Goal: Transaction & Acquisition: Purchase product/service

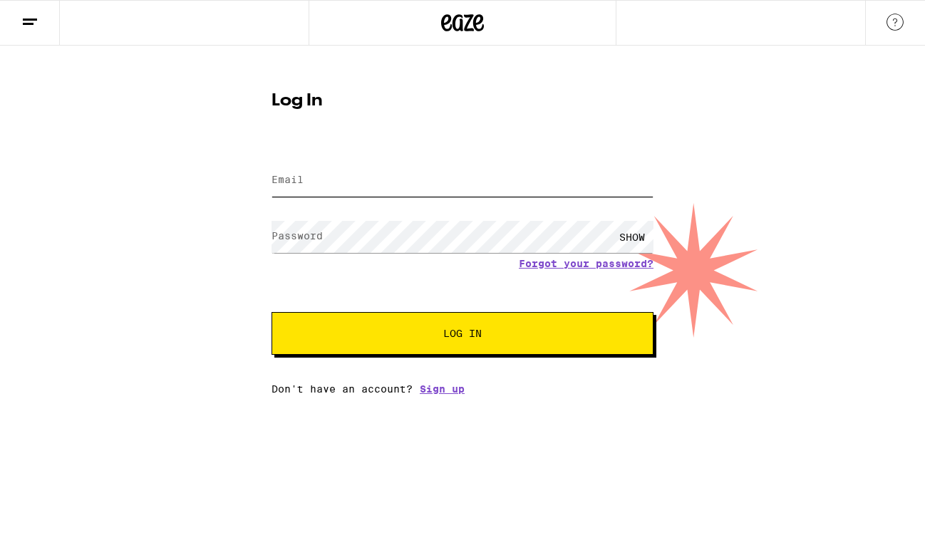
type input "[EMAIL_ADDRESS][DOMAIN_NAME]"
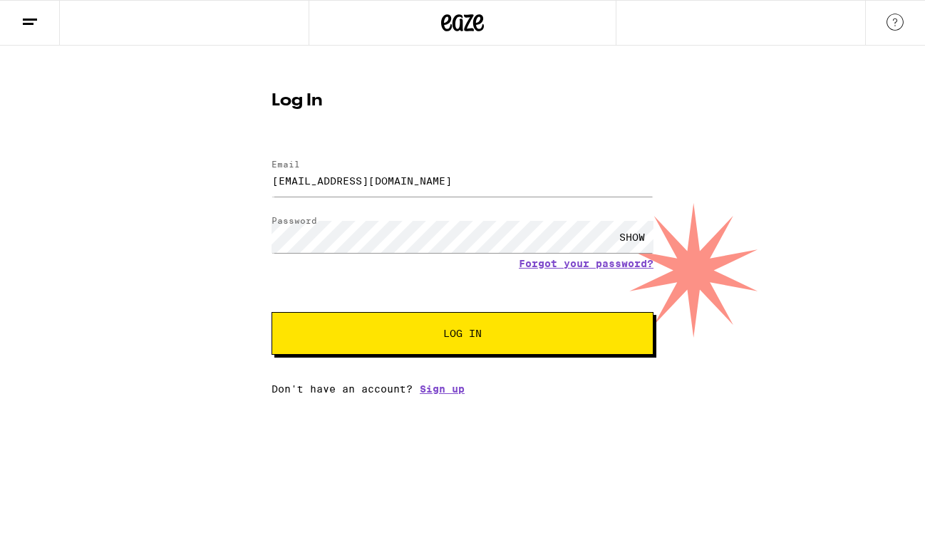
click at [624, 234] on div "SHOW" at bounding box center [632, 237] width 43 height 32
click at [470, 332] on span "Log In" at bounding box center [462, 334] width 38 height 10
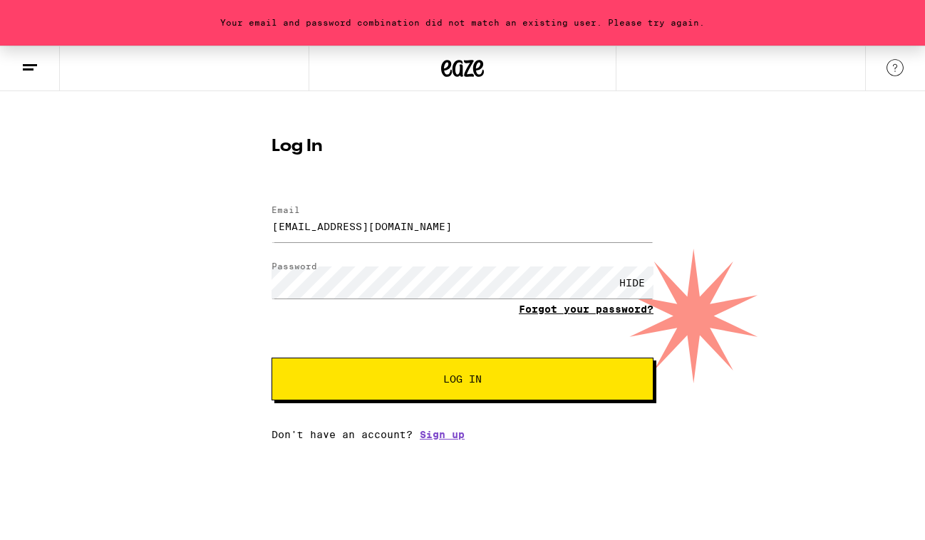
click at [590, 307] on link "Forgot your password?" at bounding box center [586, 309] width 135 height 11
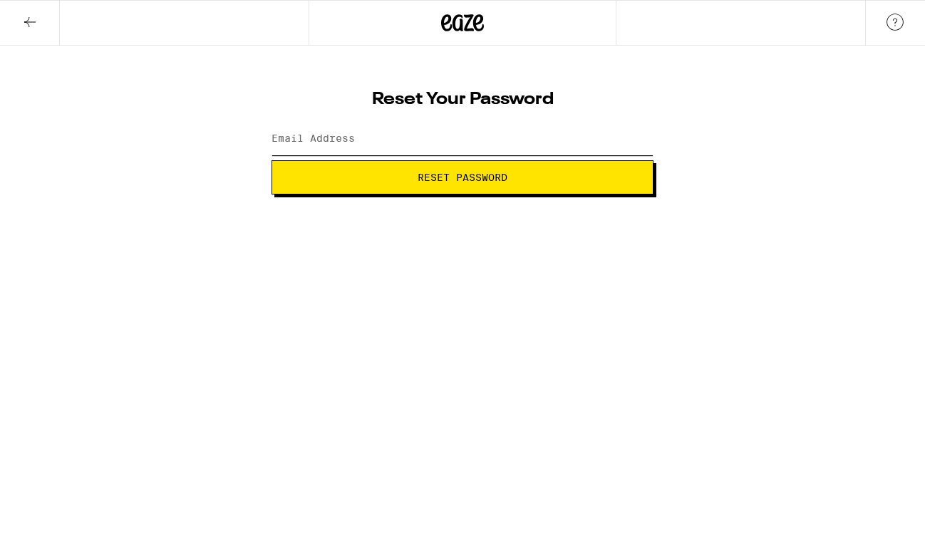
click at [374, 137] on input "Email Address" at bounding box center [463, 139] width 382 height 32
type input "philygirl2@gmail.com"
click at [438, 176] on span "Reset Password" at bounding box center [463, 177] width 90 height 10
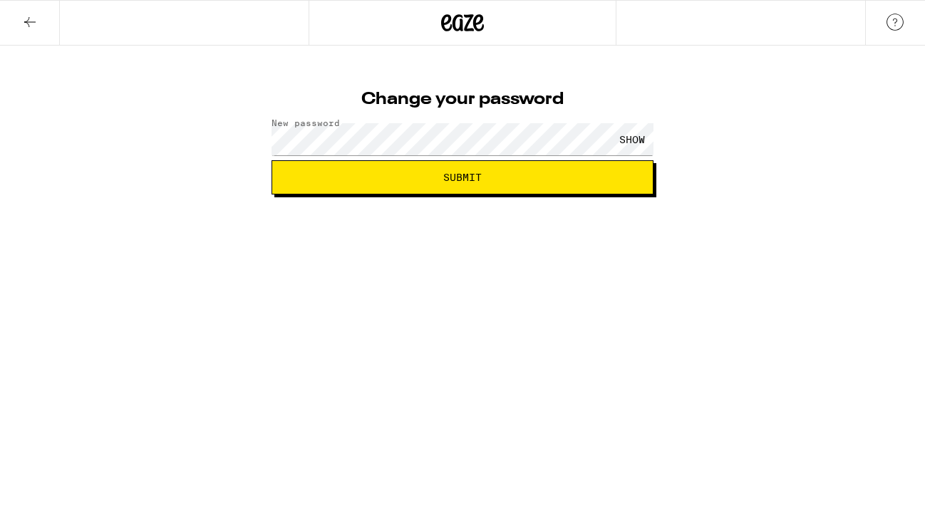
click at [627, 134] on div "SHOW" at bounding box center [632, 139] width 43 height 32
click at [448, 182] on span "Submit" at bounding box center [462, 177] width 38 height 10
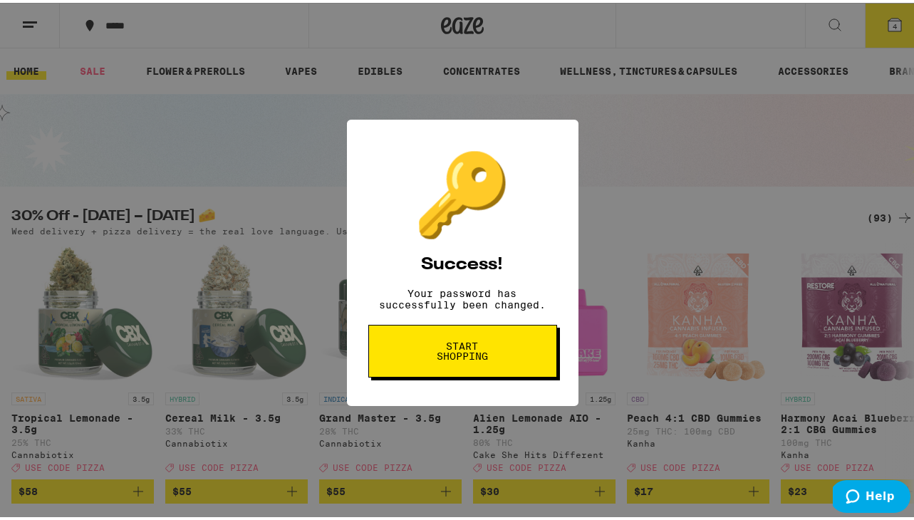
click at [446, 357] on span "Start shopping" at bounding box center [462, 349] width 73 height 20
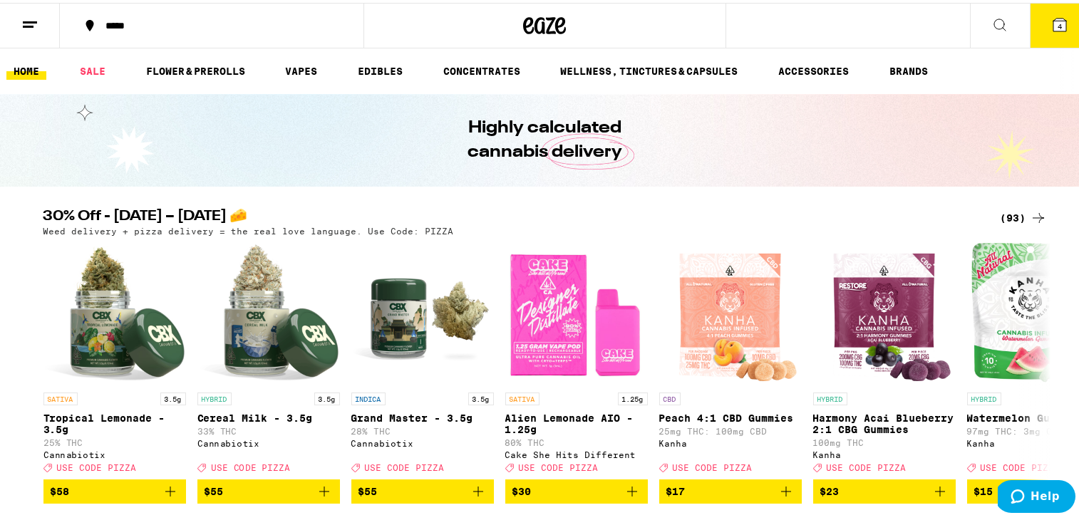
click at [924, 24] on span "4" at bounding box center [1060, 23] width 4 height 9
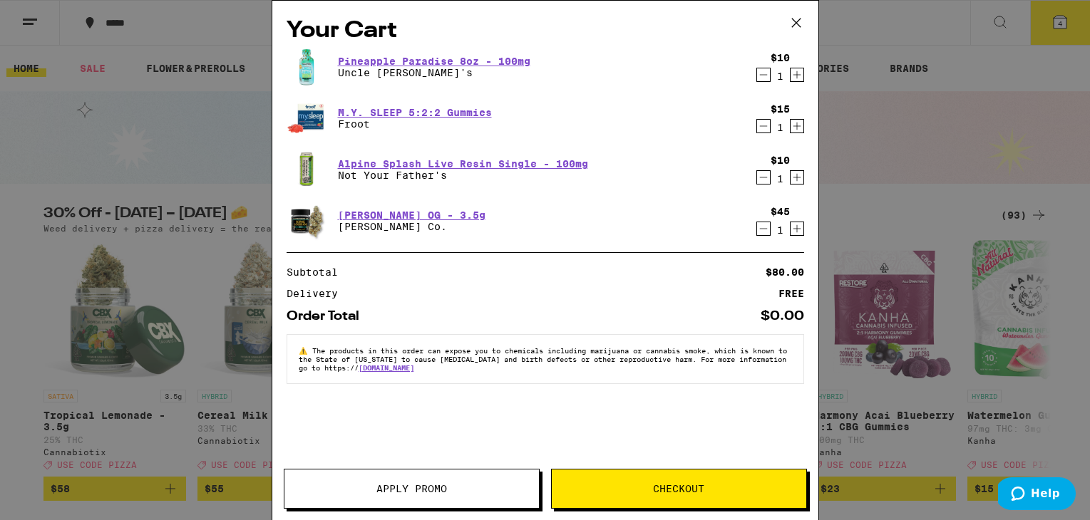
click at [758, 78] on icon "Decrement" at bounding box center [763, 74] width 13 height 17
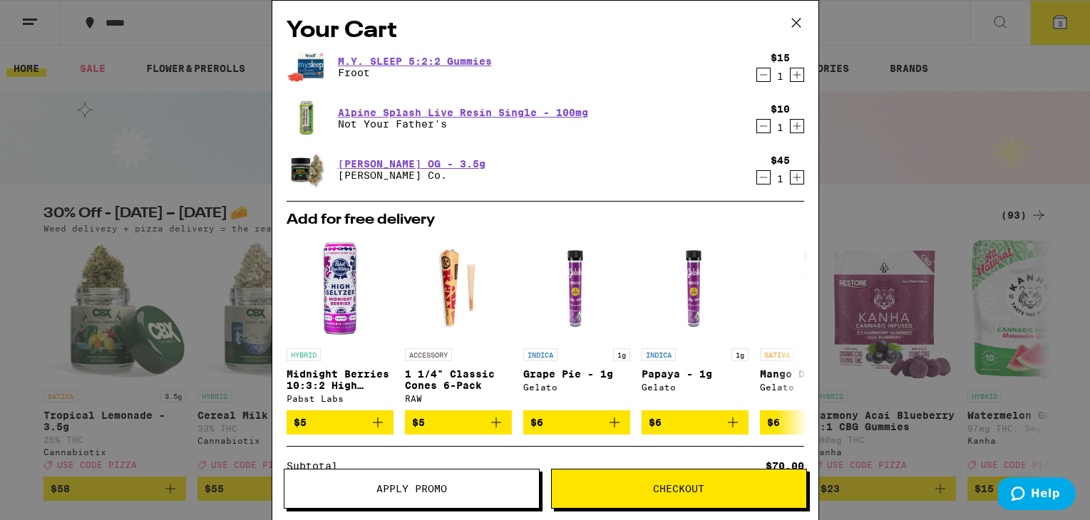
click at [770, 75] on div "1" at bounding box center [779, 76] width 19 height 11
click at [757, 75] on icon "Decrement" at bounding box center [763, 74] width 13 height 17
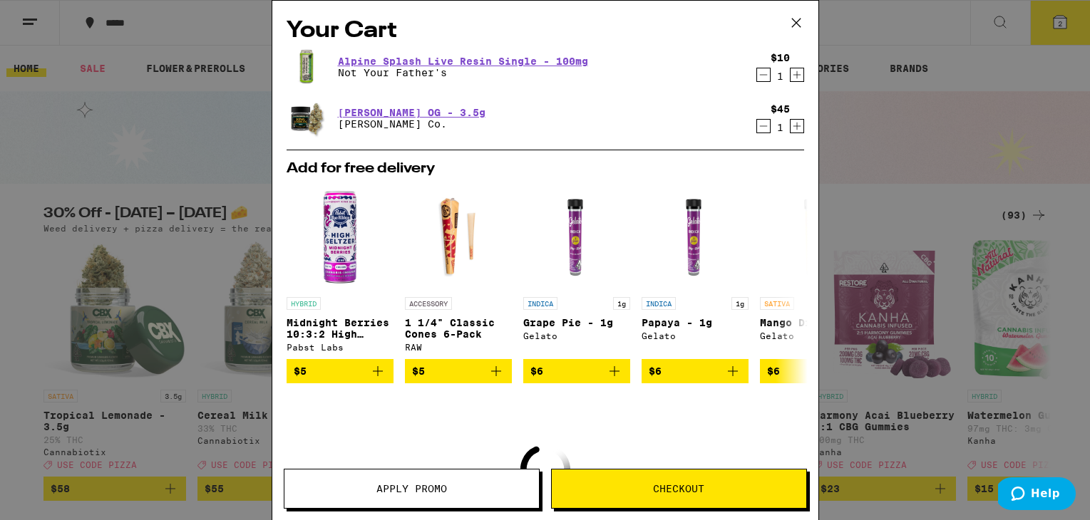
click at [757, 76] on icon "Decrement" at bounding box center [763, 74] width 13 height 17
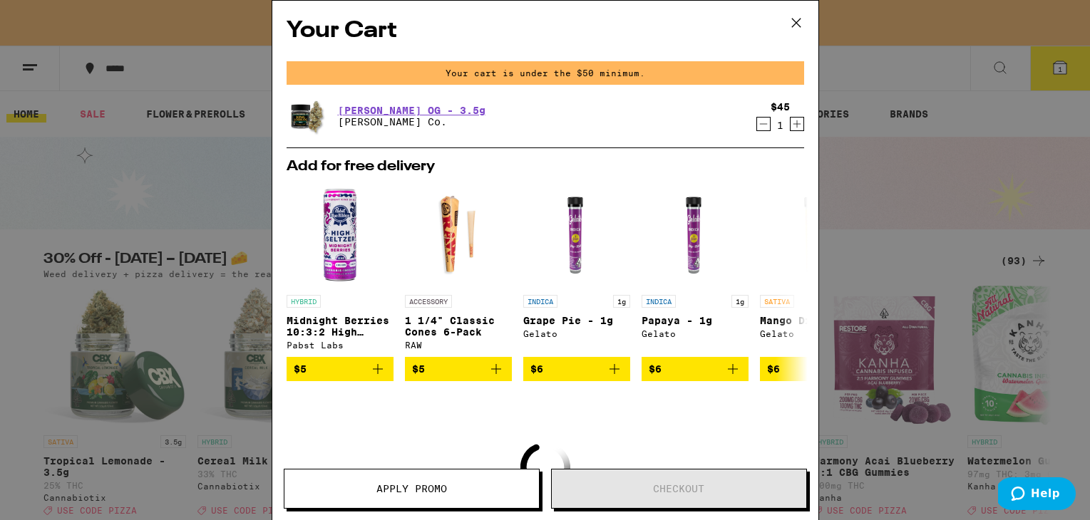
click at [757, 120] on icon "Decrement" at bounding box center [763, 123] width 13 height 17
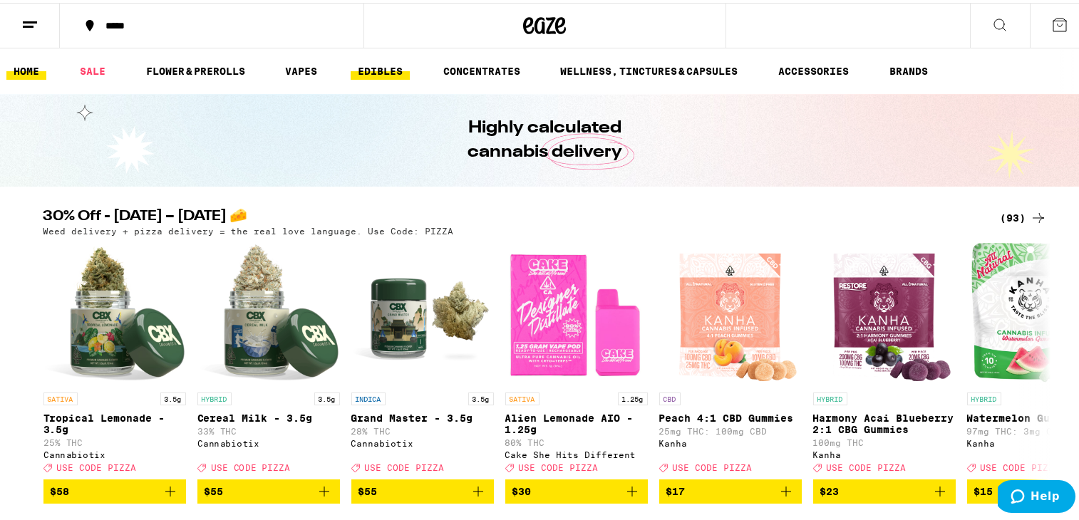
click at [363, 68] on link "EDIBLES" at bounding box center [380, 68] width 59 height 17
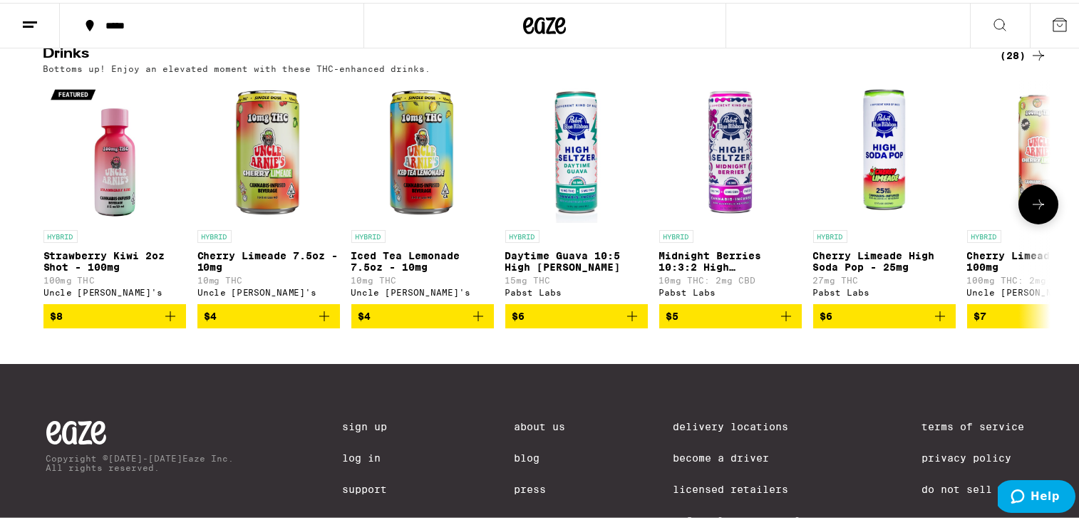
scroll to position [752, 0]
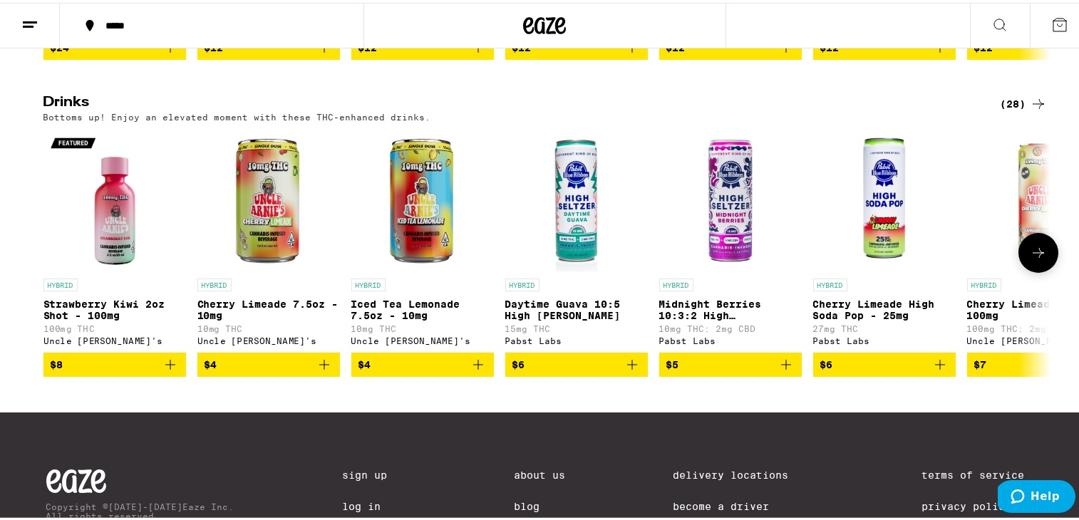
click at [924, 255] on icon at bounding box center [1038, 250] width 11 height 10
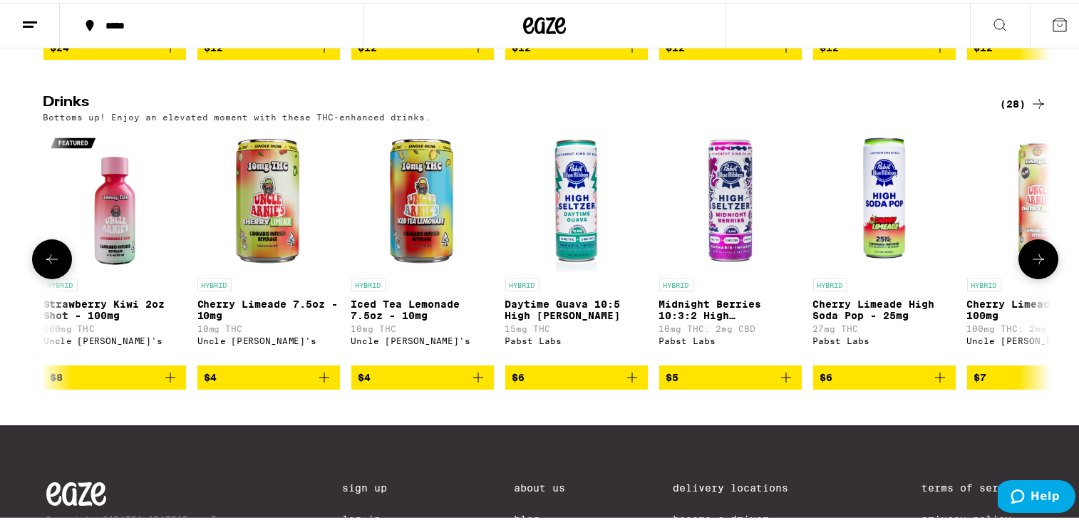
scroll to position [0, 848]
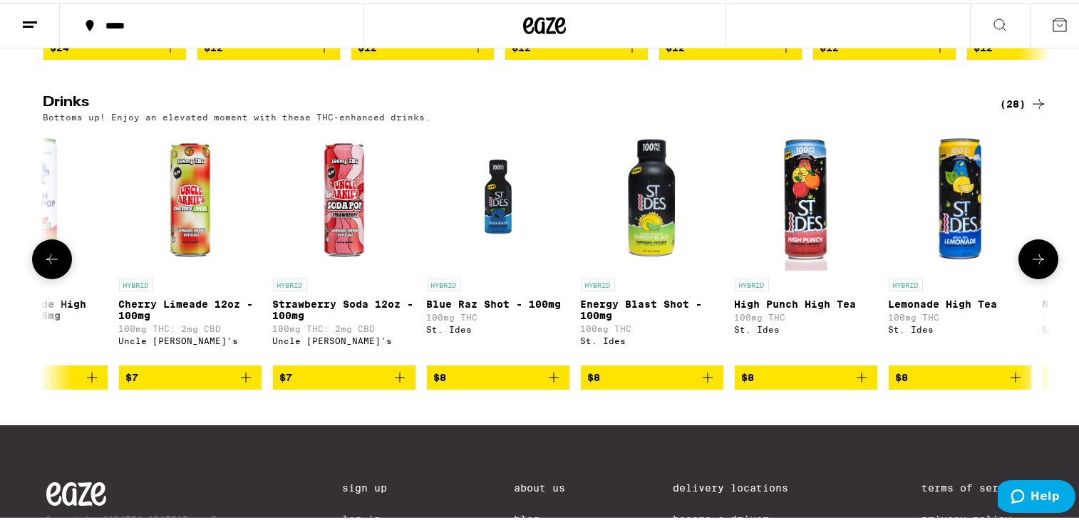
click at [51, 265] on icon at bounding box center [51, 256] width 17 height 17
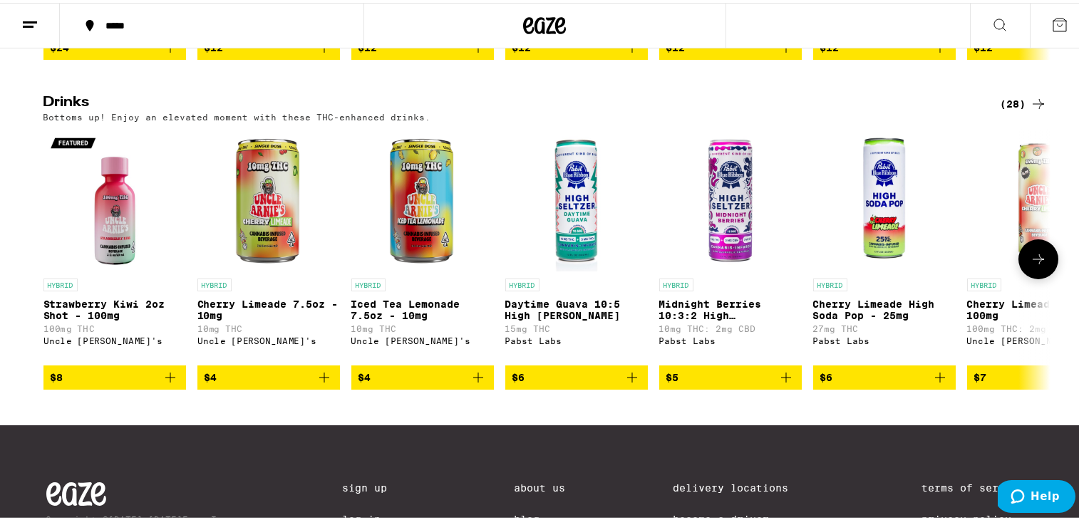
click at [924, 265] on icon at bounding box center [1038, 256] width 17 height 17
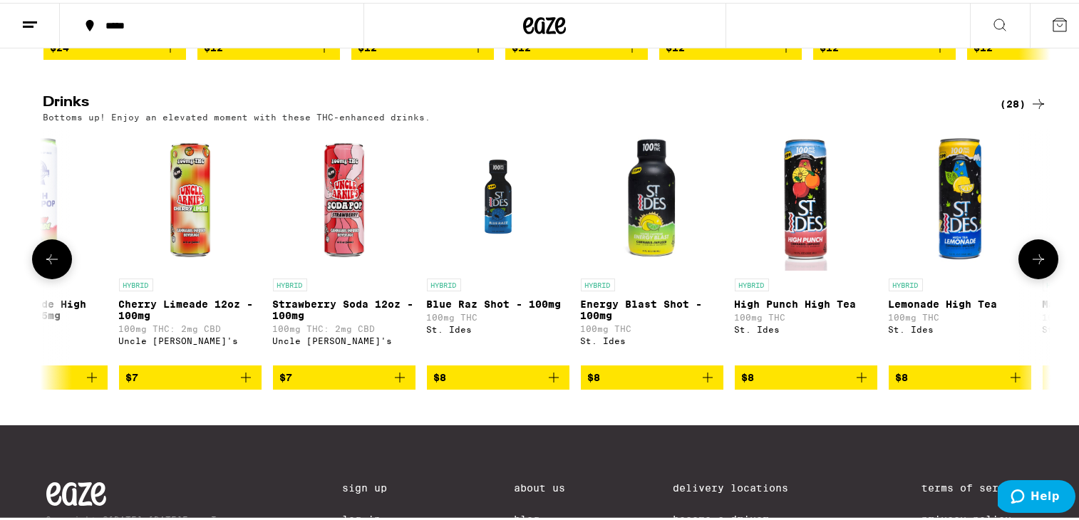
click at [924, 265] on icon at bounding box center [1038, 256] width 17 height 17
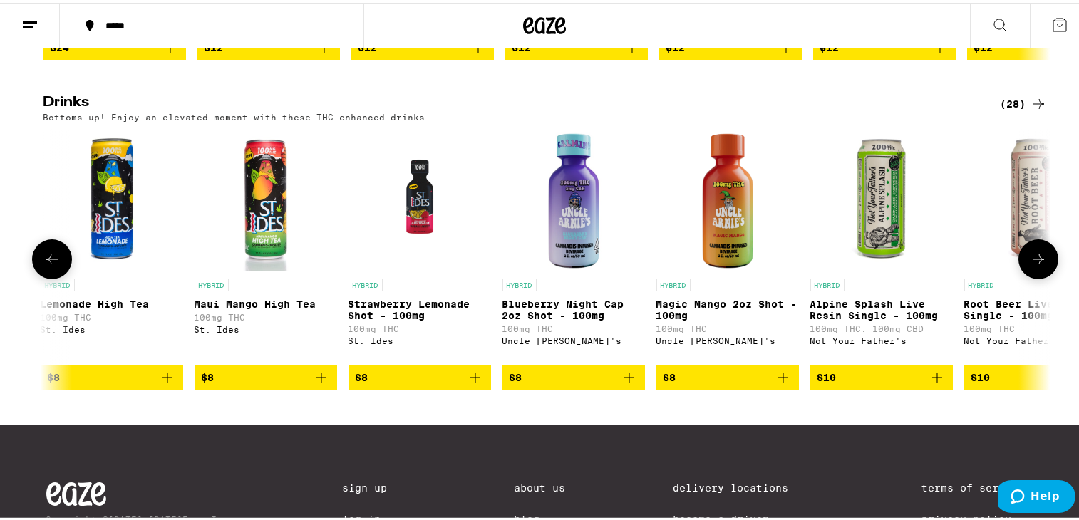
click at [924, 265] on icon at bounding box center [1038, 256] width 17 height 17
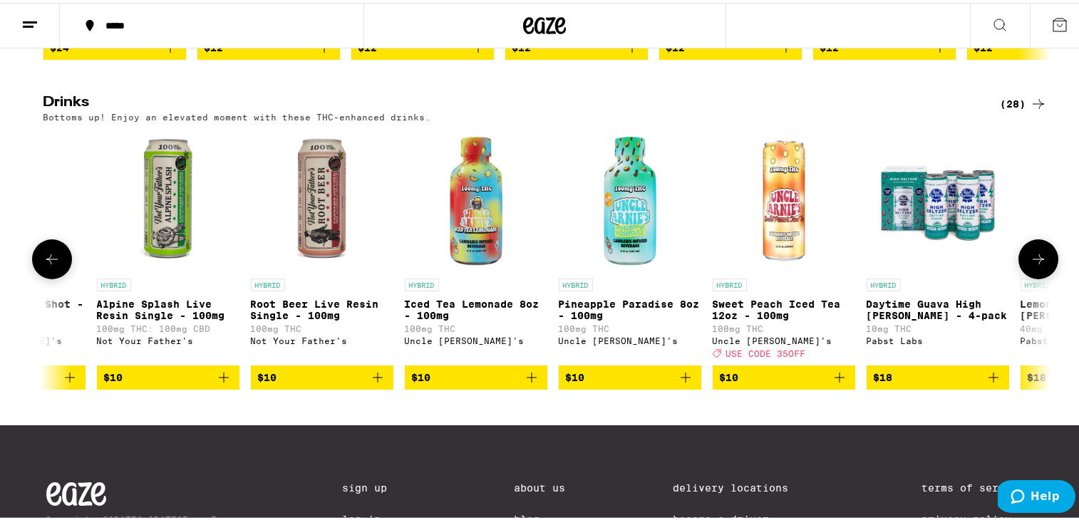
scroll to position [0, 2544]
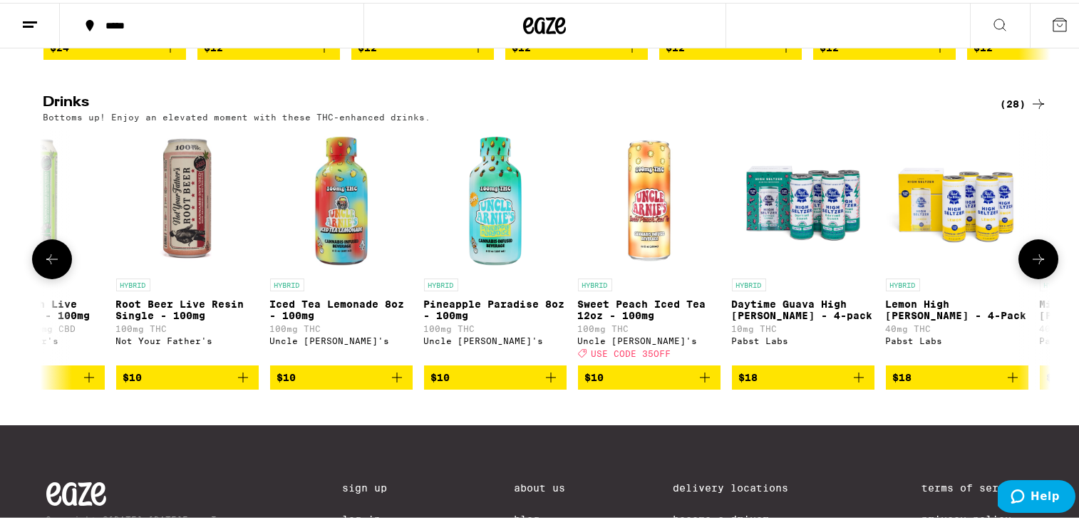
click at [392, 380] on icon "Add to bag" at bounding box center [397, 375] width 10 height 10
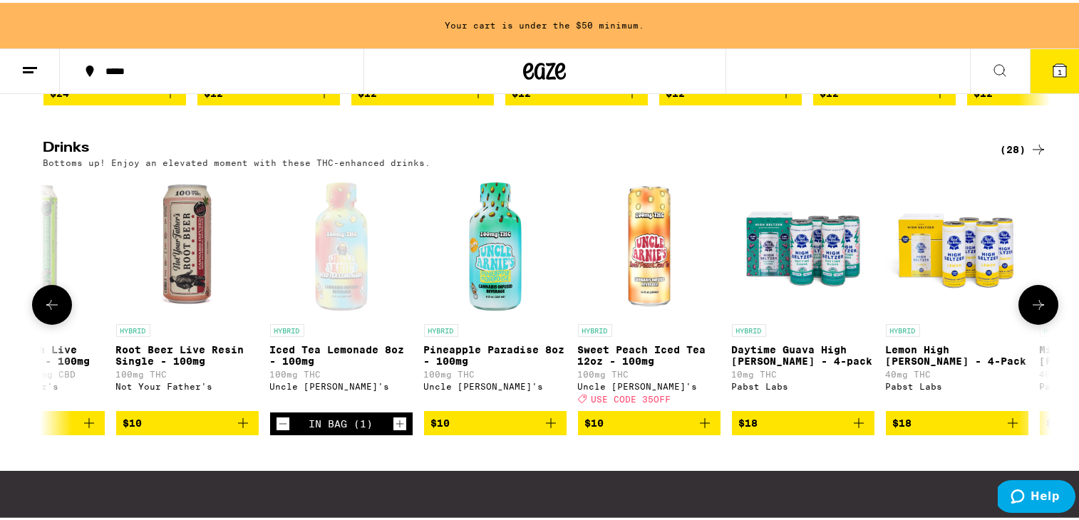
click at [924, 311] on icon at bounding box center [1038, 302] width 17 height 17
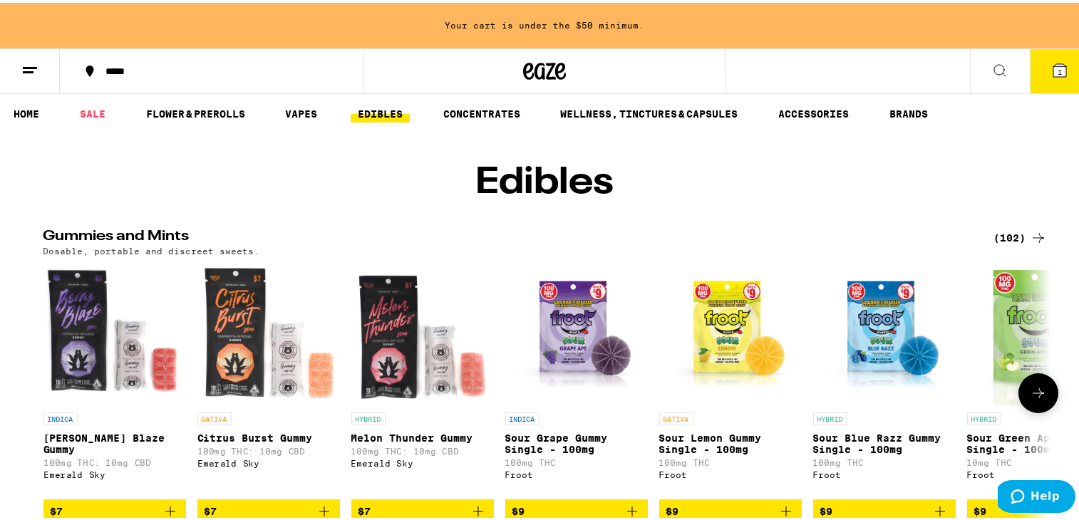
scroll to position [56, 0]
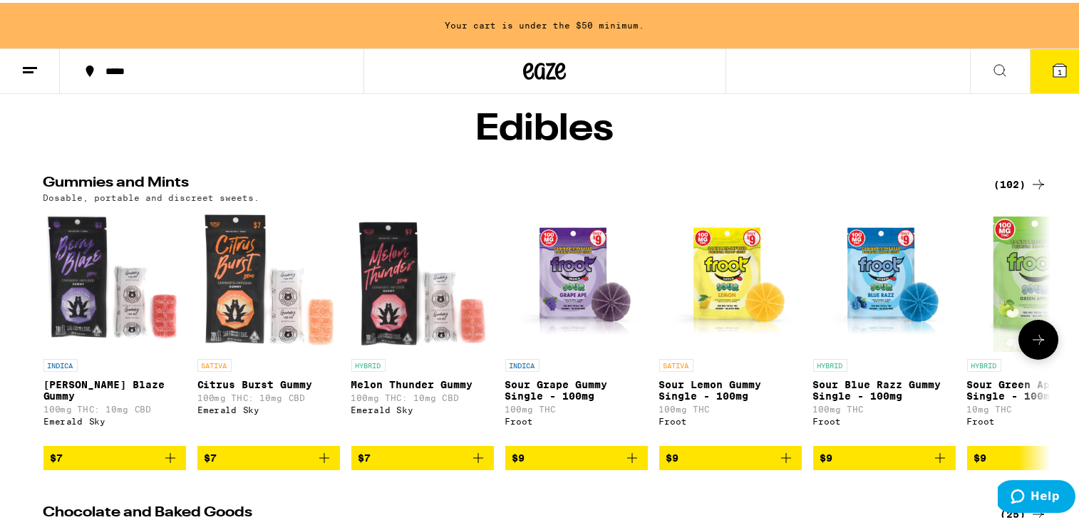
click at [924, 346] on icon at bounding box center [1038, 337] width 17 height 17
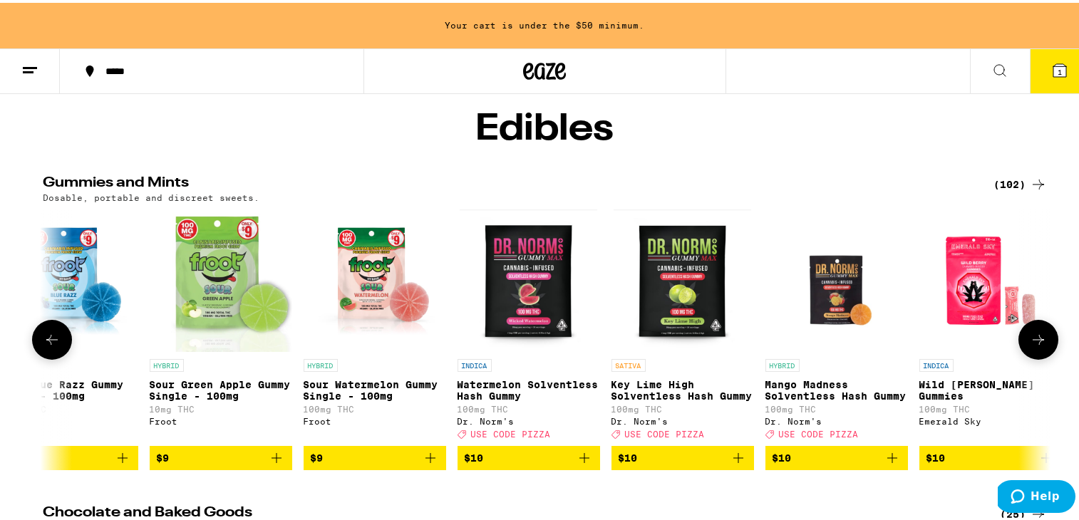
scroll to position [0, 848]
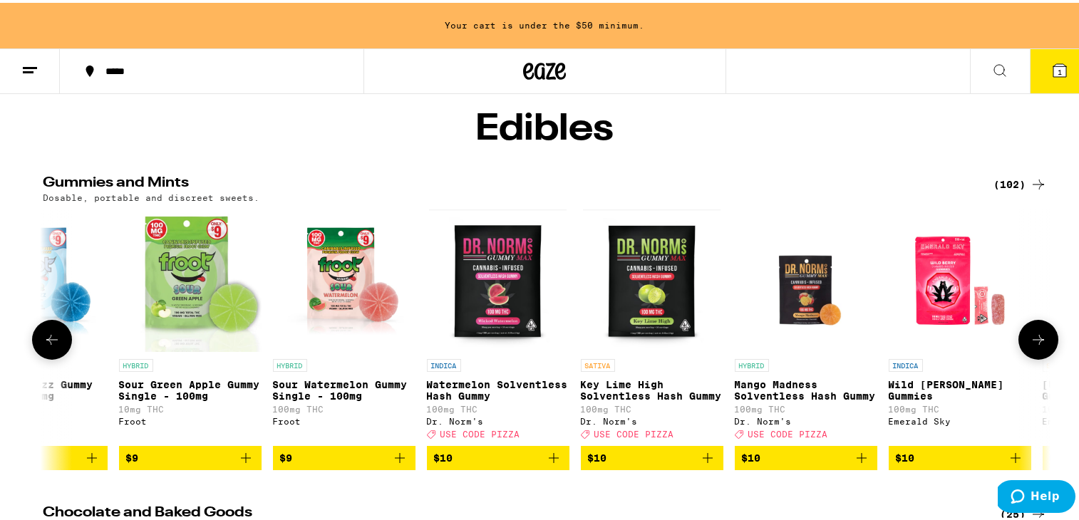
click at [43, 346] on icon at bounding box center [51, 337] width 17 height 17
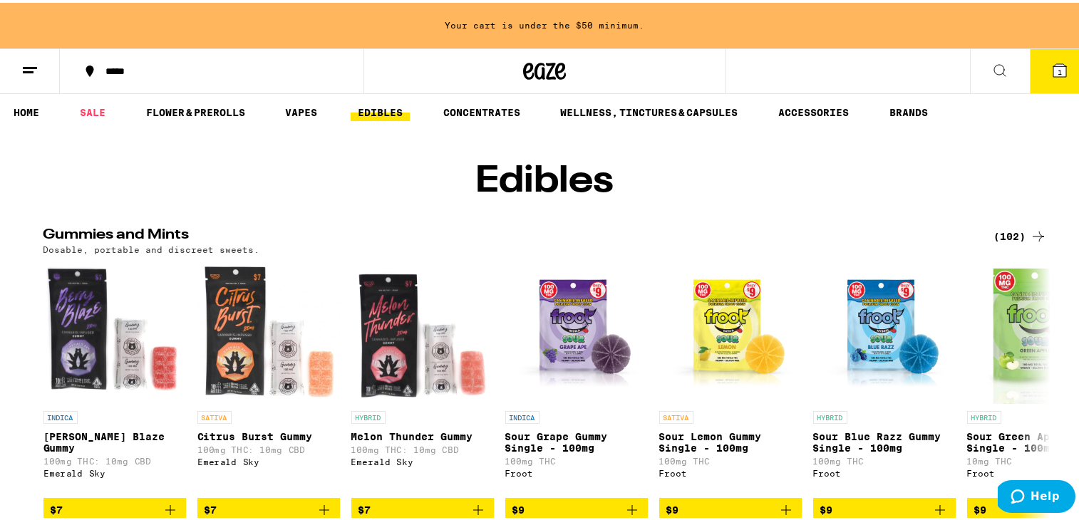
scroll to position [0, 0]
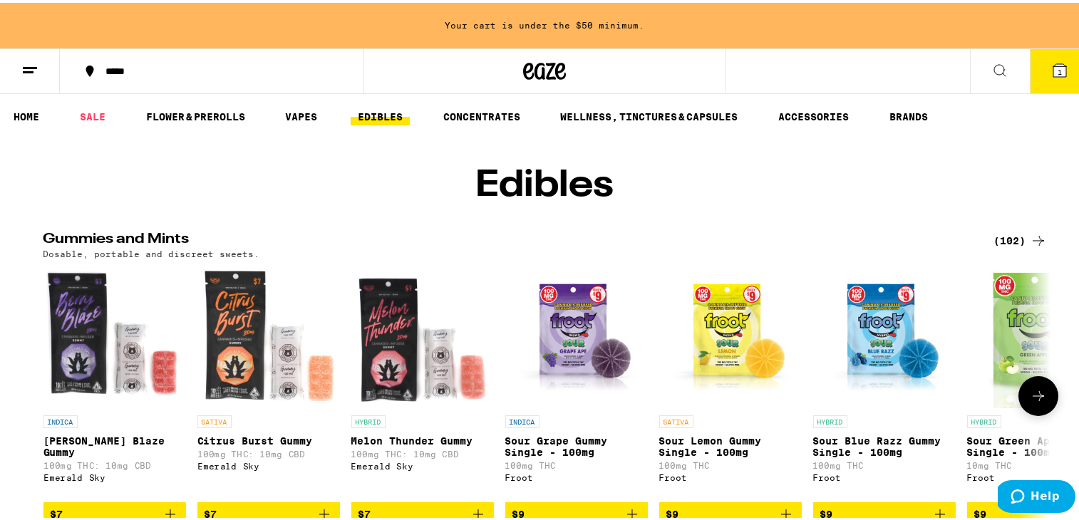
click at [924, 402] on icon at bounding box center [1038, 393] width 17 height 17
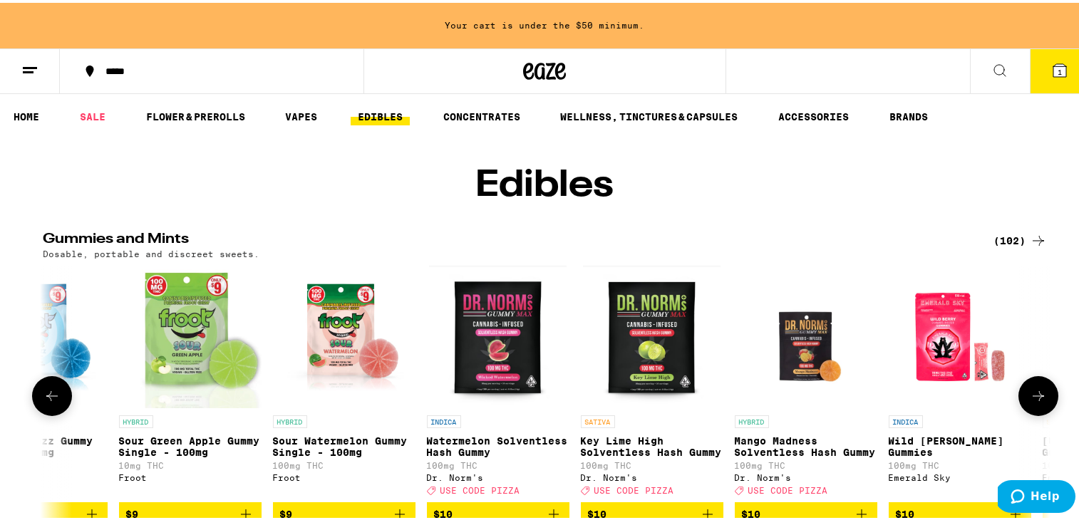
click at [924, 402] on icon at bounding box center [1038, 393] width 17 height 17
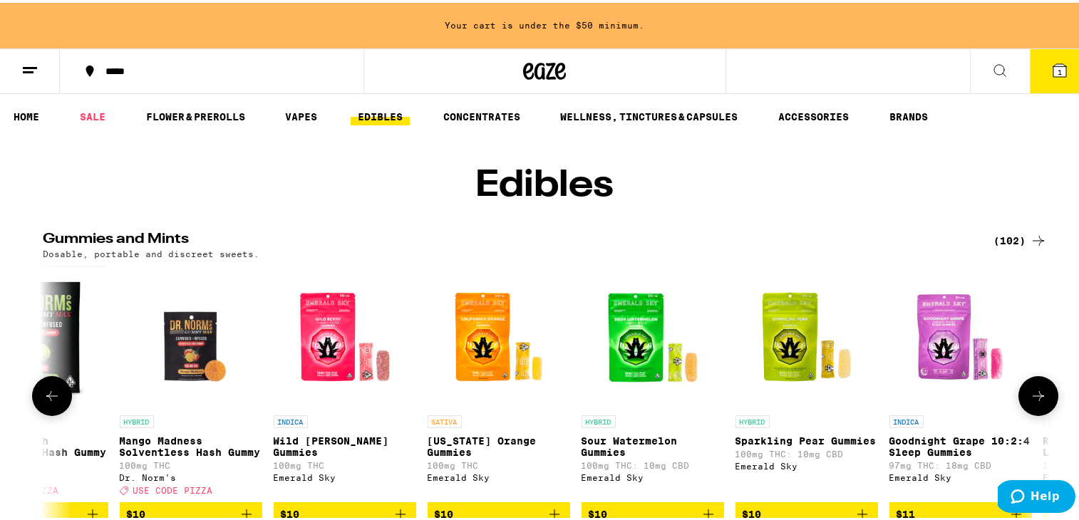
scroll to position [0, 1696]
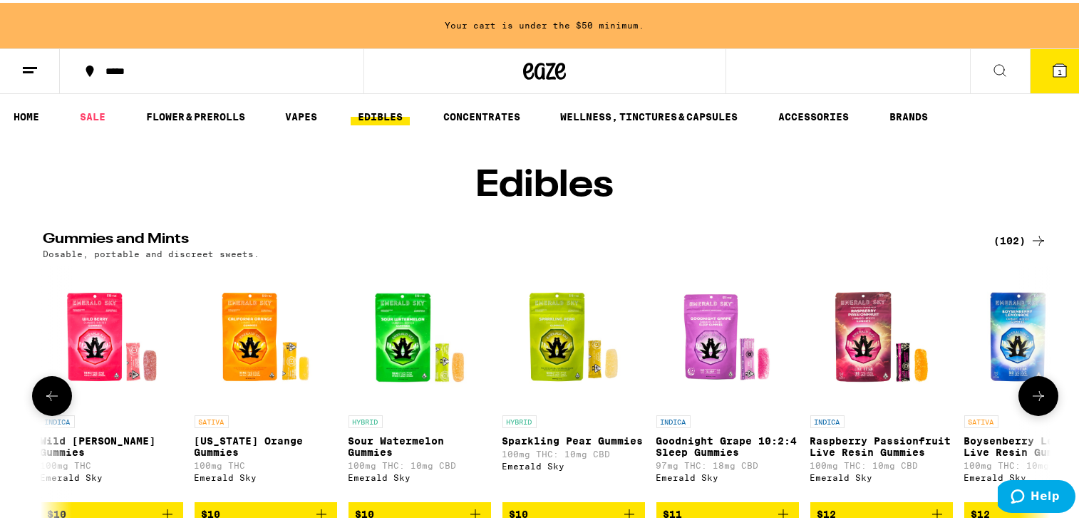
click at [924, 398] on icon at bounding box center [1038, 393] width 11 height 10
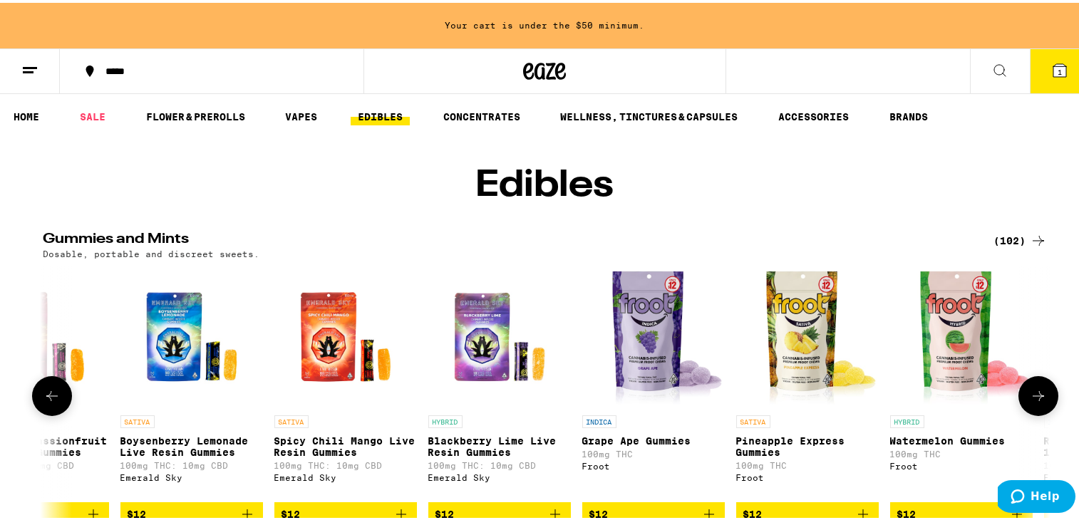
scroll to position [0, 2544]
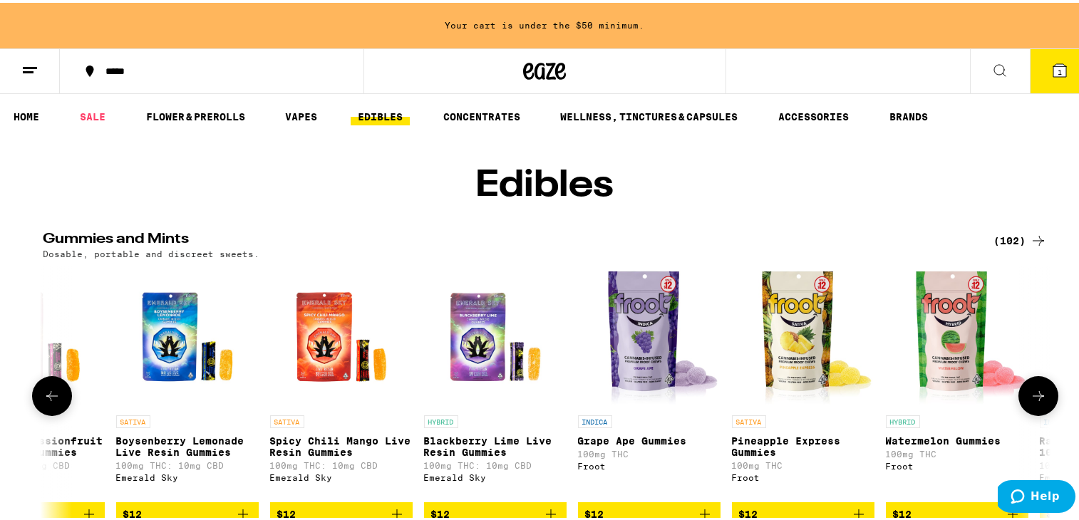
click at [924, 398] on icon at bounding box center [1038, 393] width 11 height 10
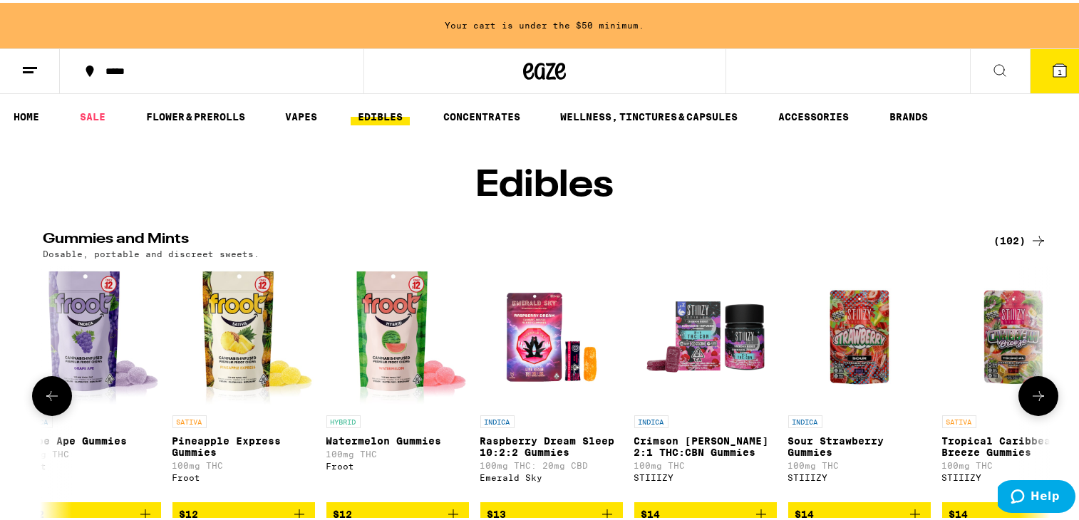
scroll to position [0, 3392]
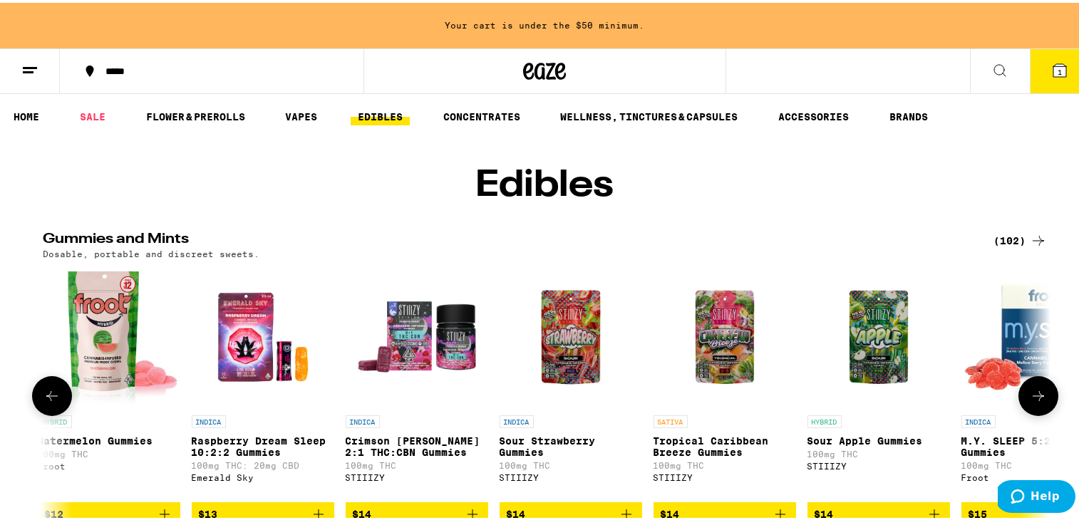
click at [924, 398] on icon at bounding box center [1038, 393] width 11 height 10
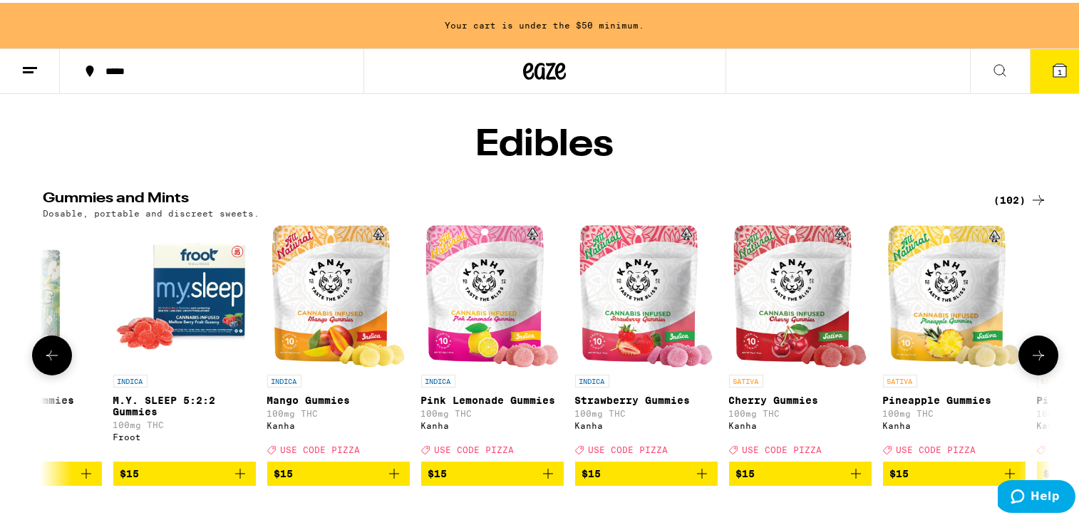
scroll to position [43, 0]
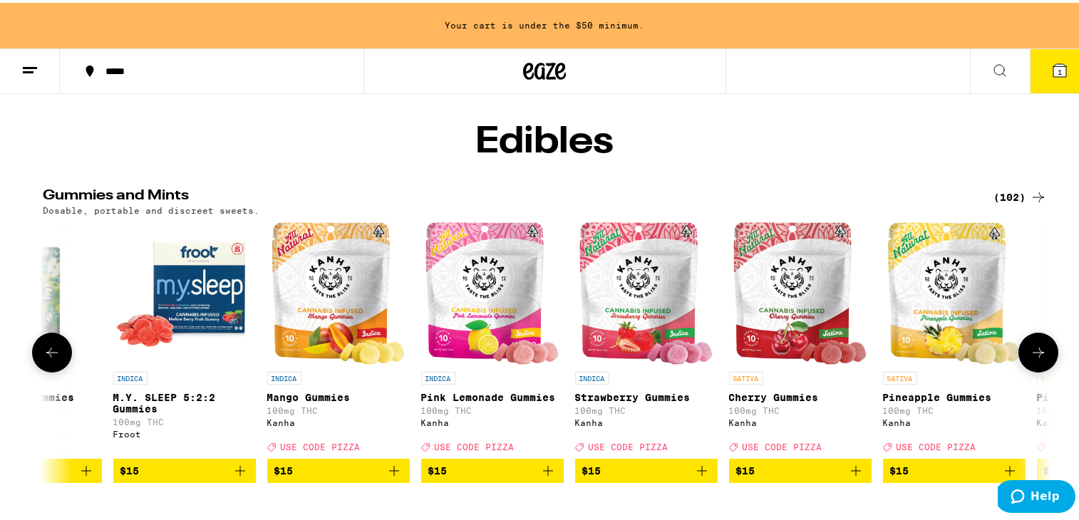
click at [924, 358] on icon at bounding box center [1038, 349] width 17 height 17
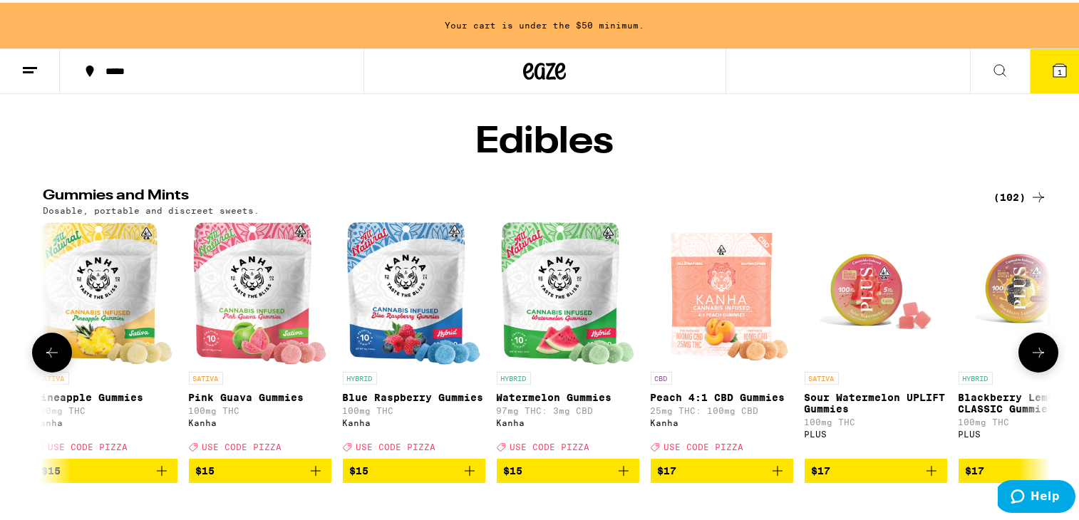
click at [43, 358] on icon at bounding box center [51, 349] width 17 height 17
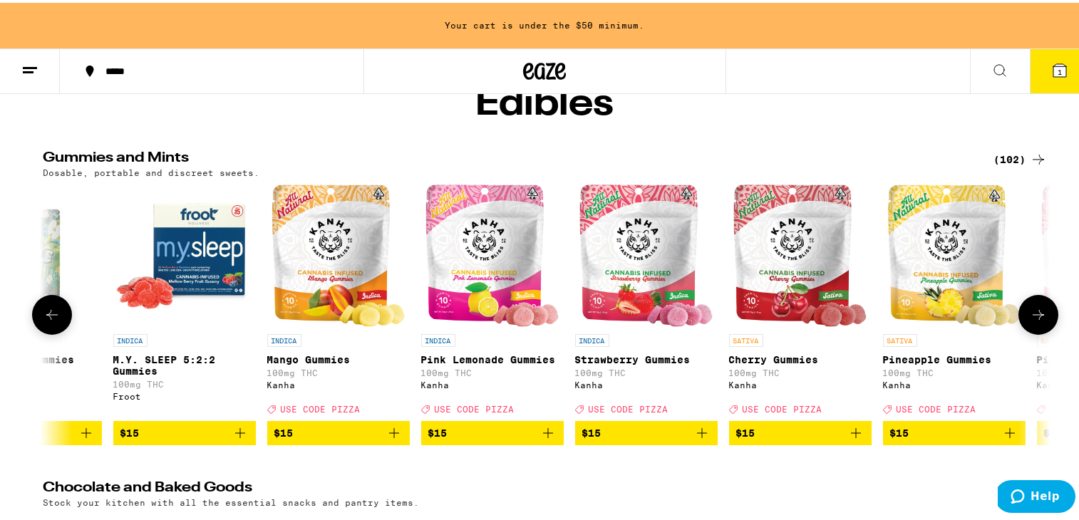
scroll to position [114, 0]
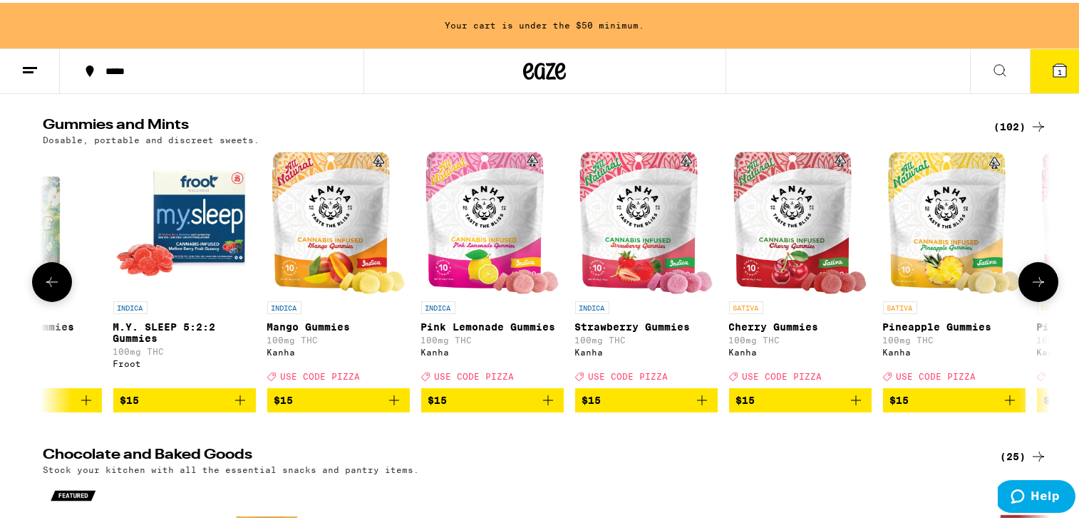
click at [329, 378] on span "USE CODE PIZZA" at bounding box center [321, 373] width 80 height 9
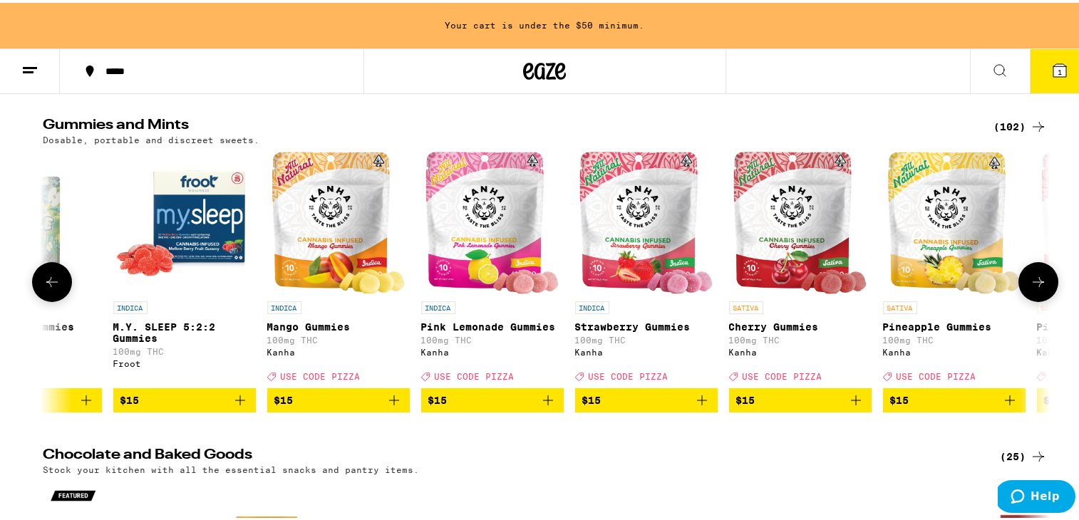
click at [388, 406] on icon "Add to bag" at bounding box center [394, 397] width 17 height 17
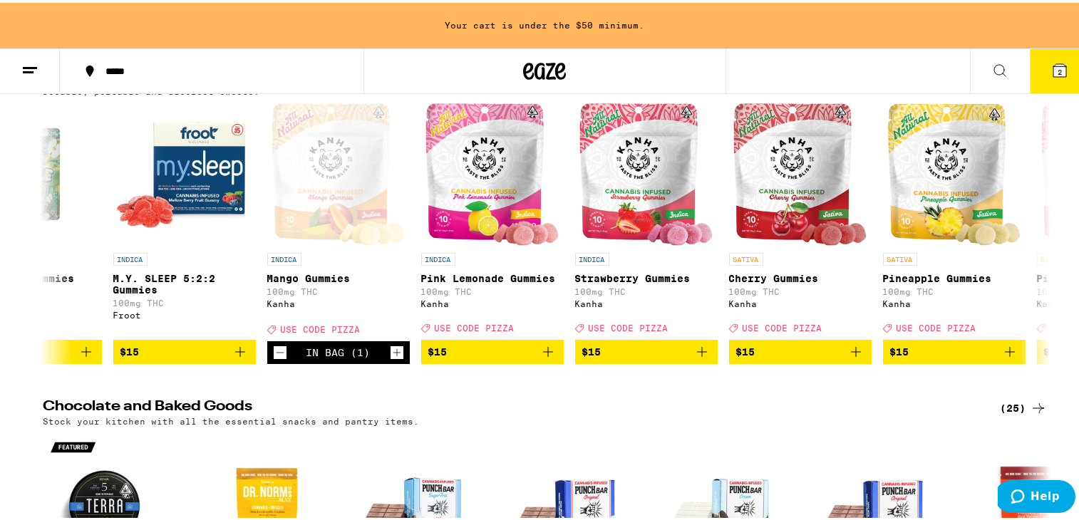
scroll to position [172, 0]
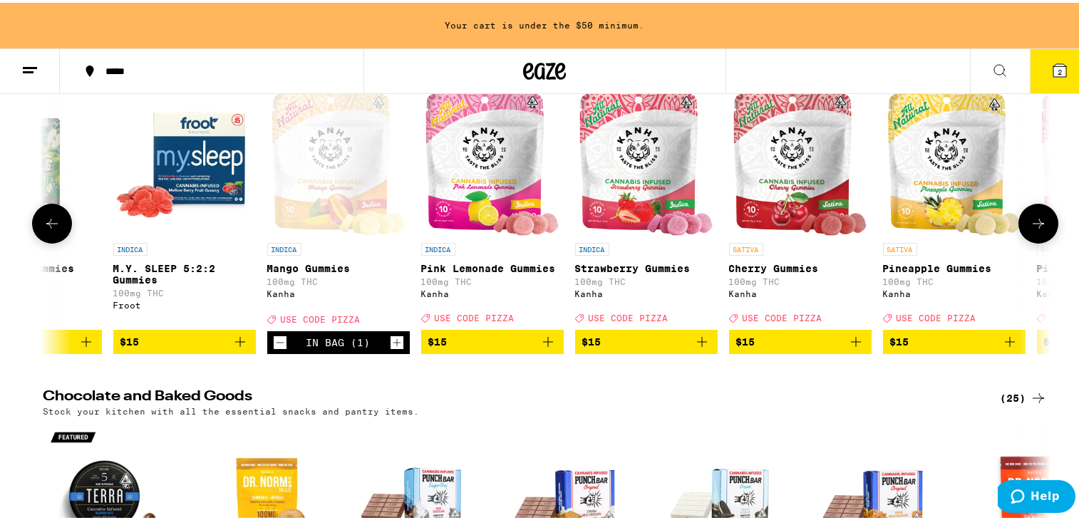
click at [924, 229] on icon at bounding box center [1038, 220] width 17 height 17
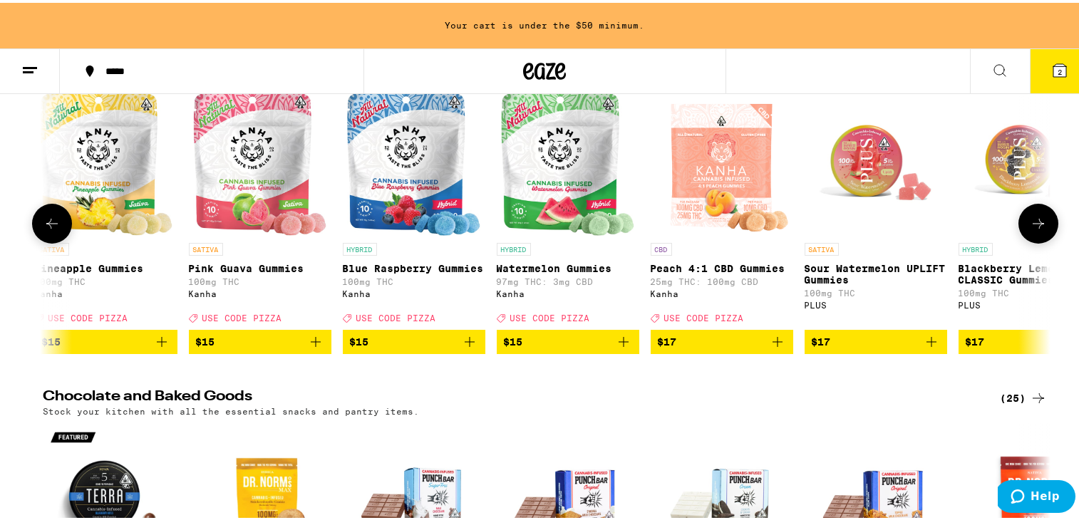
click at [924, 229] on icon at bounding box center [1038, 220] width 17 height 17
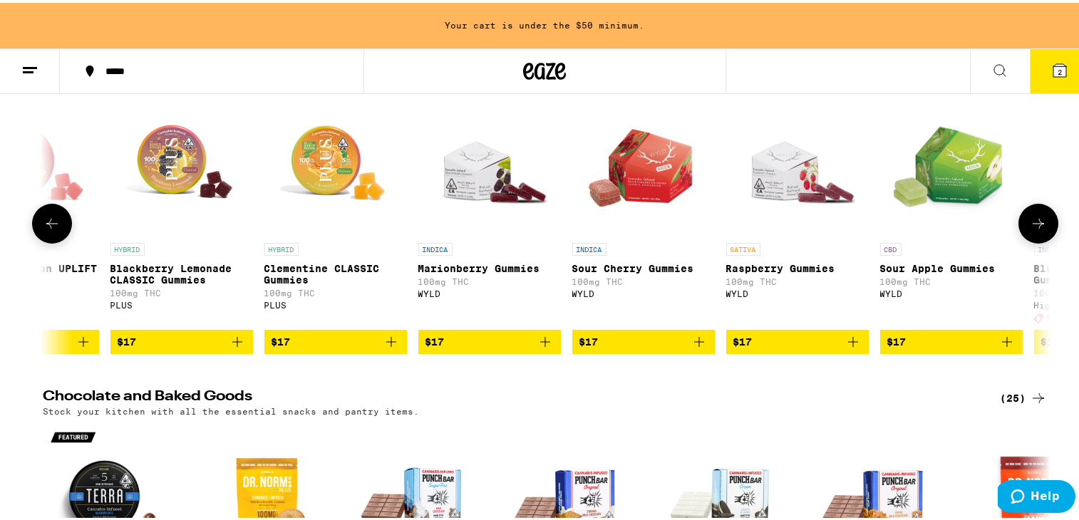
click at [924, 229] on icon at bounding box center [1038, 220] width 17 height 17
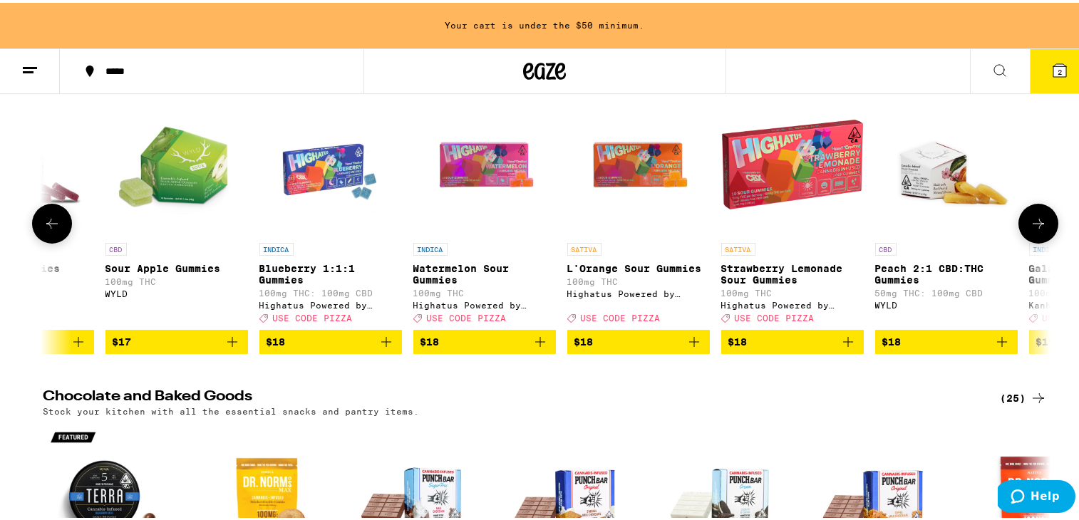
scroll to position [0, 6785]
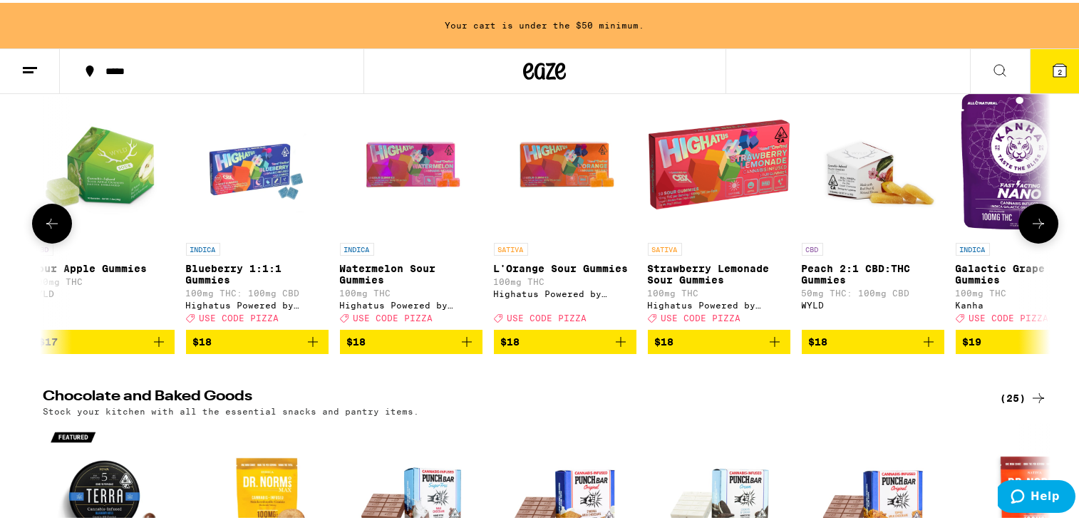
click at [924, 229] on icon at bounding box center [1038, 220] width 17 height 17
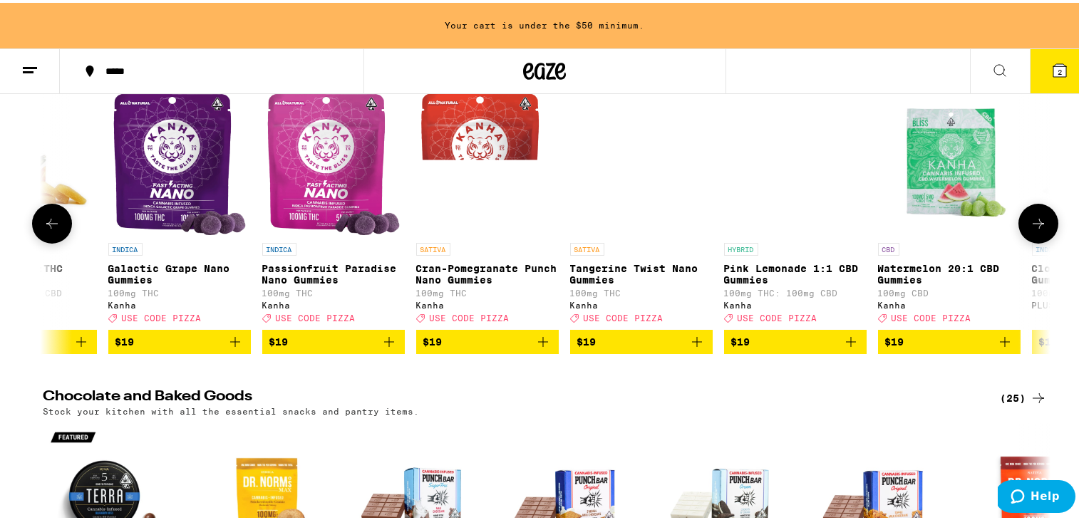
scroll to position [0, 7633]
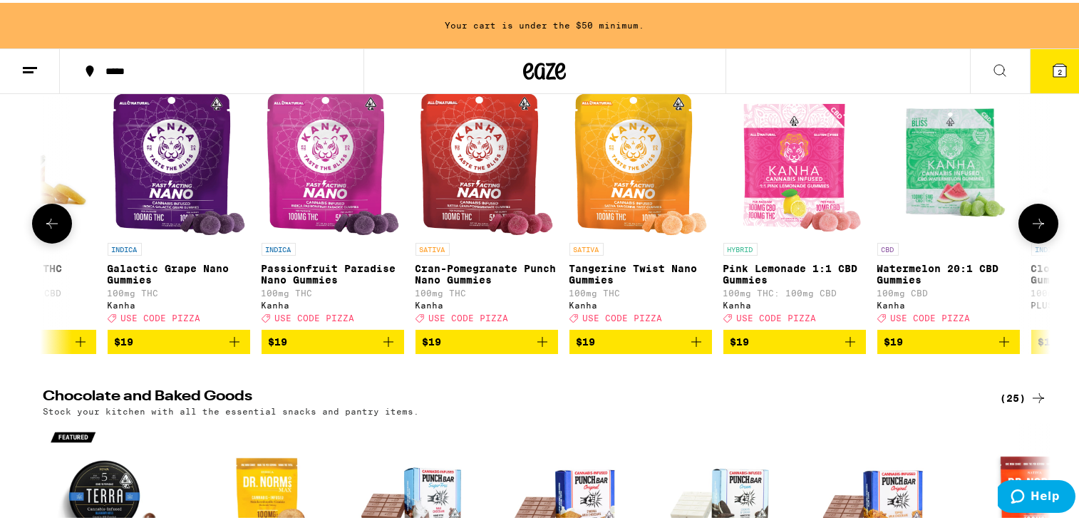
click at [160, 282] on p "Galactic Grape Nano Gummies" at bounding box center [179, 271] width 143 height 23
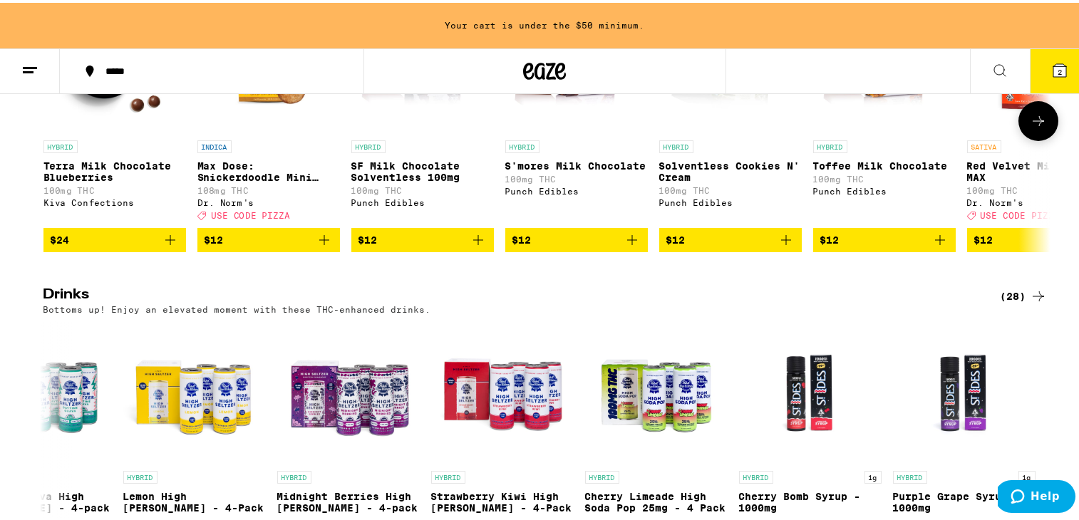
scroll to position [893, 0]
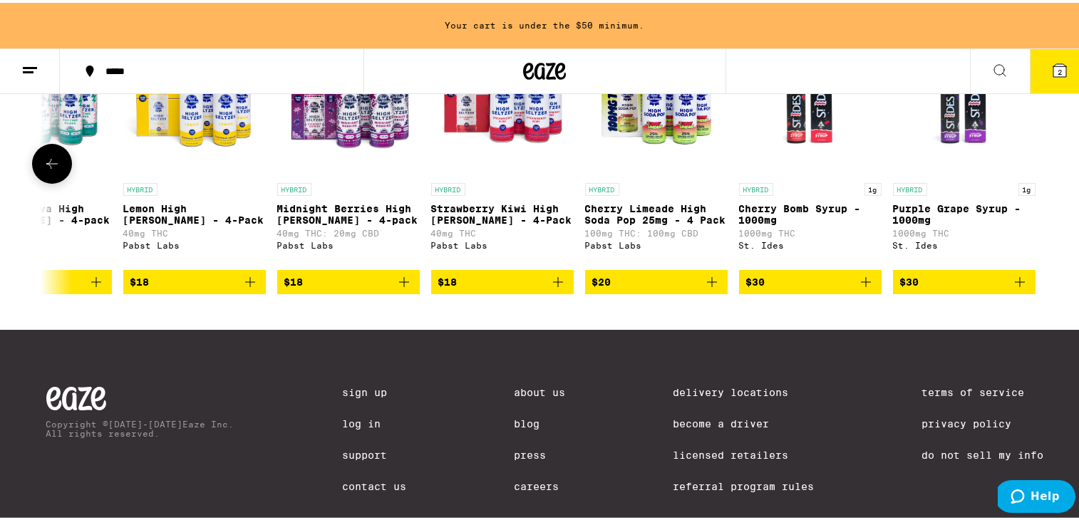
click at [46, 166] on icon at bounding box center [51, 161] width 11 height 10
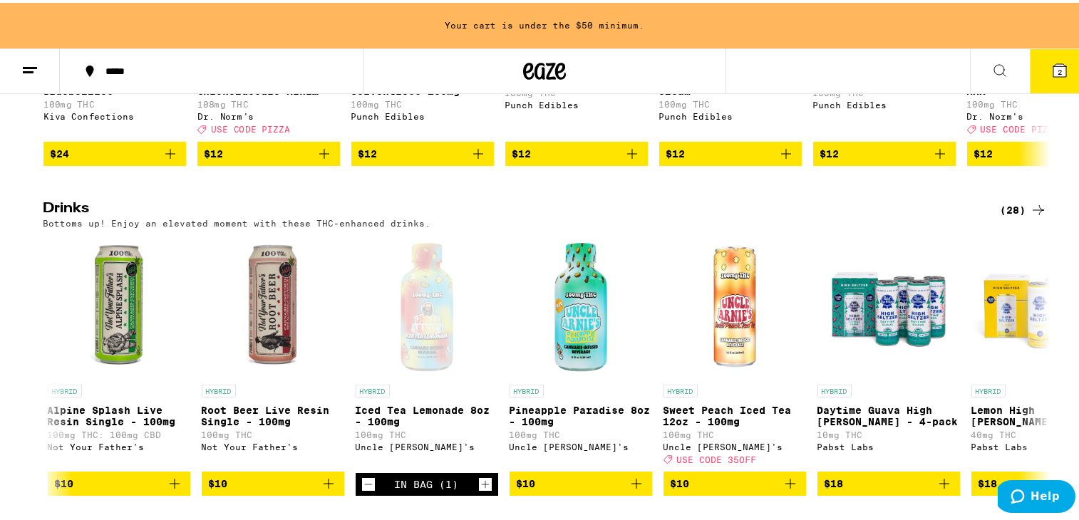
scroll to position [750, 0]
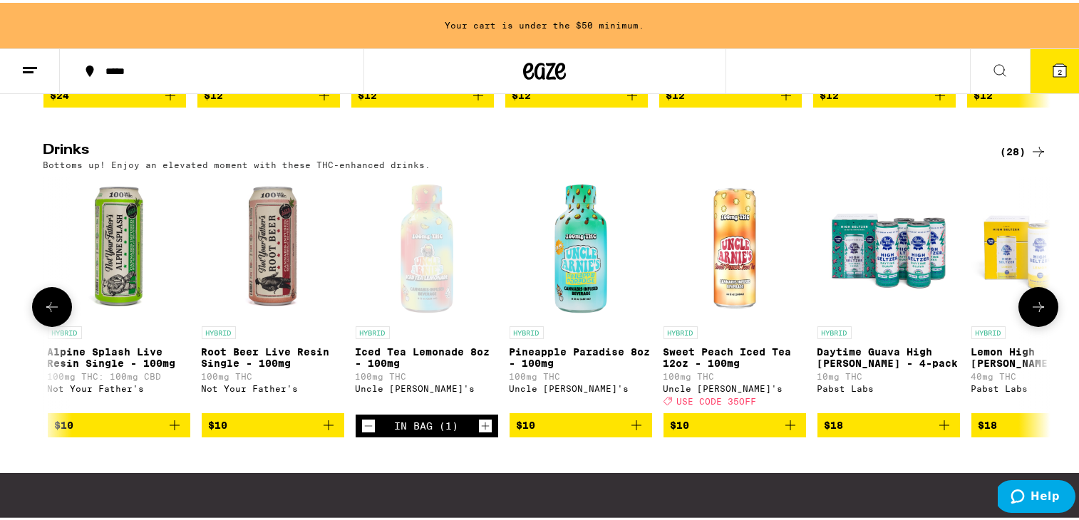
click at [44, 313] on icon at bounding box center [51, 304] width 17 height 17
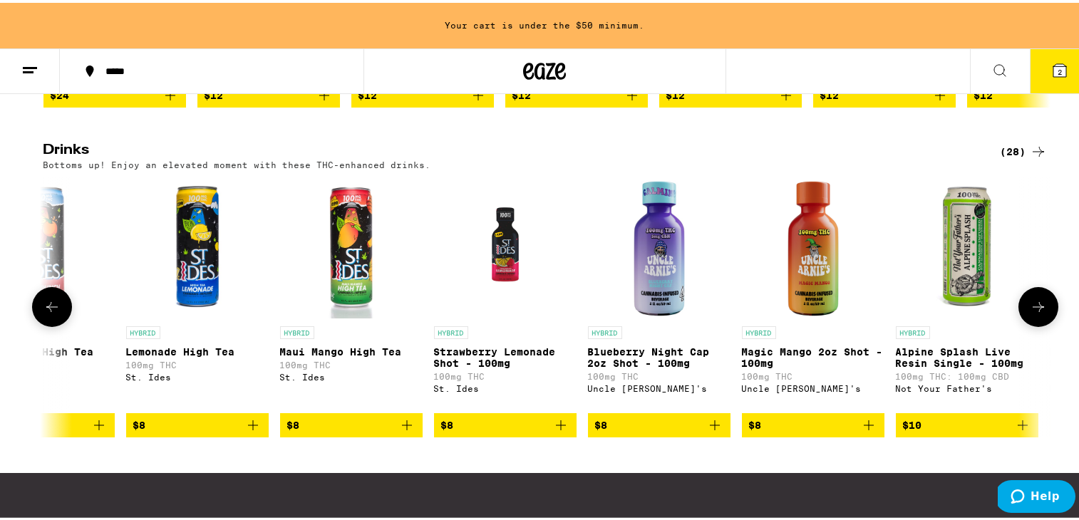
click at [924, 313] on icon at bounding box center [1038, 304] width 17 height 17
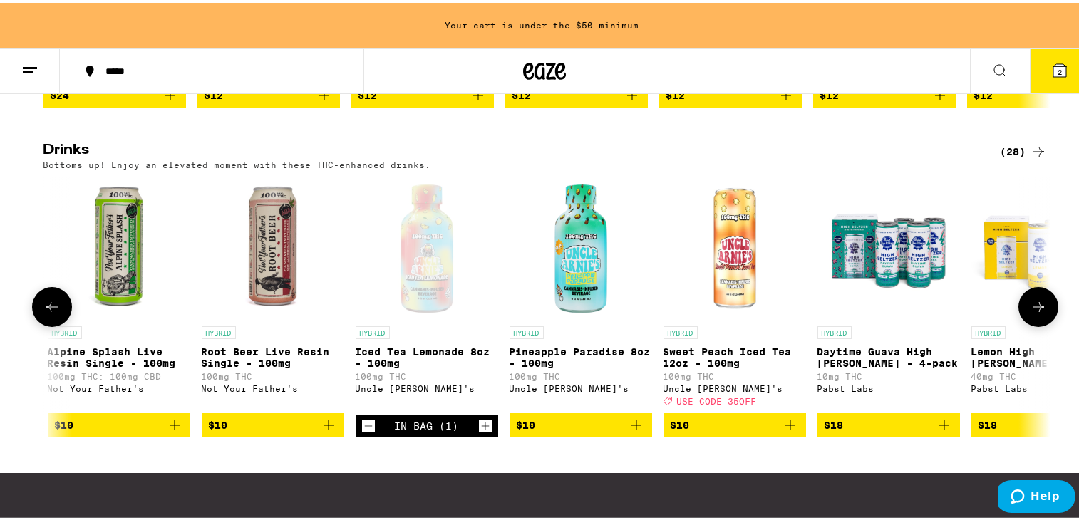
click at [48, 313] on icon at bounding box center [51, 304] width 17 height 17
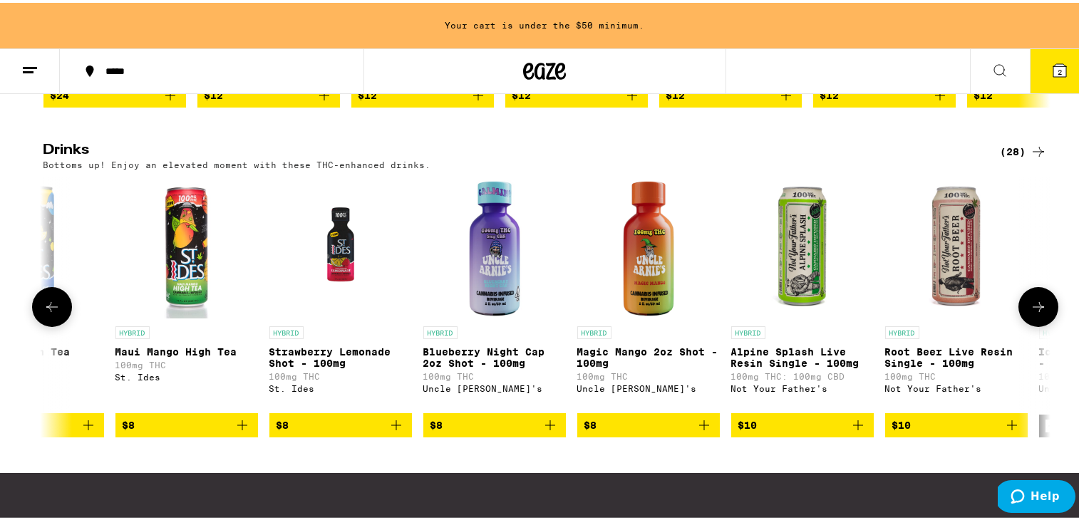
scroll to position [0, 1611]
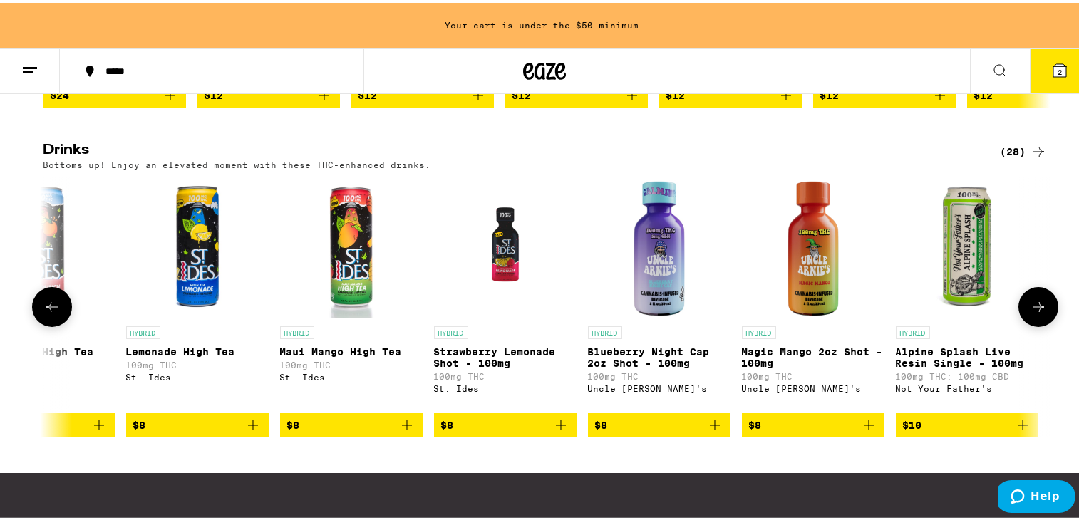
click at [48, 313] on icon at bounding box center [51, 304] width 17 height 17
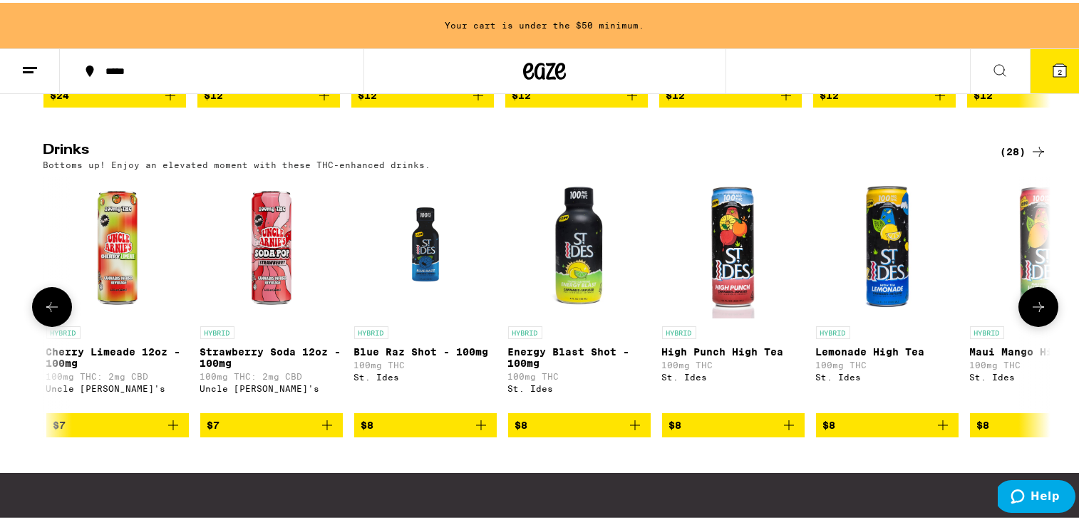
scroll to position [0, 763]
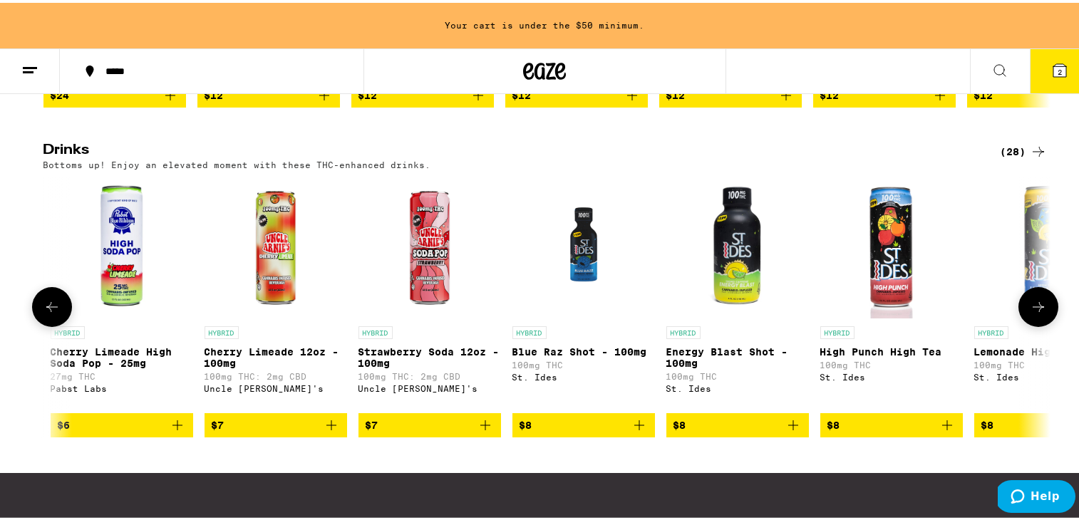
click at [48, 313] on icon at bounding box center [51, 304] width 17 height 17
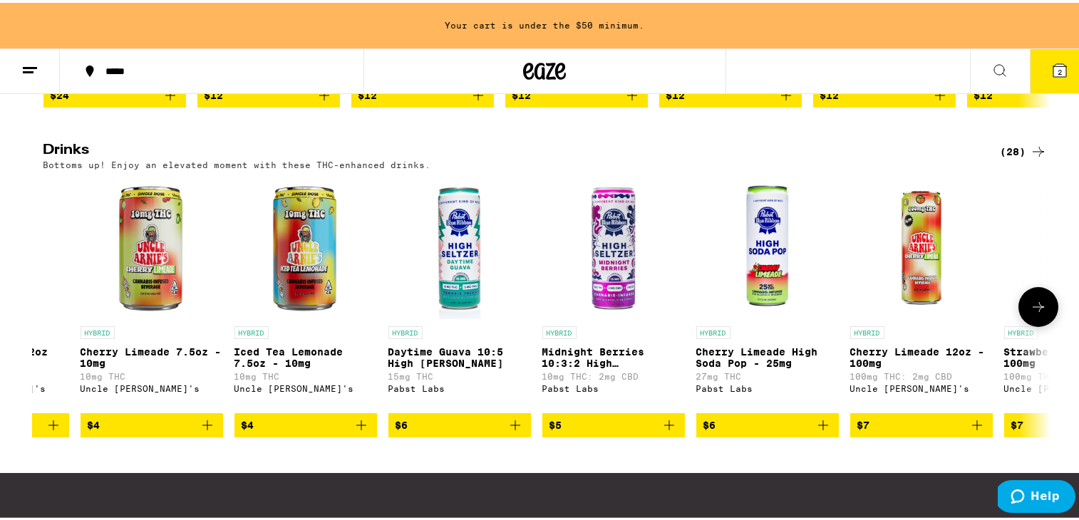
scroll to position [0, 0]
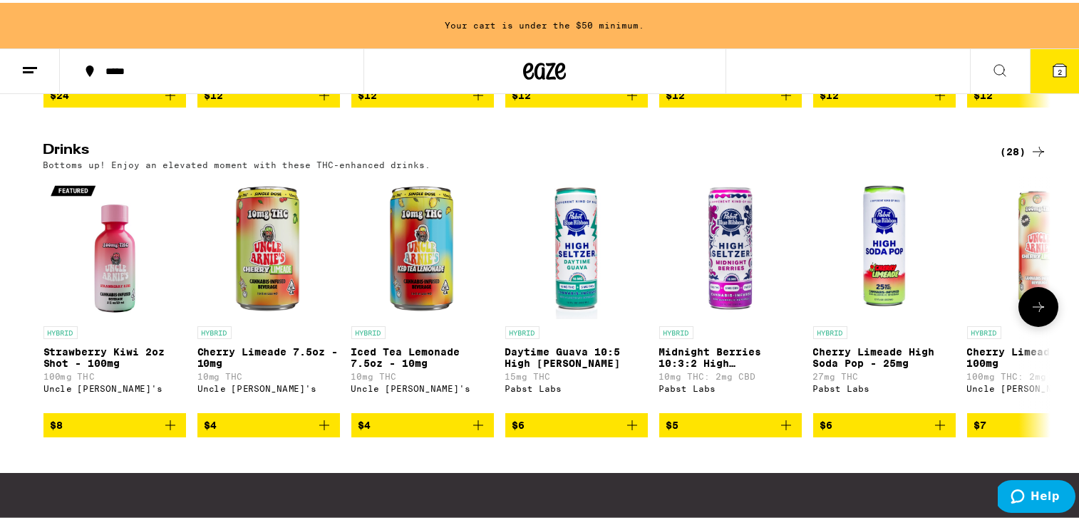
click at [48, 324] on div at bounding box center [52, 304] width 40 height 40
click at [924, 313] on icon at bounding box center [1038, 304] width 17 height 17
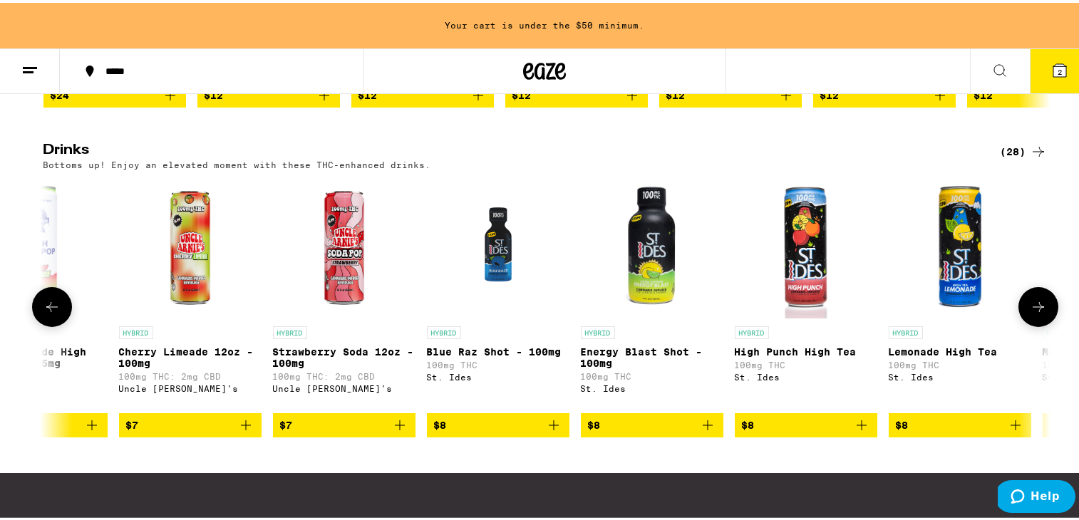
click at [924, 313] on icon at bounding box center [1038, 304] width 17 height 17
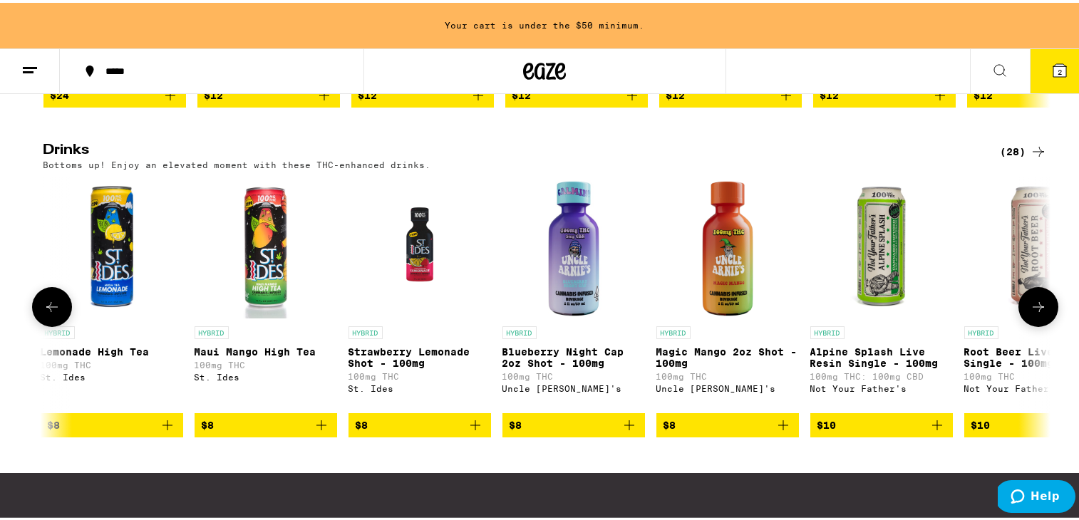
click at [924, 313] on icon at bounding box center [1038, 304] width 17 height 17
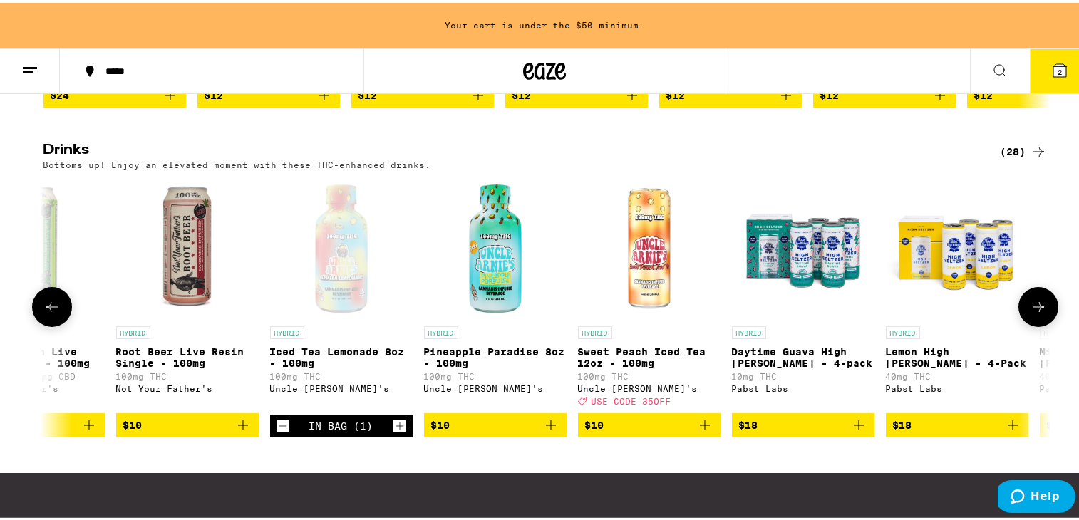
click at [48, 313] on icon at bounding box center [51, 304] width 17 height 17
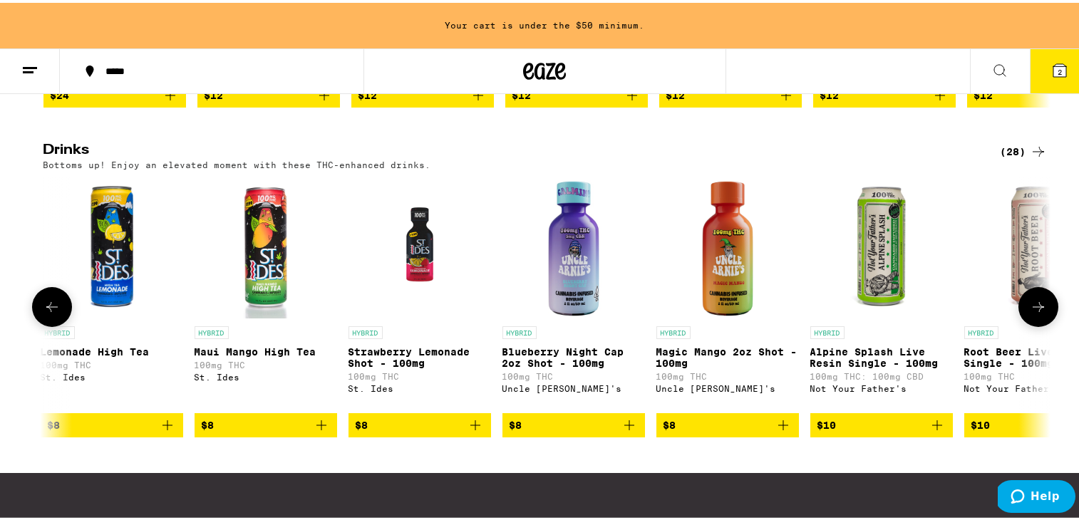
click at [872, 300] on img "Open page for Alpine Splash Live Resin Single - 100mg from Not Your Father's" at bounding box center [881, 245] width 143 height 143
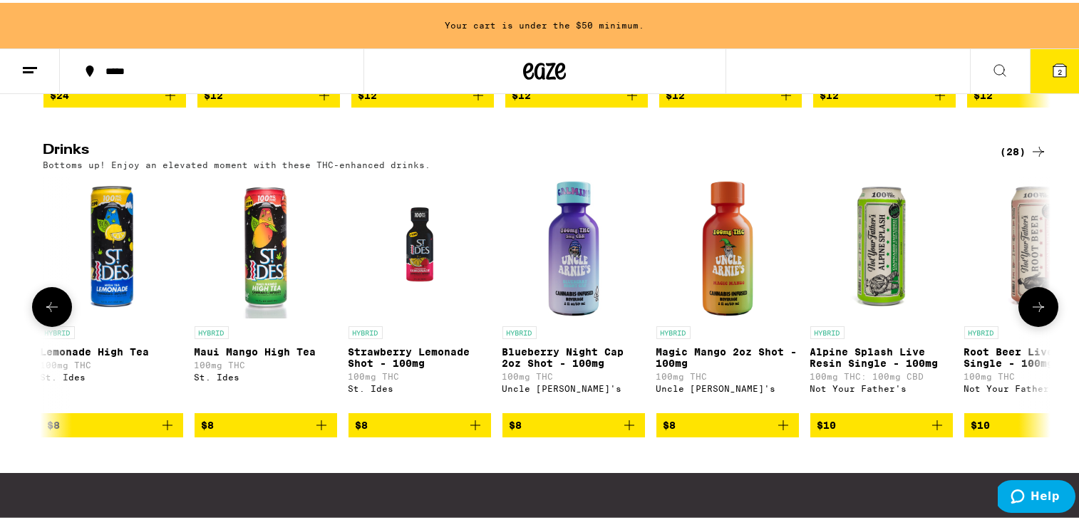
click at [924, 431] on icon "Add to bag" at bounding box center [937, 422] width 17 height 17
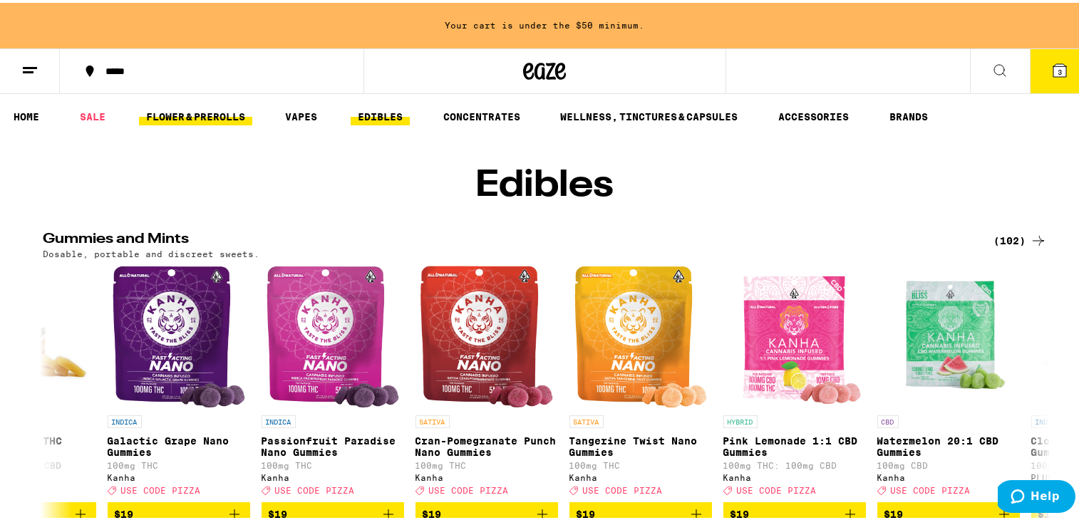
click at [180, 113] on link "FLOWER & PREROLLS" at bounding box center [195, 113] width 113 height 17
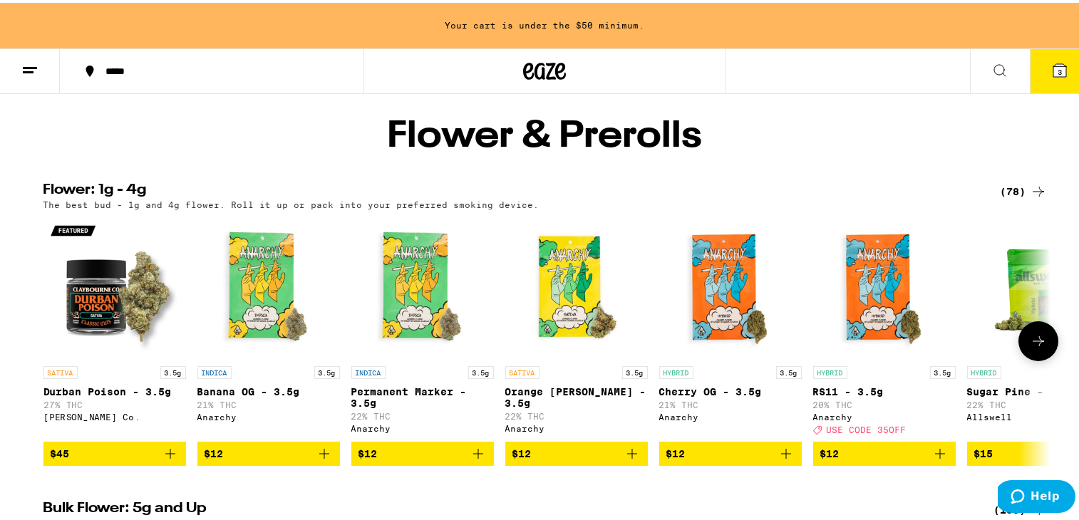
scroll to position [93, 0]
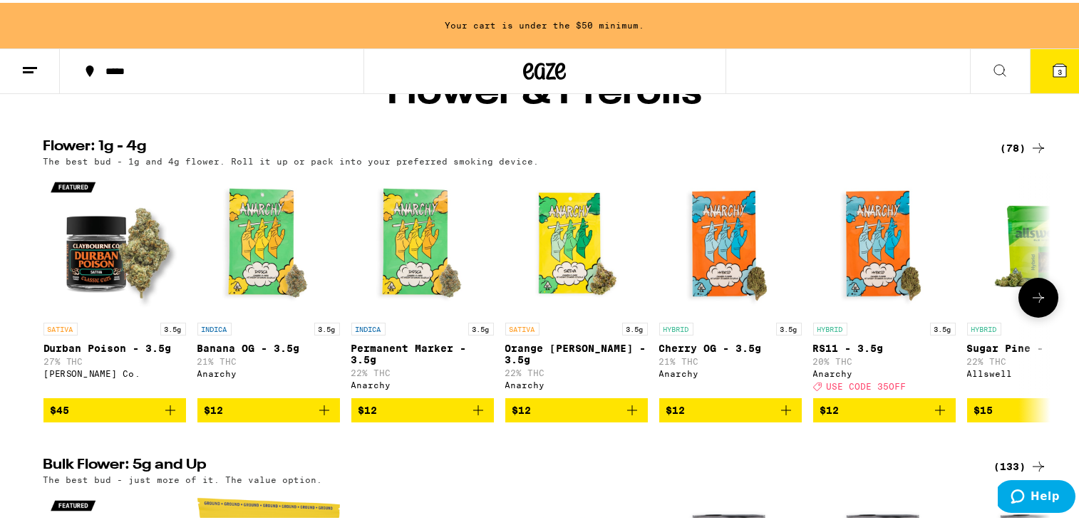
click at [924, 300] on icon at bounding box center [1038, 295] width 11 height 10
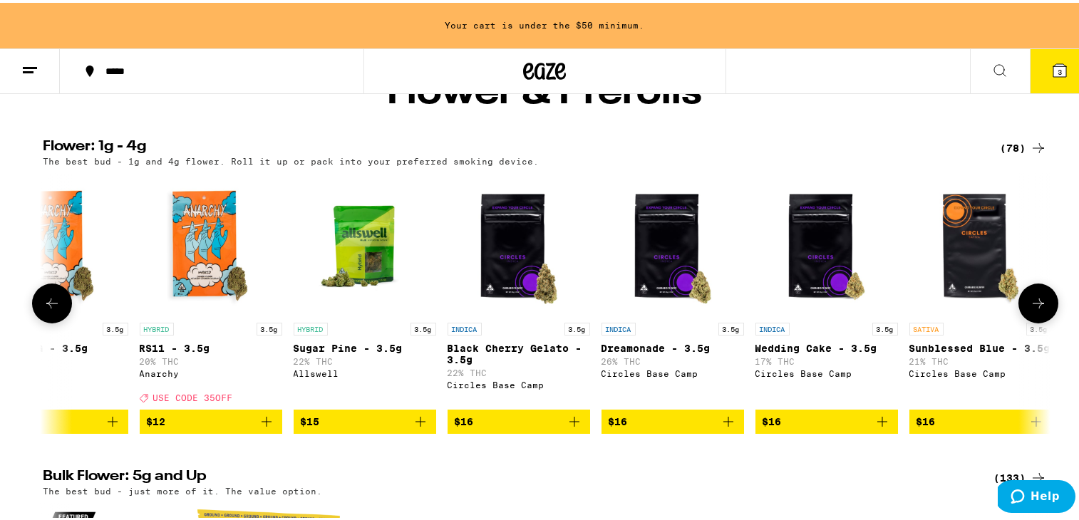
scroll to position [0, 848]
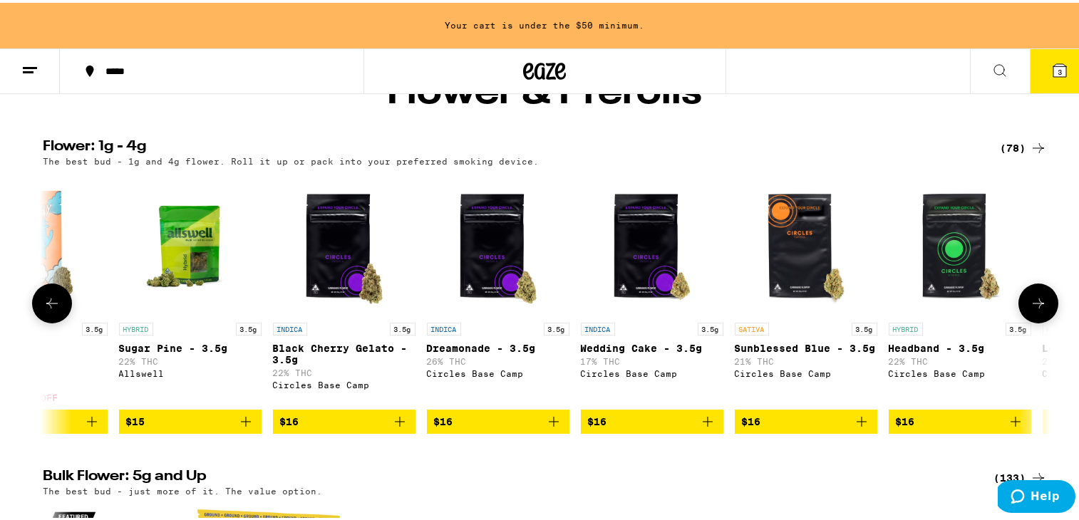
click at [924, 309] on icon at bounding box center [1038, 300] width 17 height 17
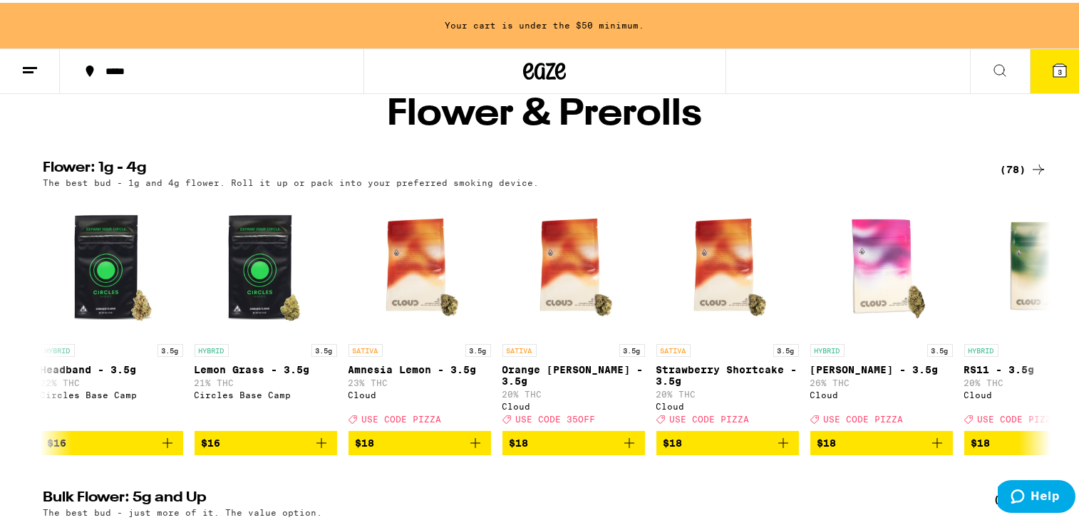
scroll to position [74, 0]
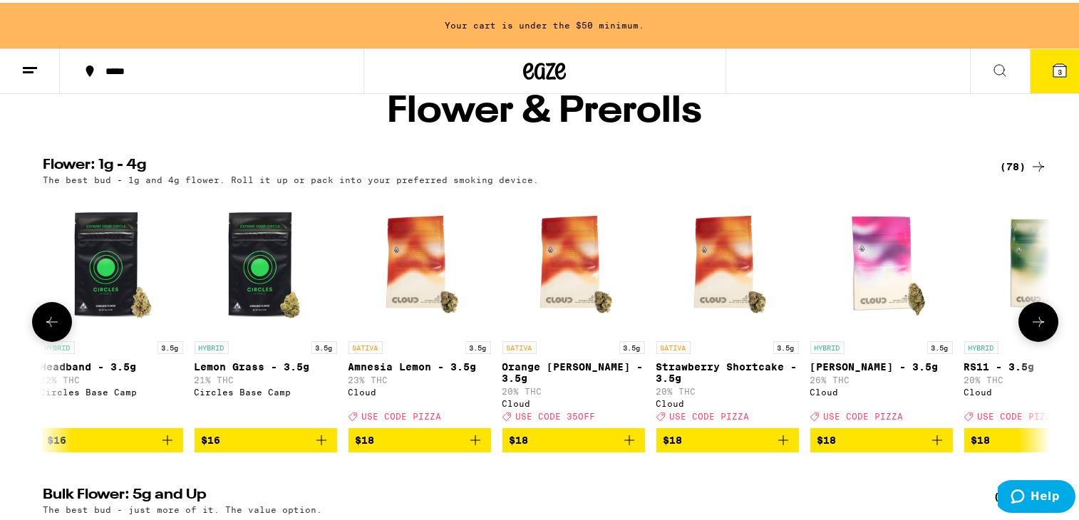
click at [924, 328] on icon at bounding box center [1038, 319] width 17 height 17
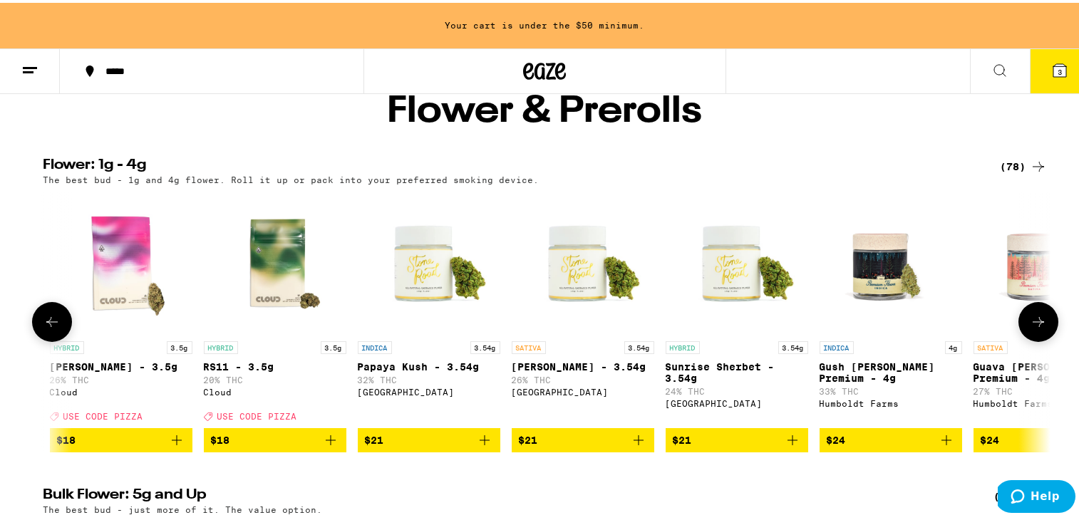
scroll to position [0, 2544]
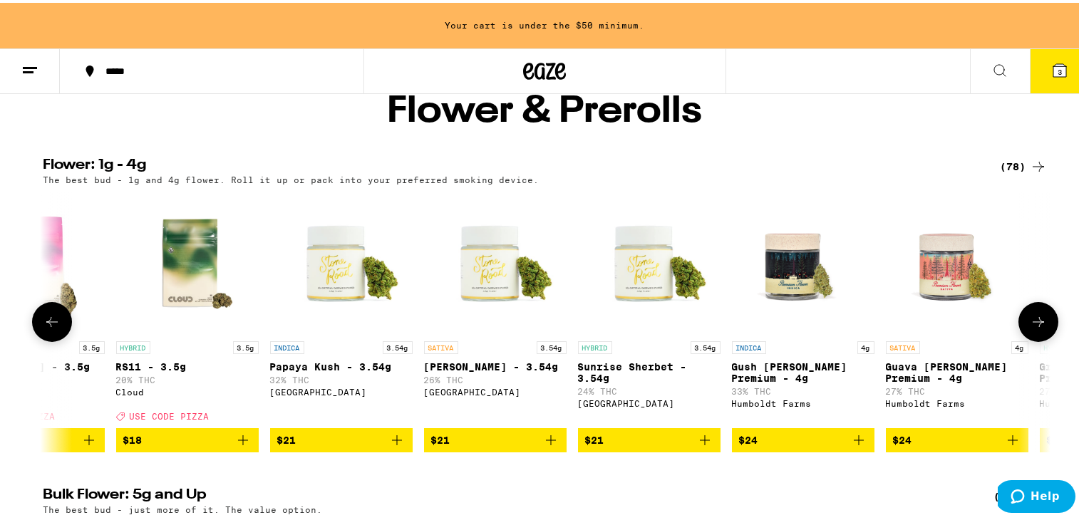
click at [924, 328] on icon at bounding box center [1038, 319] width 17 height 17
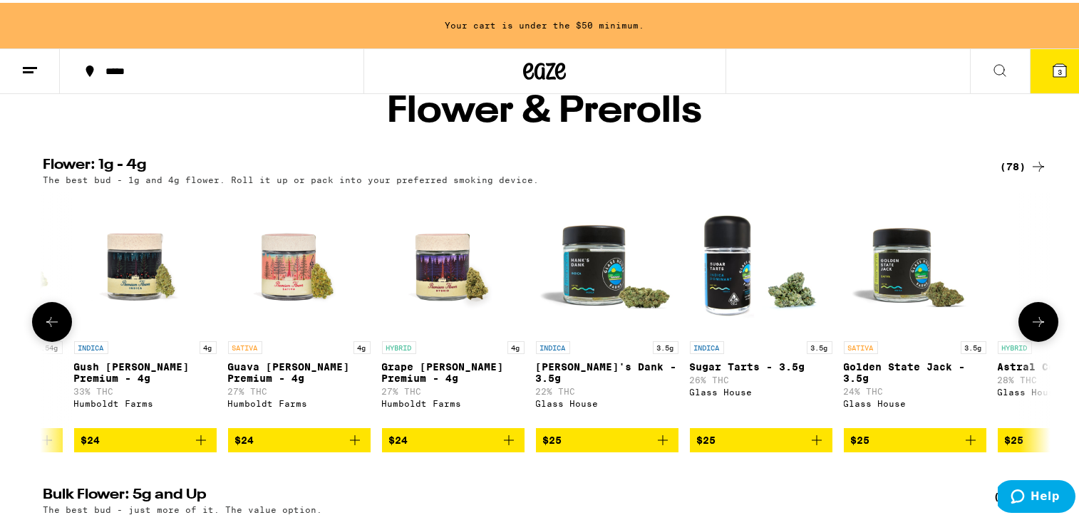
scroll to position [0, 3392]
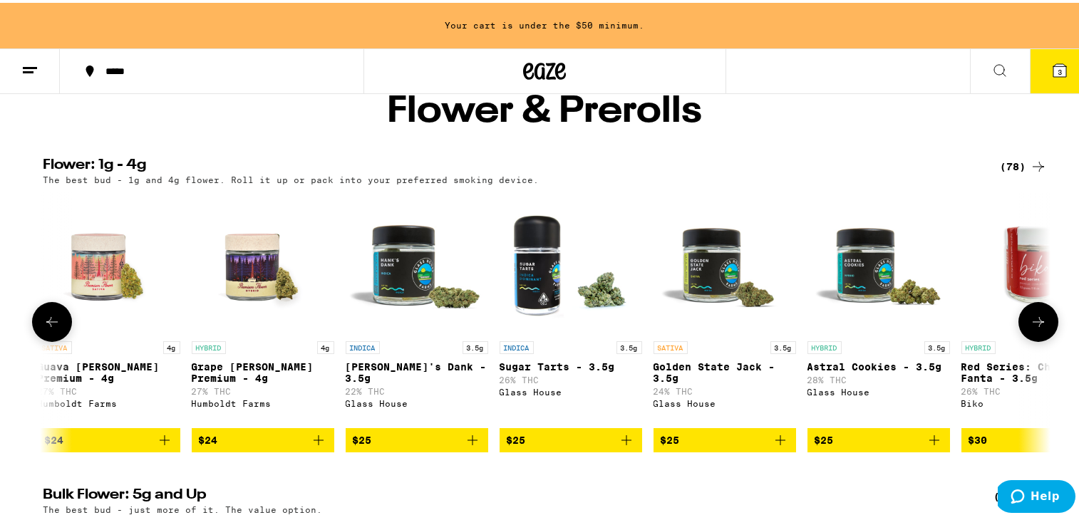
click at [924, 328] on icon at bounding box center [1038, 319] width 17 height 17
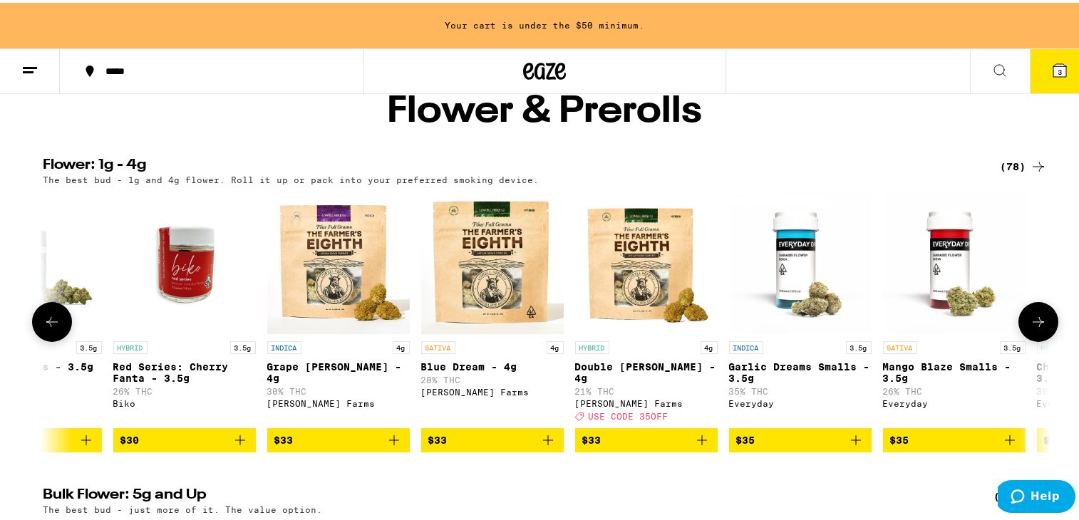
click at [924, 324] on icon at bounding box center [1038, 319] width 11 height 10
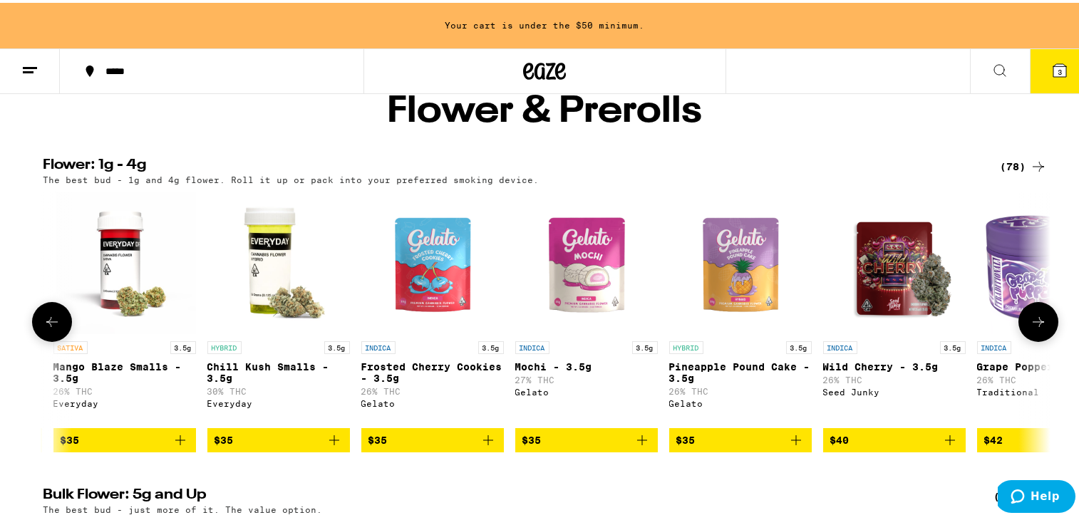
scroll to position [0, 5089]
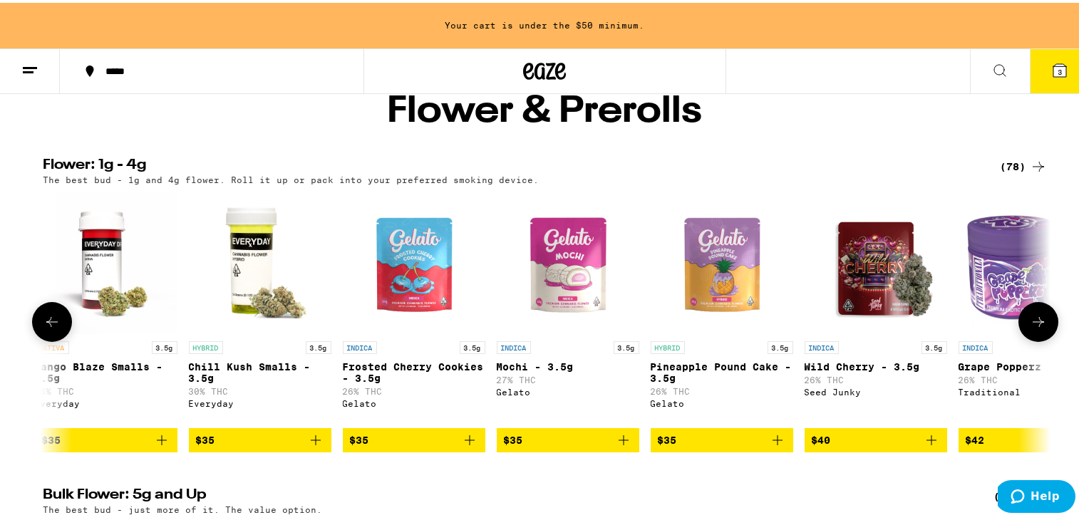
click at [924, 324] on icon at bounding box center [1038, 319] width 11 height 10
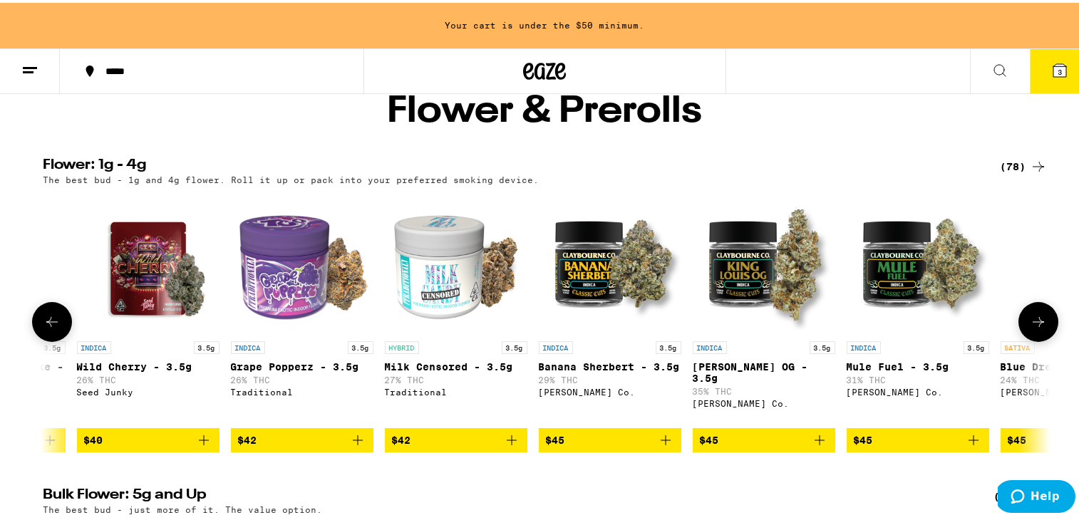
scroll to position [0, 5937]
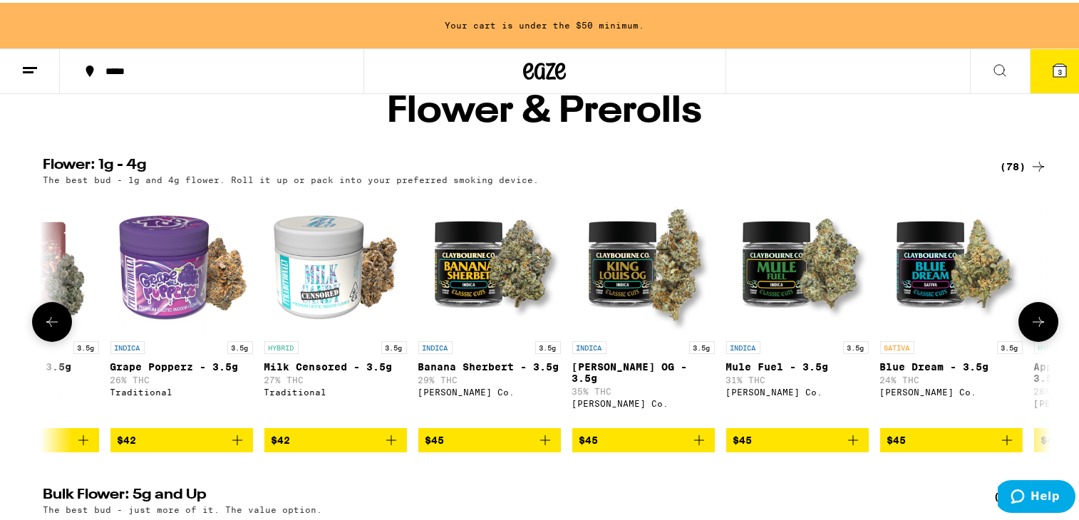
click at [924, 328] on icon at bounding box center [1038, 319] width 17 height 17
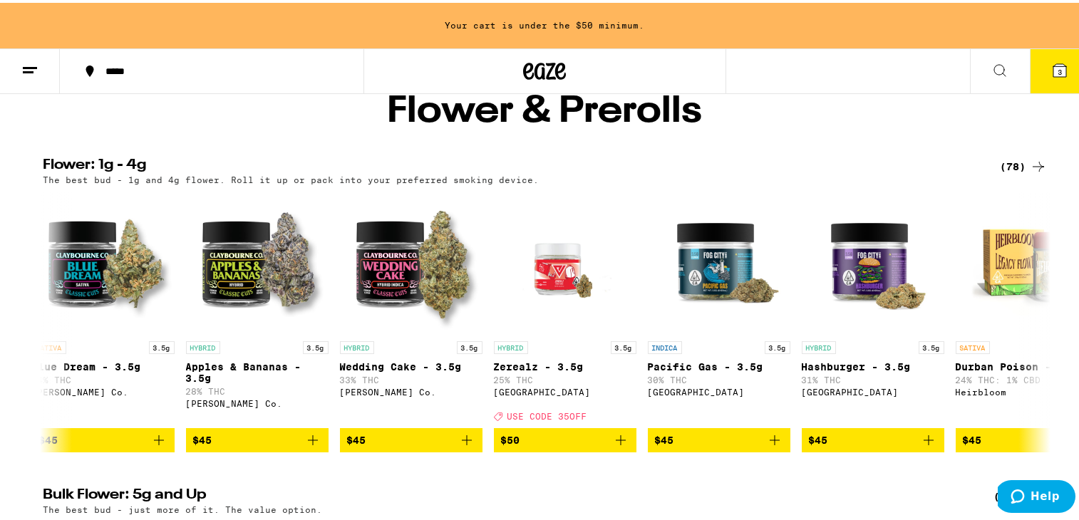
scroll to position [0, 0]
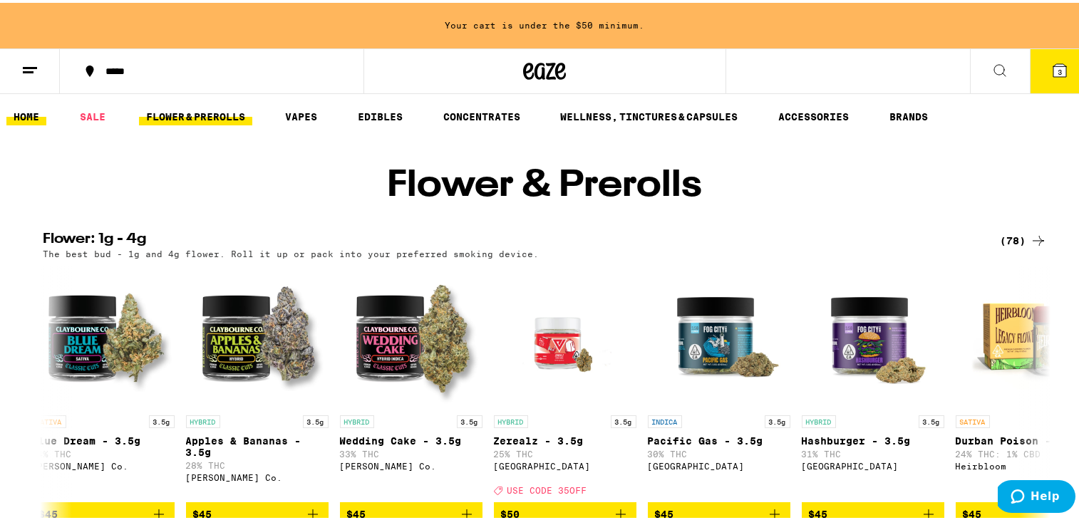
click at [27, 112] on link "HOME" at bounding box center [26, 113] width 40 height 17
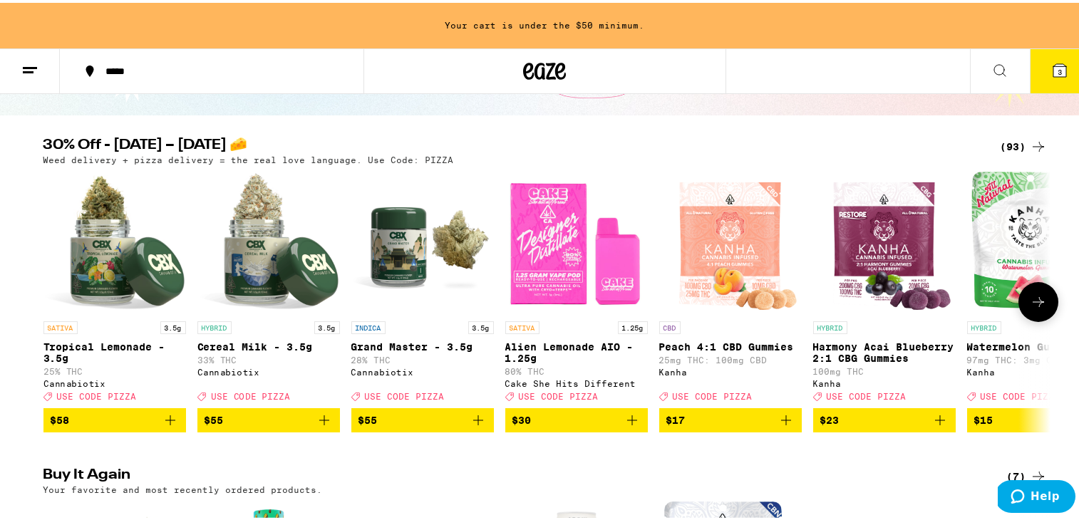
click at [924, 307] on icon at bounding box center [1038, 299] width 17 height 17
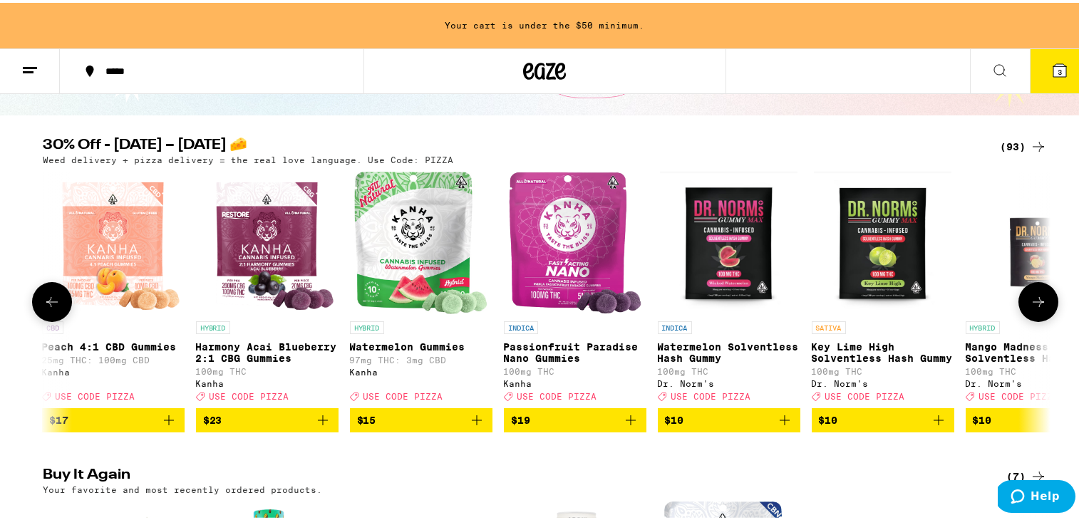
scroll to position [0, 848]
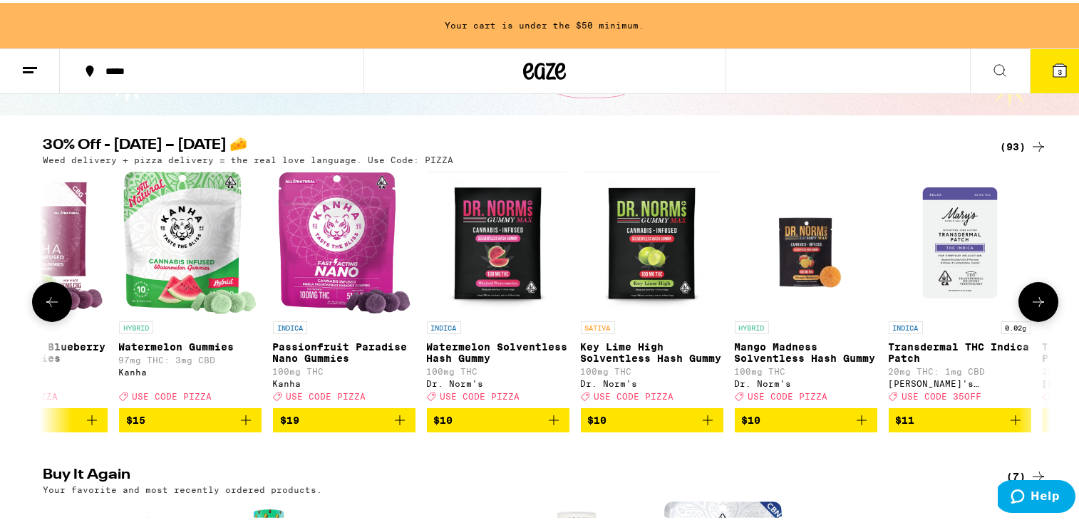
click at [924, 304] on icon at bounding box center [1038, 299] width 11 height 10
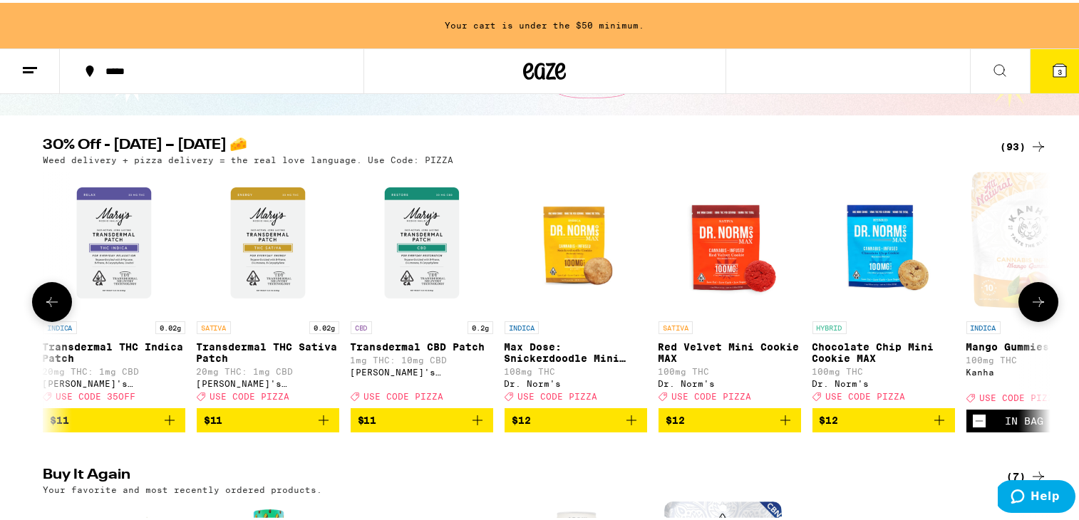
scroll to position [0, 1696]
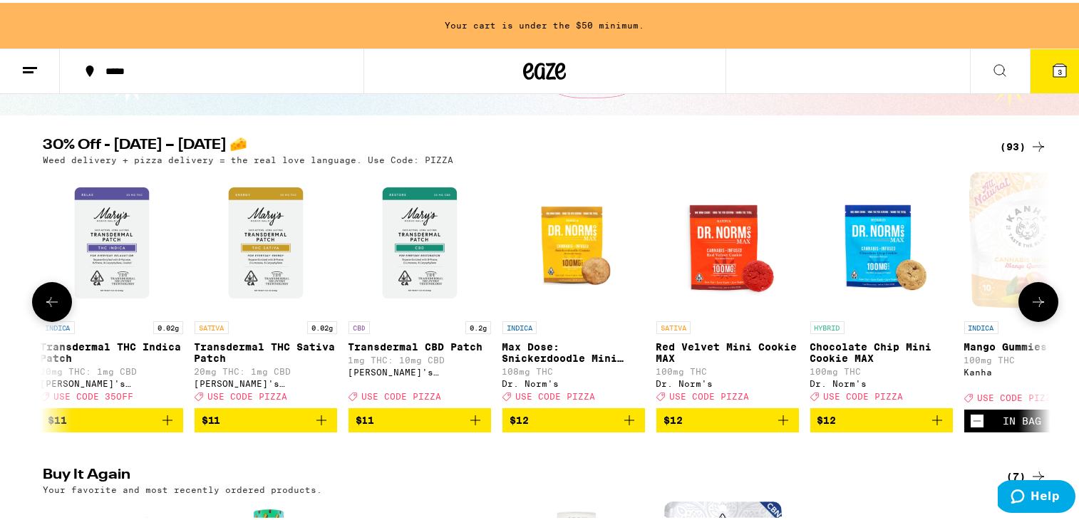
click at [924, 308] on icon at bounding box center [1038, 299] width 17 height 17
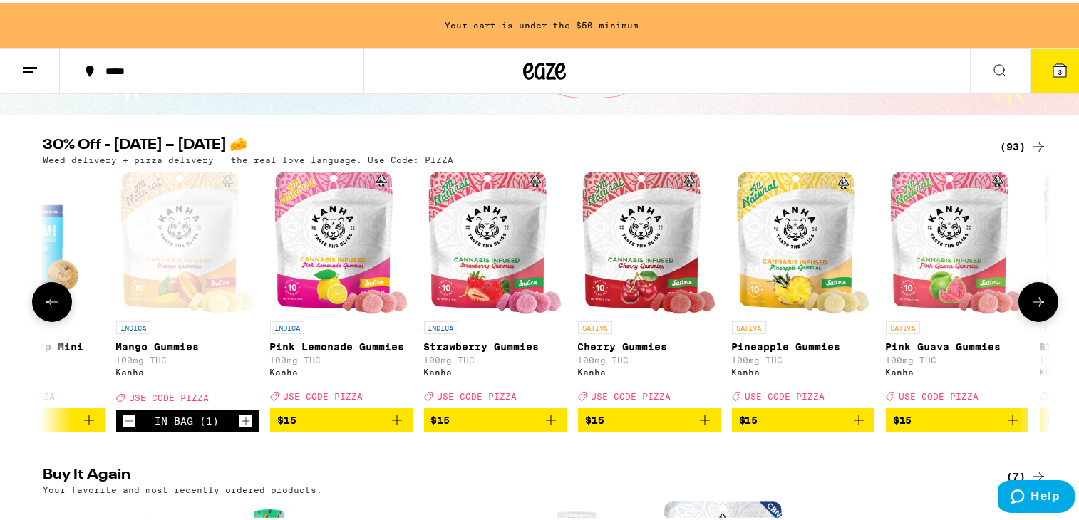
click at [924, 304] on icon at bounding box center [1038, 299] width 11 height 10
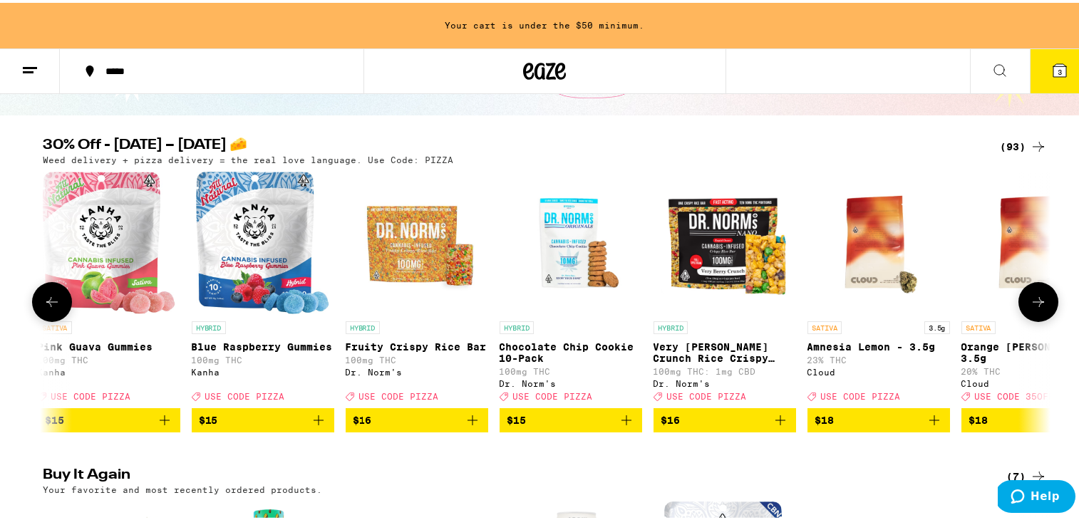
click at [46, 305] on icon at bounding box center [51, 299] width 17 height 17
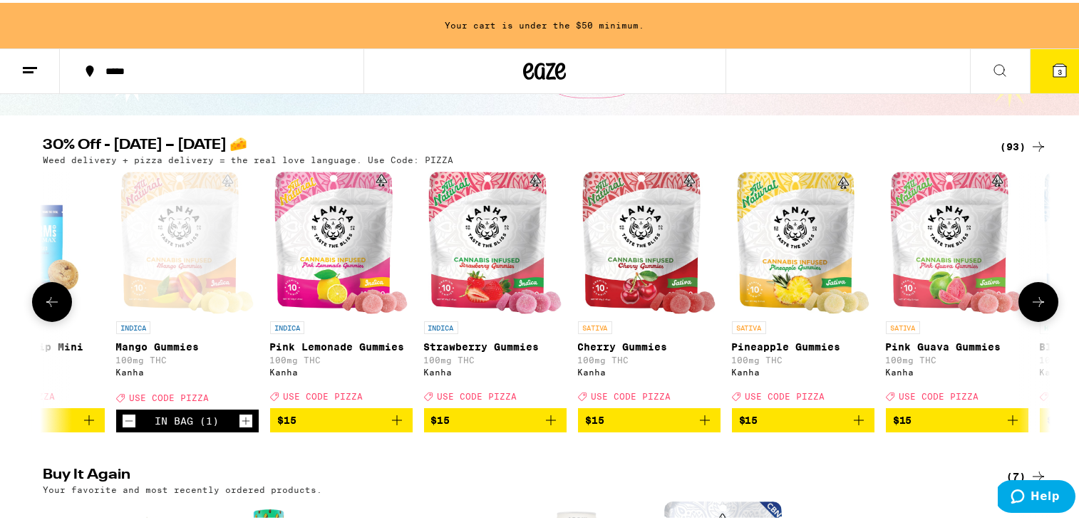
click at [46, 305] on icon at bounding box center [51, 299] width 17 height 17
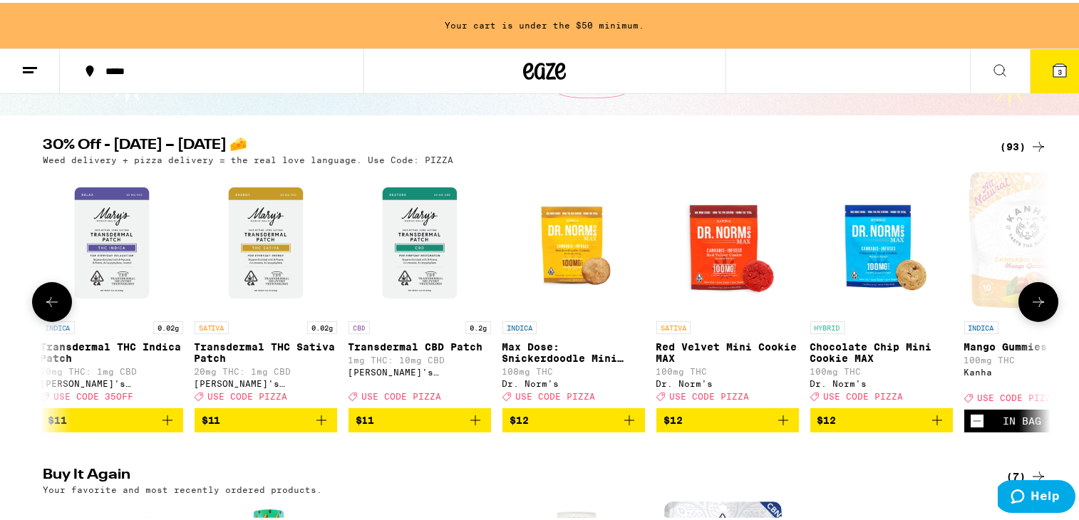
click at [46, 305] on icon at bounding box center [51, 299] width 17 height 17
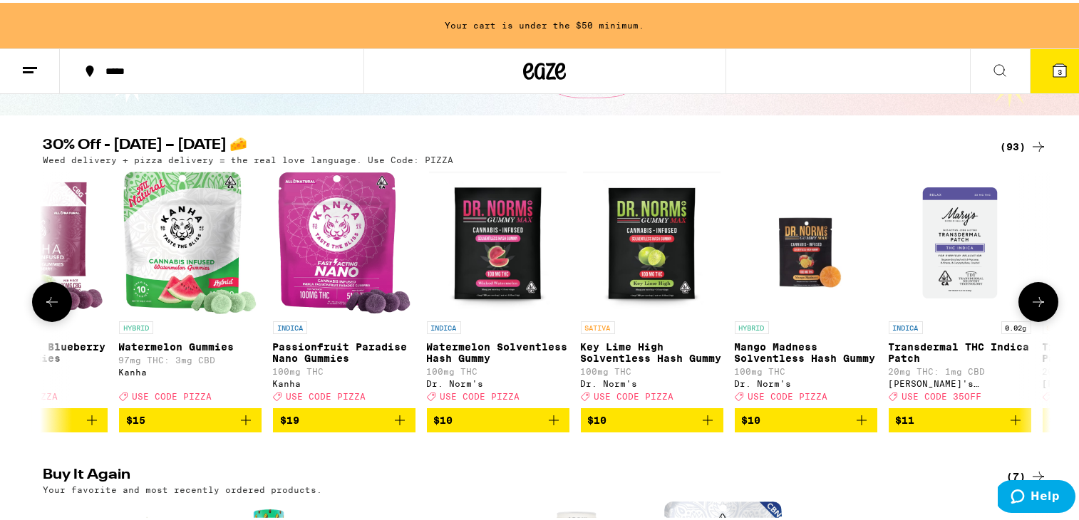
click at [46, 305] on icon at bounding box center [51, 299] width 17 height 17
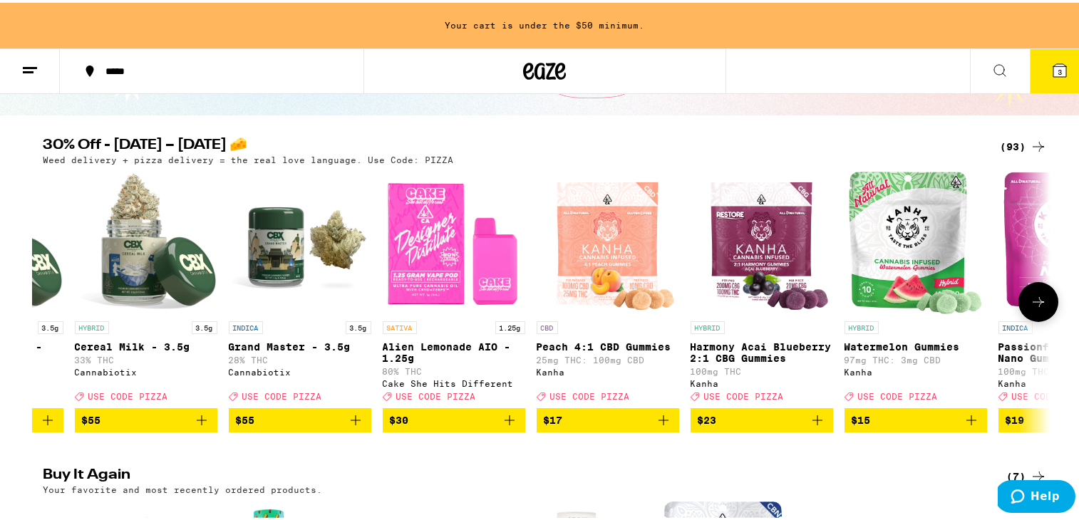
scroll to position [0, 0]
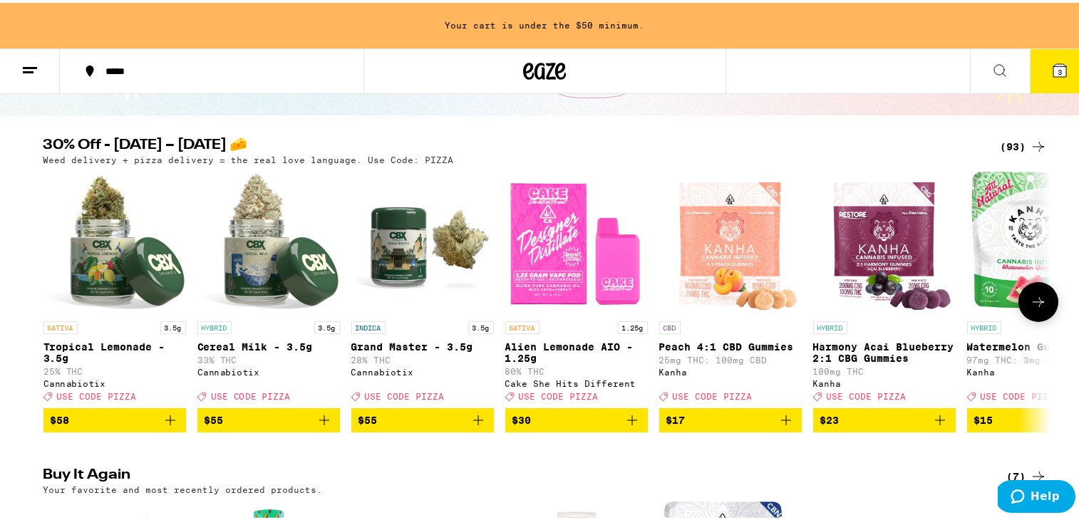
click at [924, 302] on icon at bounding box center [1038, 299] width 17 height 17
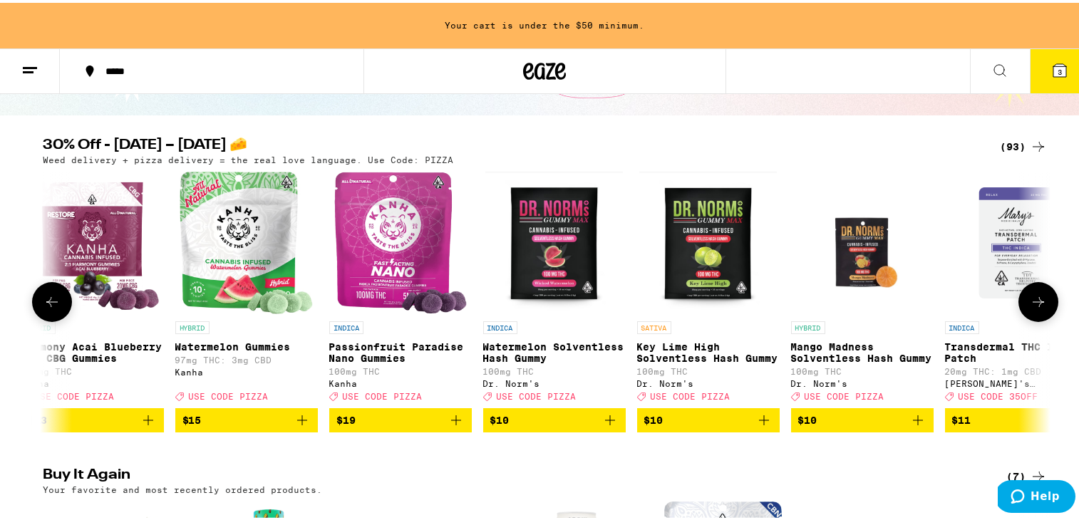
scroll to position [0, 848]
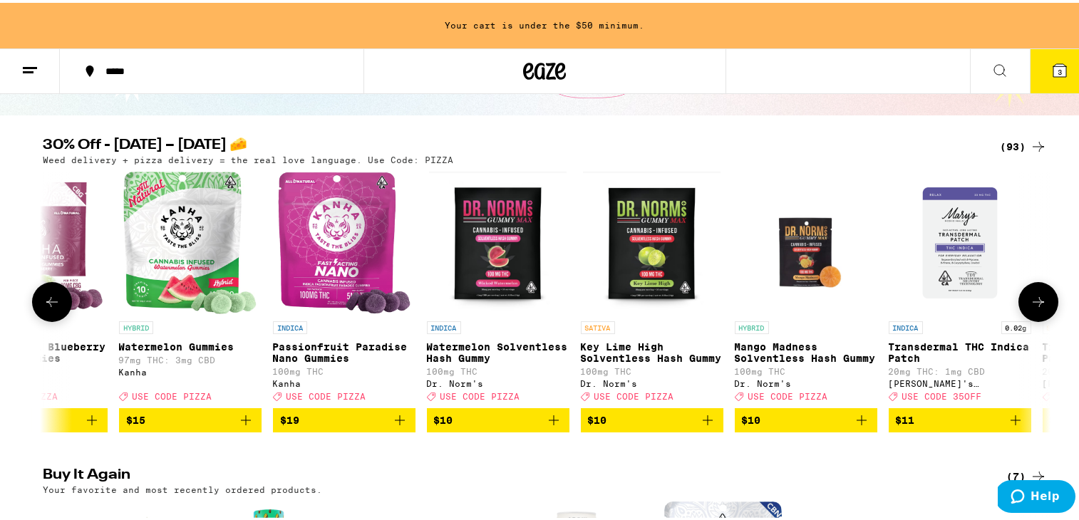
click at [44, 316] on button at bounding box center [52, 299] width 40 height 40
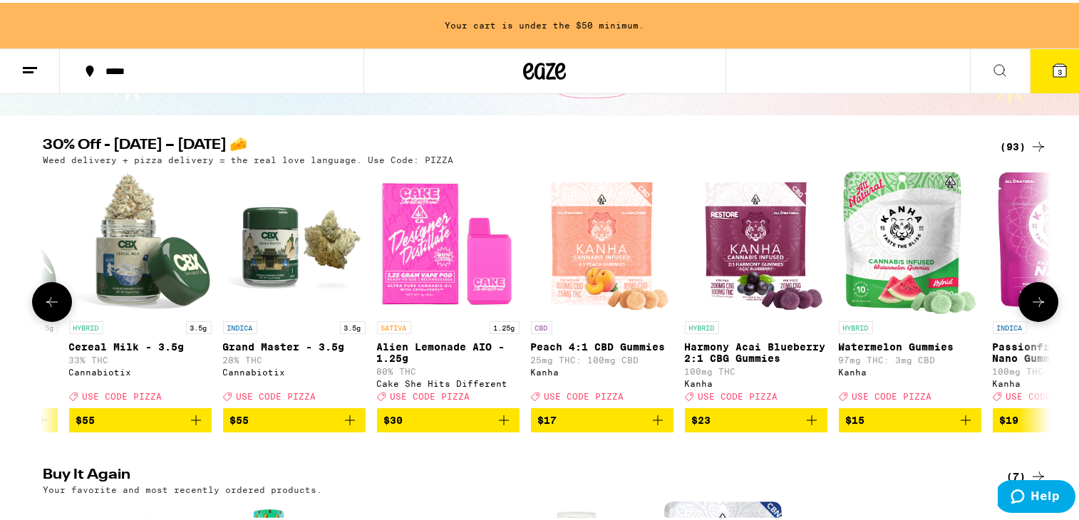
scroll to position [0, 0]
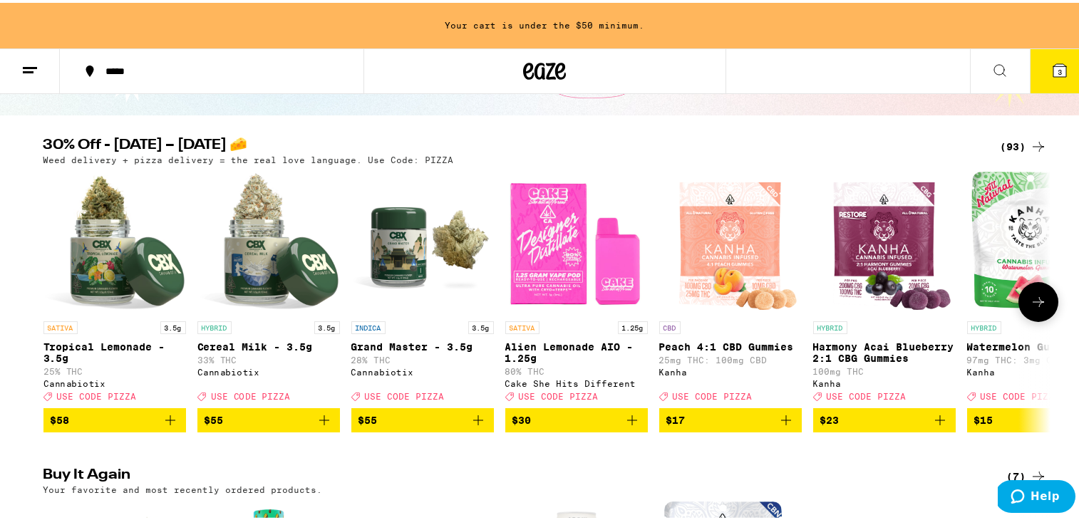
click at [924, 302] on icon at bounding box center [1038, 299] width 17 height 17
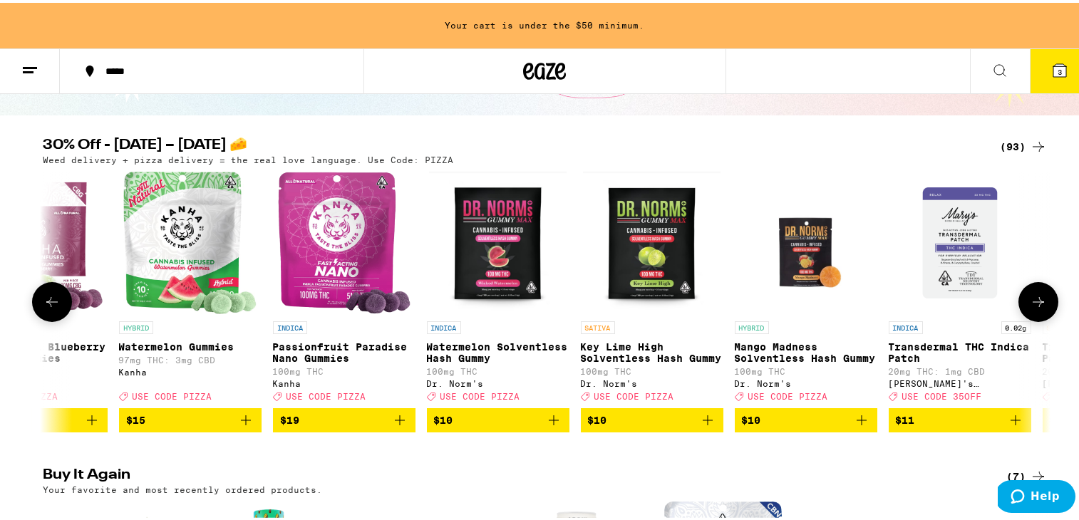
click at [924, 303] on icon at bounding box center [1038, 299] width 17 height 17
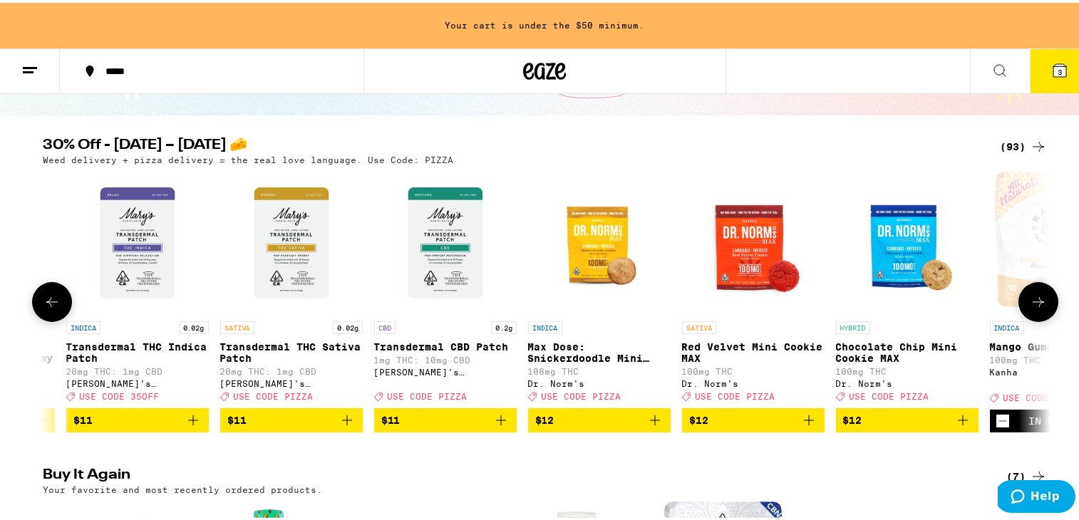
scroll to position [0, 1696]
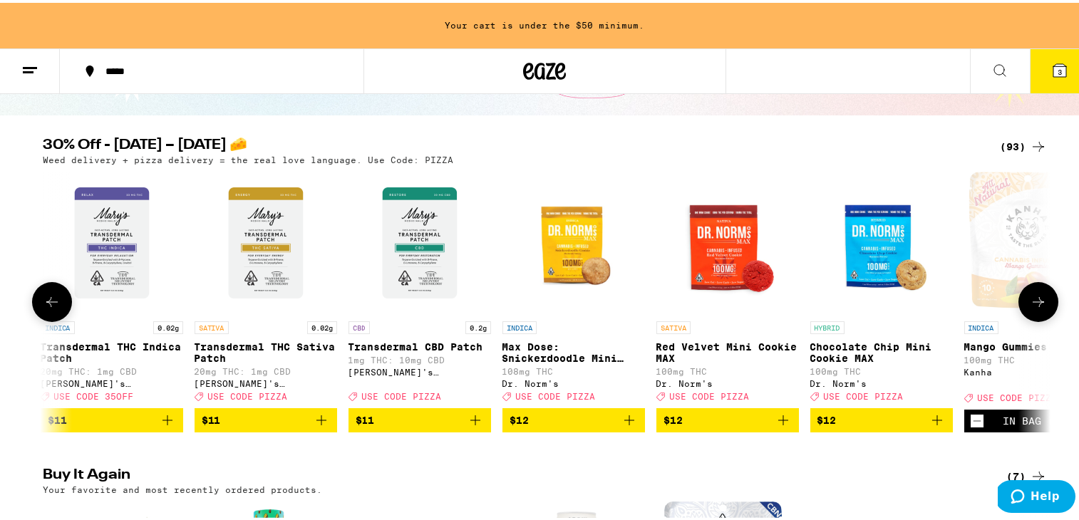
click at [924, 308] on icon at bounding box center [1038, 299] width 17 height 17
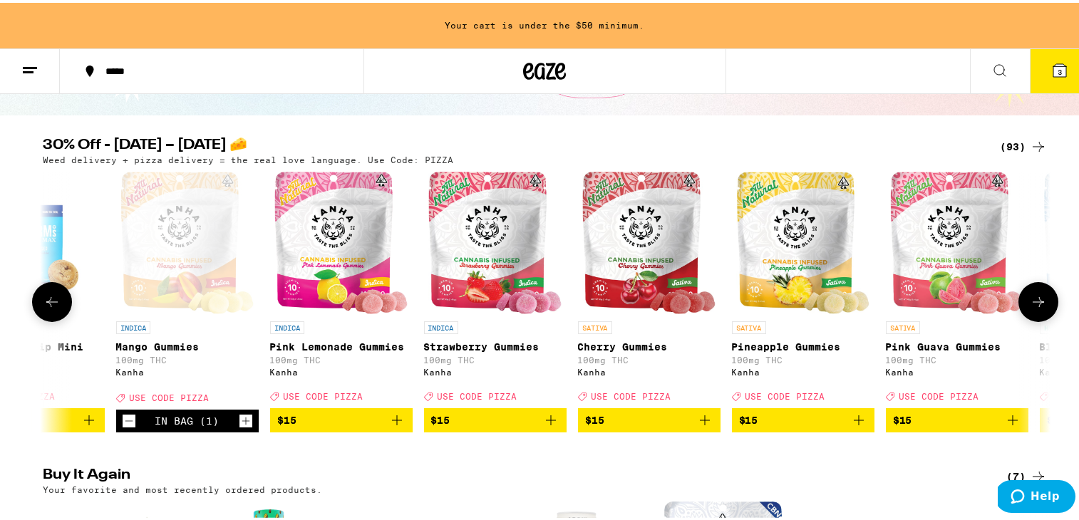
click at [924, 308] on icon at bounding box center [1038, 299] width 17 height 17
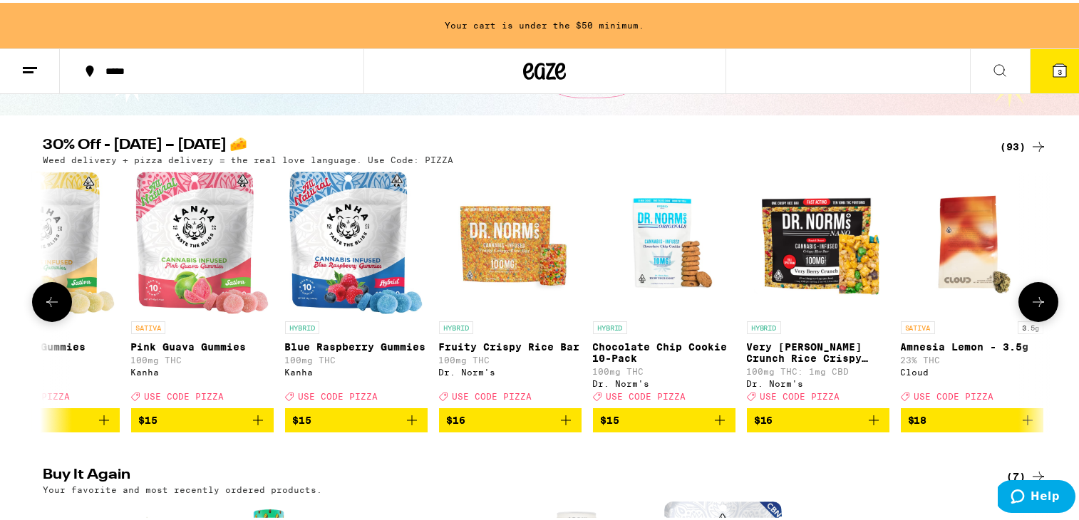
scroll to position [0, 3392]
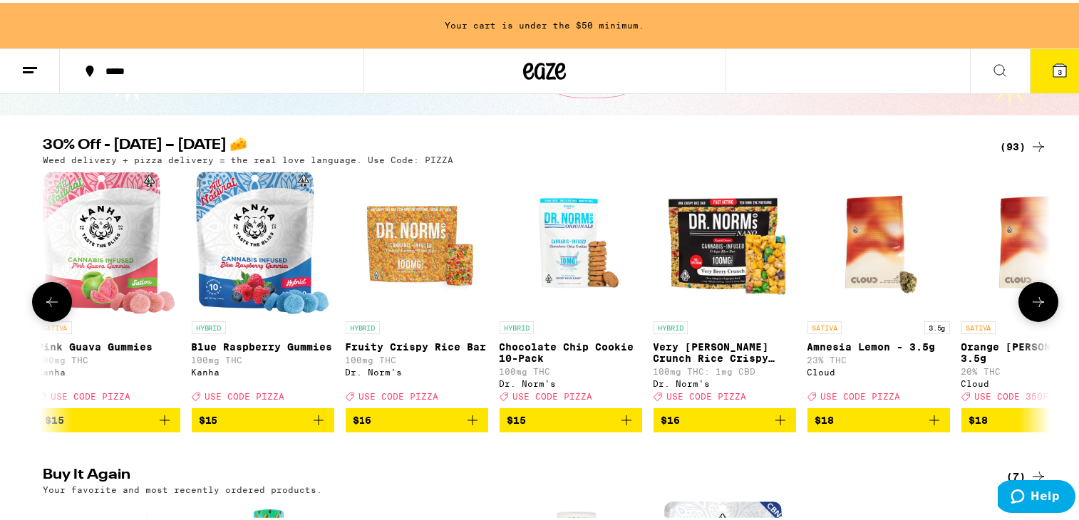
click at [924, 308] on icon at bounding box center [1038, 299] width 17 height 17
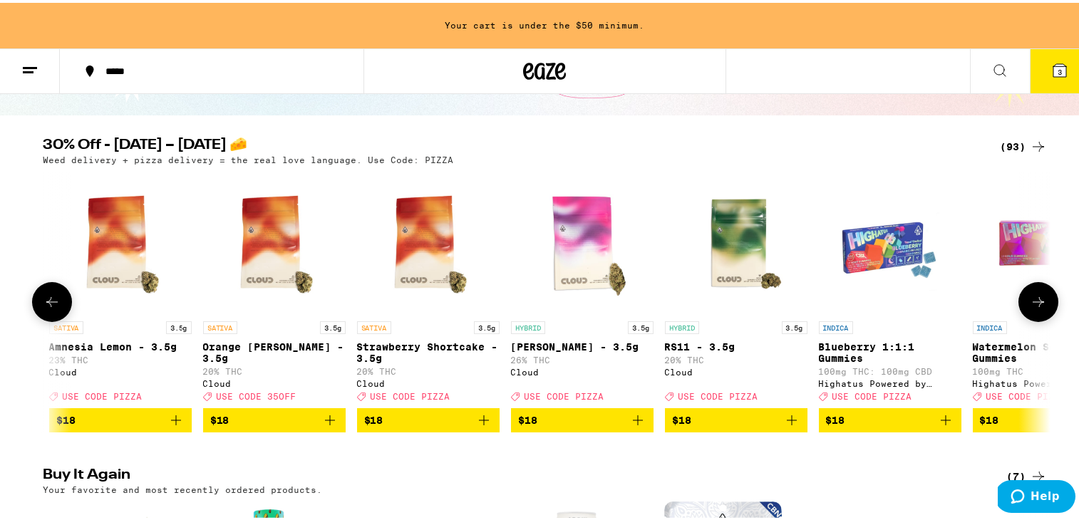
scroll to position [0, 4240]
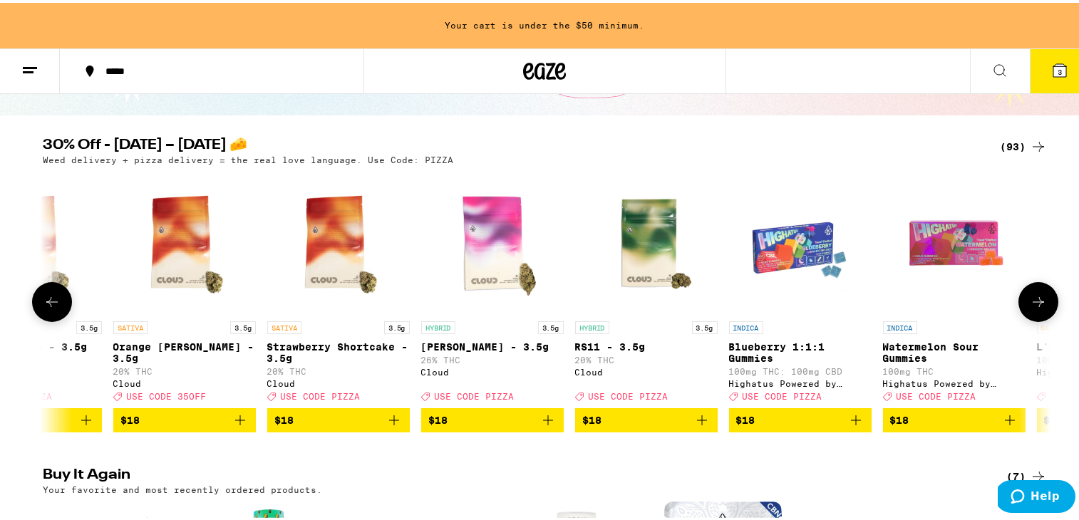
click at [924, 308] on icon at bounding box center [1038, 299] width 17 height 17
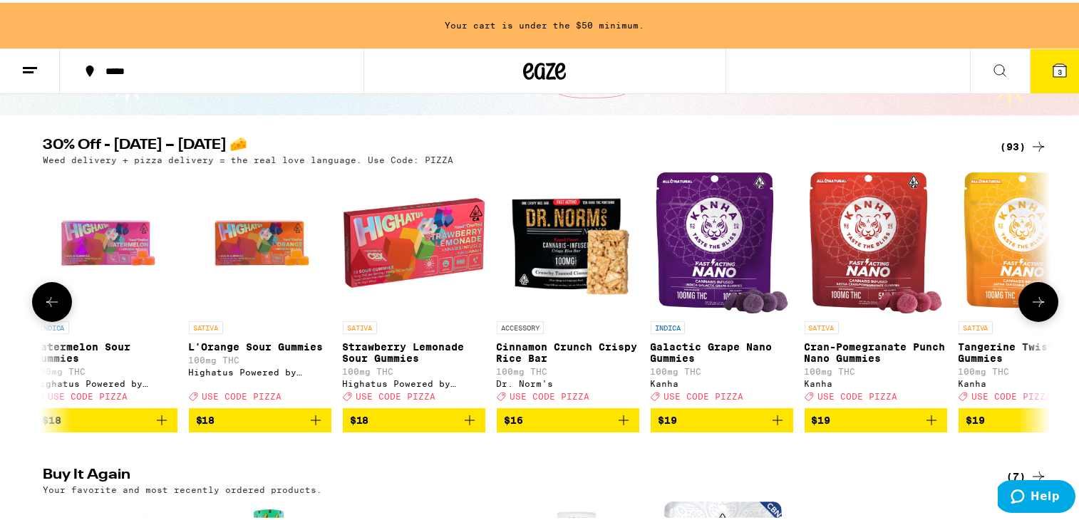
click at [924, 308] on icon at bounding box center [1038, 299] width 17 height 17
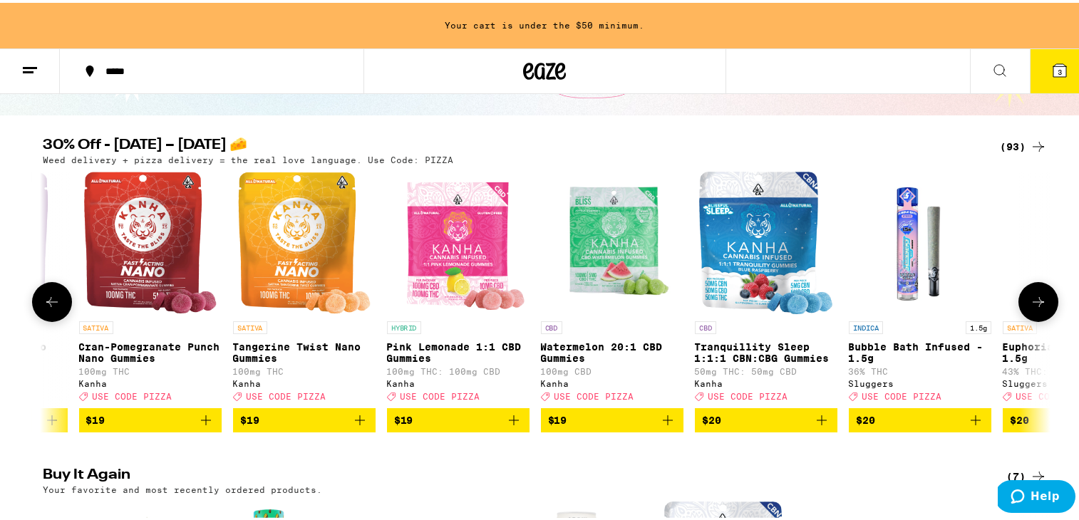
scroll to position [0, 5937]
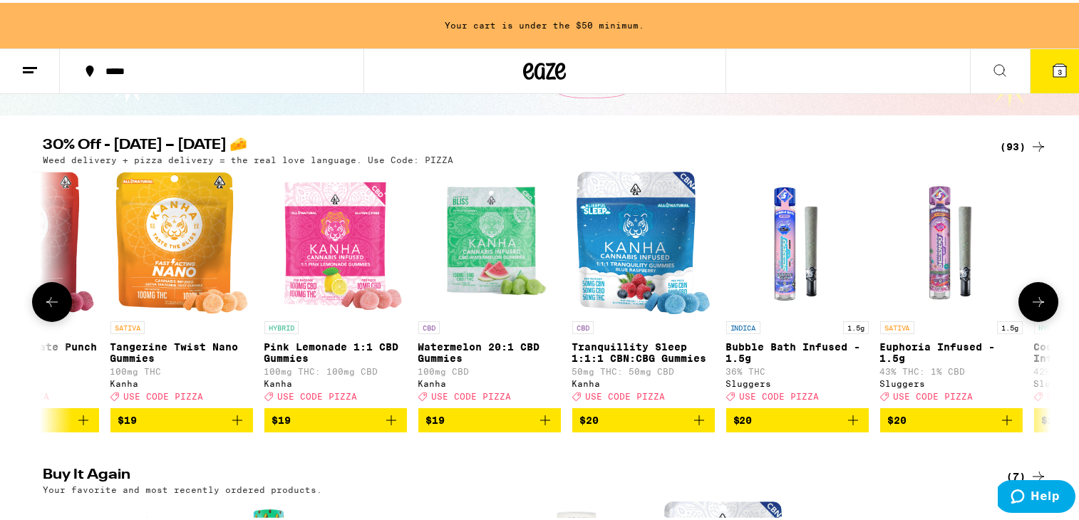
click at [43, 308] on icon at bounding box center [51, 299] width 17 height 17
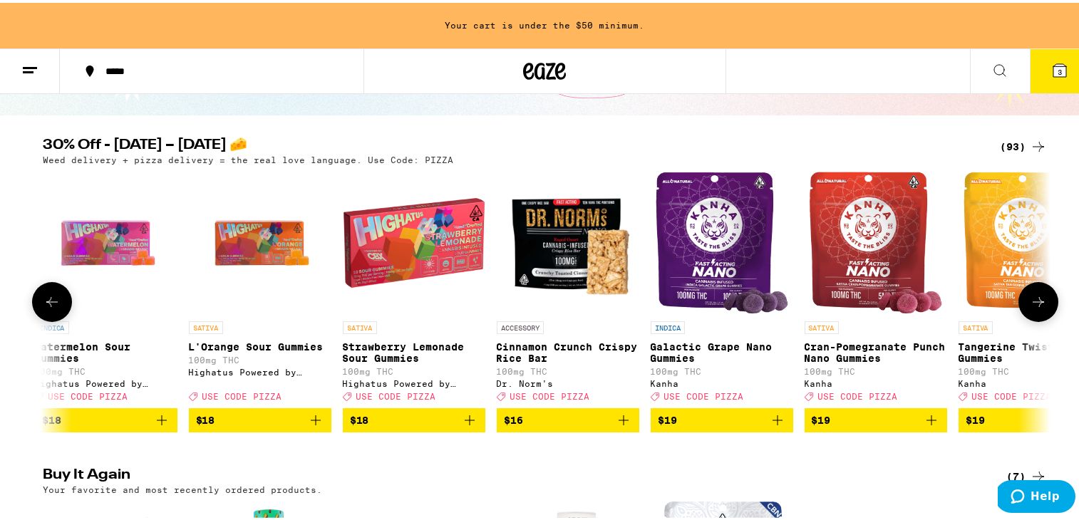
click at [924, 308] on icon at bounding box center [1038, 299] width 17 height 17
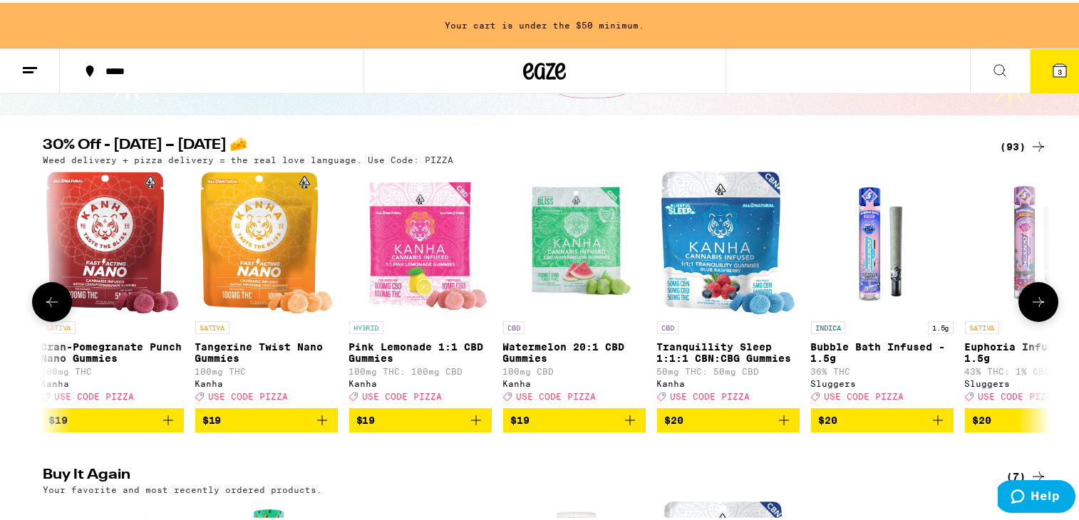
scroll to position [0, 5937]
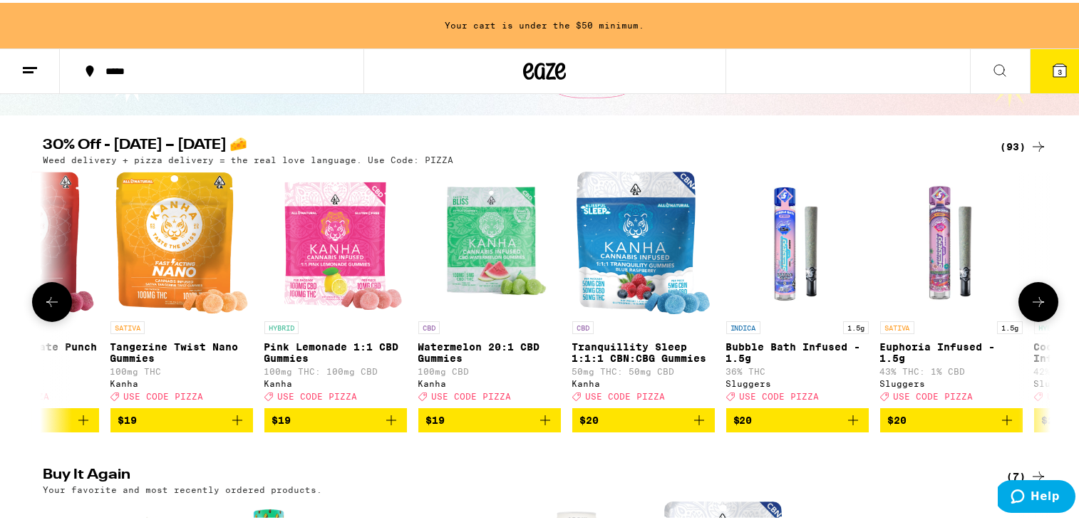
click at [49, 299] on icon at bounding box center [51, 299] width 17 height 17
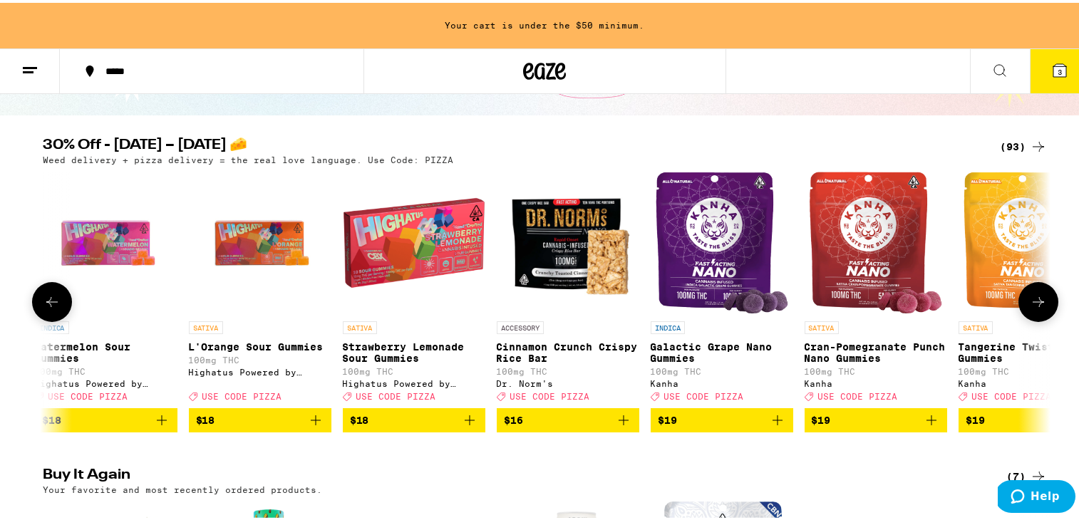
click at [50, 304] on icon at bounding box center [51, 299] width 17 height 17
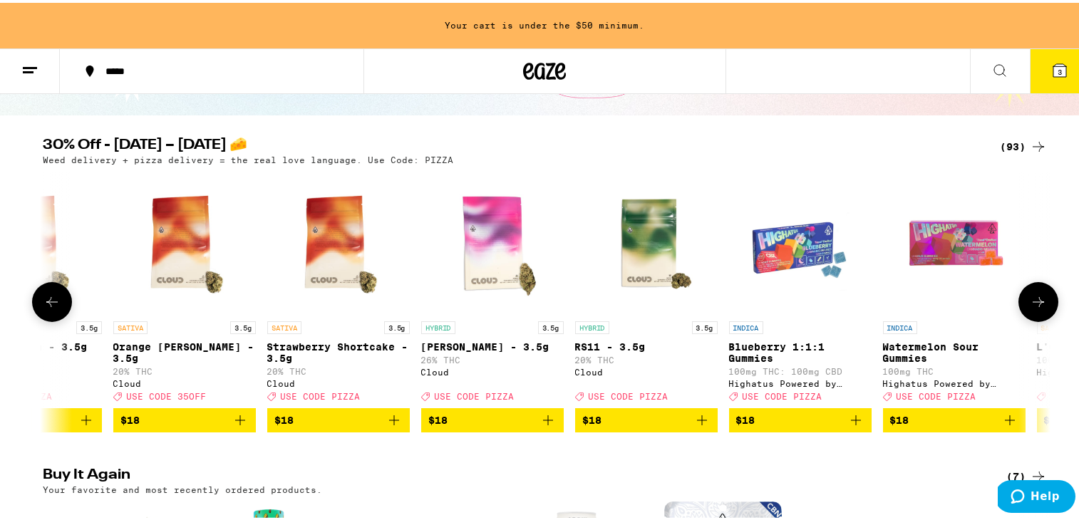
click at [50, 304] on icon at bounding box center [51, 299] width 17 height 17
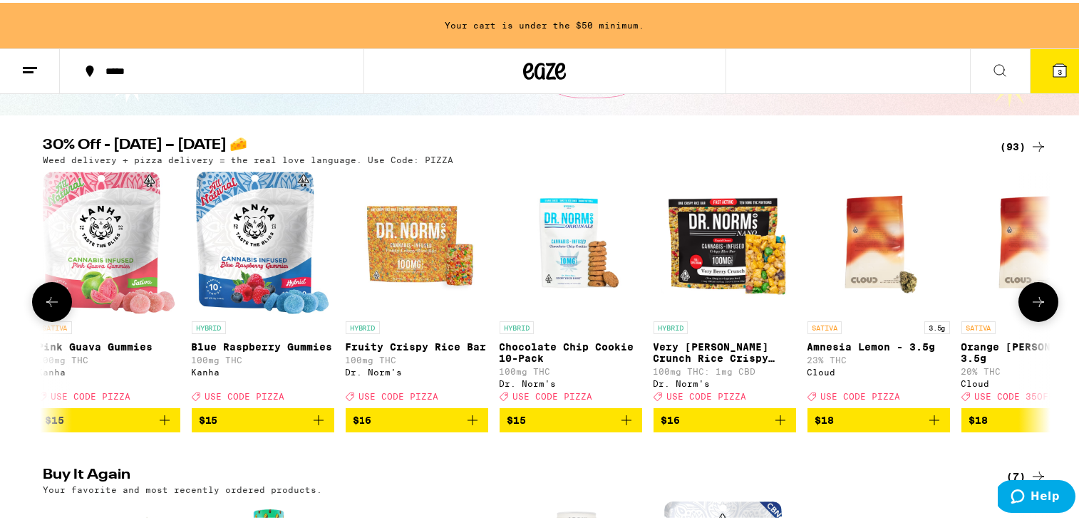
click at [50, 304] on icon at bounding box center [51, 299] width 17 height 17
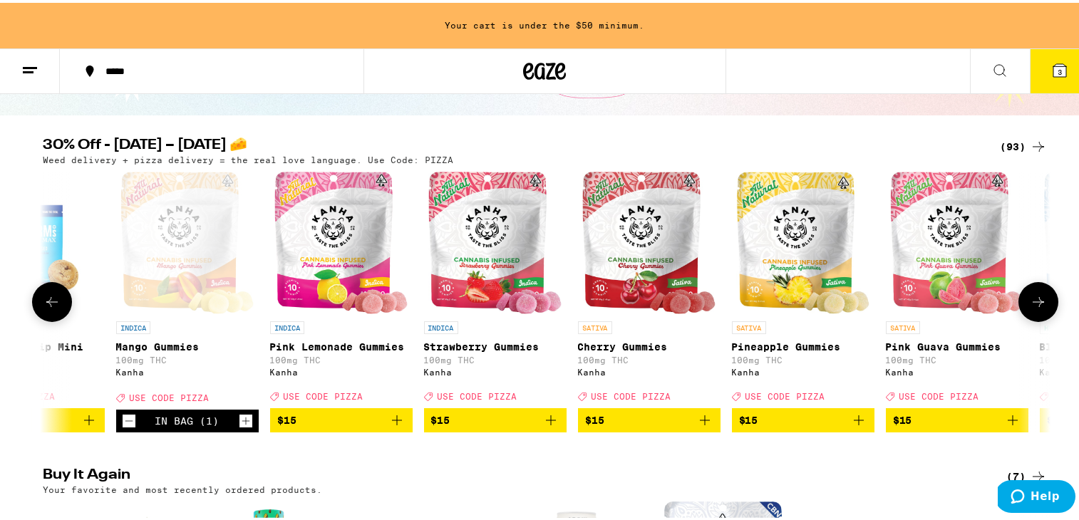
click at [924, 304] on icon at bounding box center [1038, 299] width 17 height 17
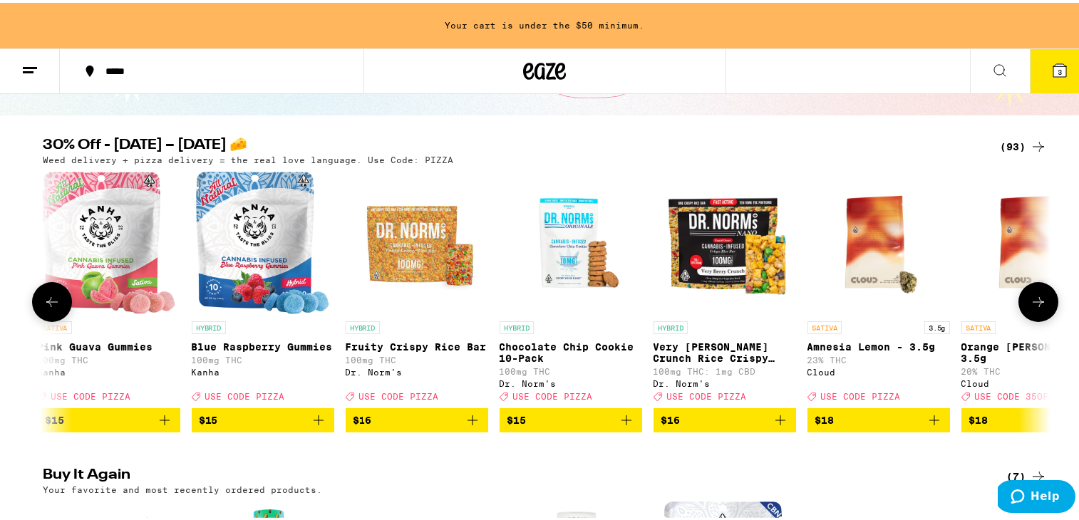
click at [924, 304] on icon at bounding box center [1038, 299] width 17 height 17
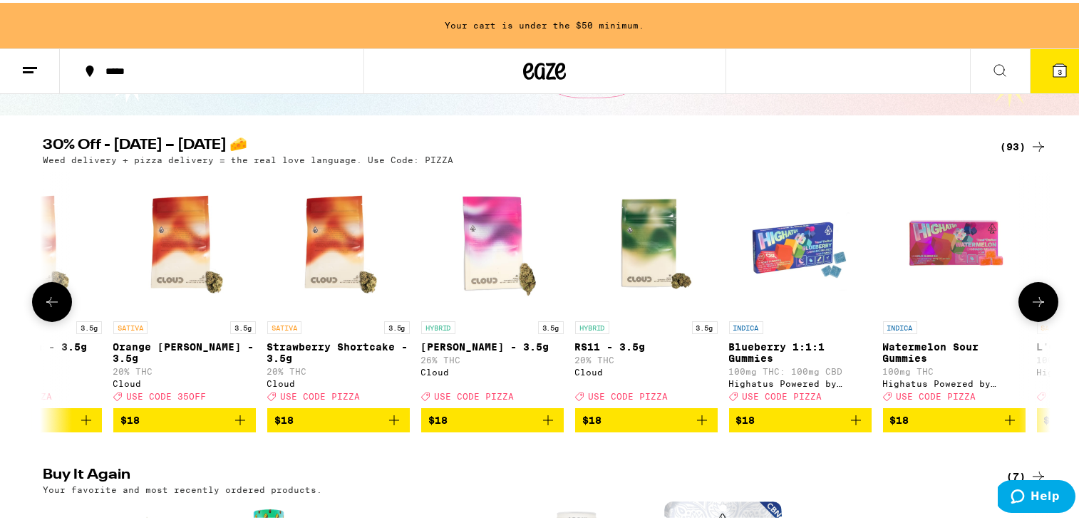
click at [924, 305] on icon at bounding box center [1038, 299] width 17 height 17
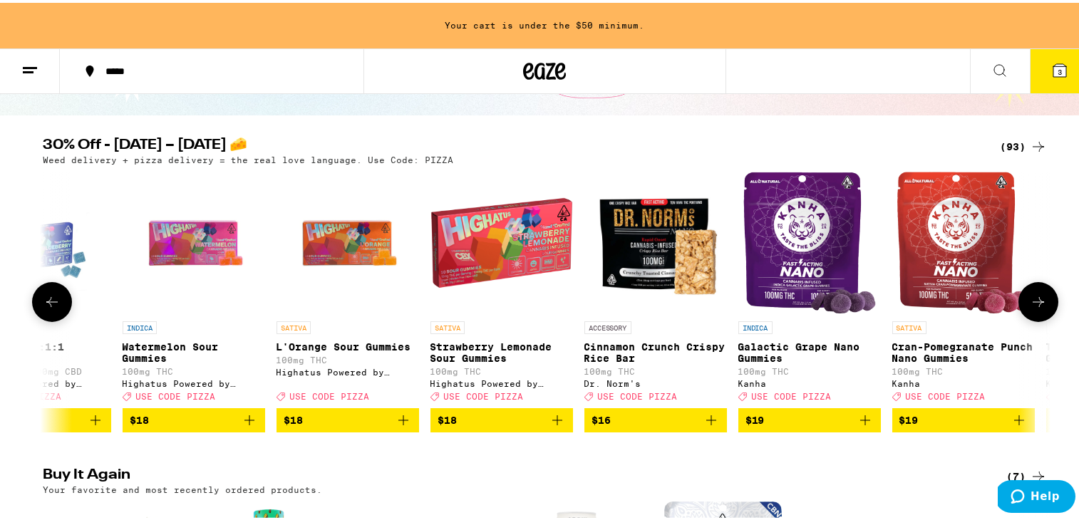
scroll to position [0, 5089]
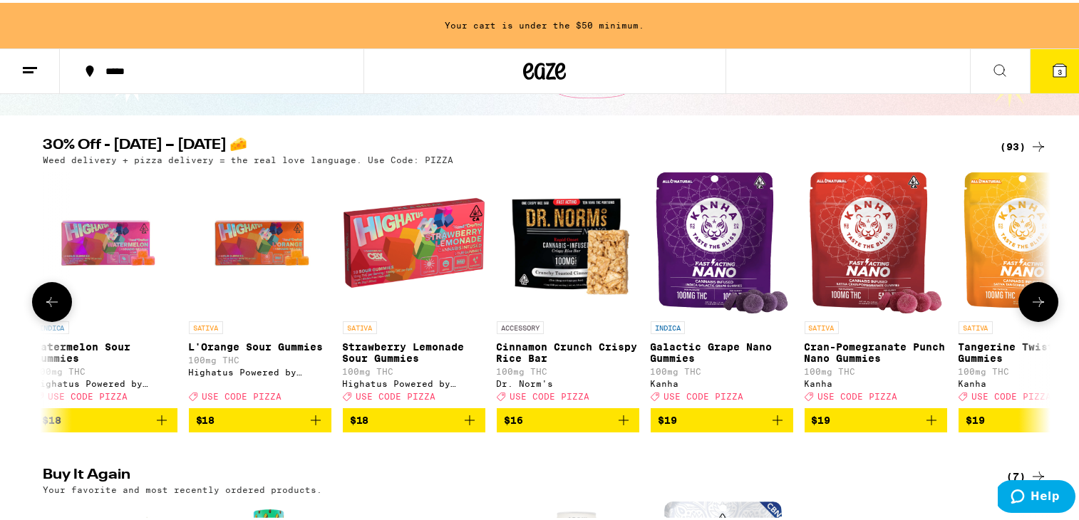
click at [924, 308] on icon at bounding box center [1038, 299] width 17 height 17
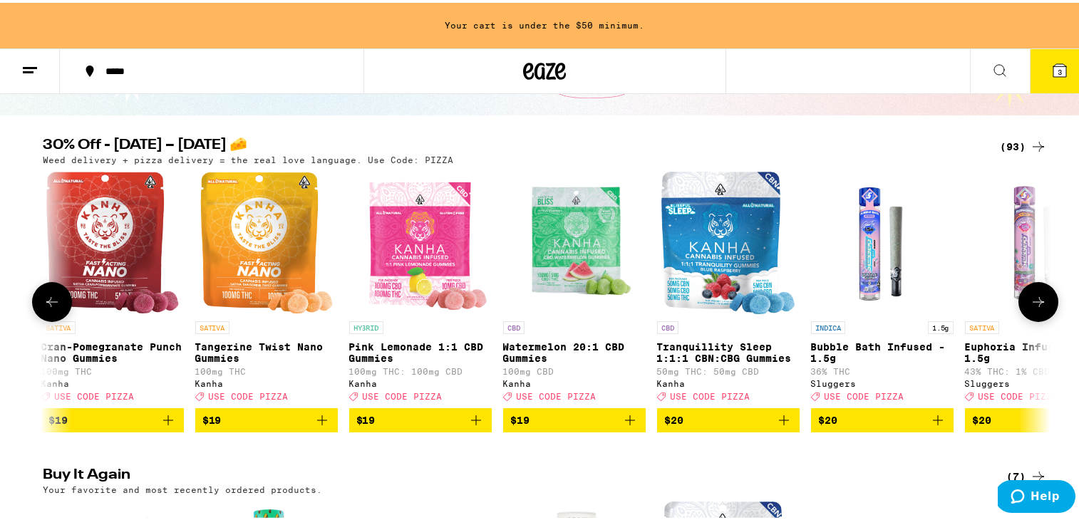
scroll to position [0, 5937]
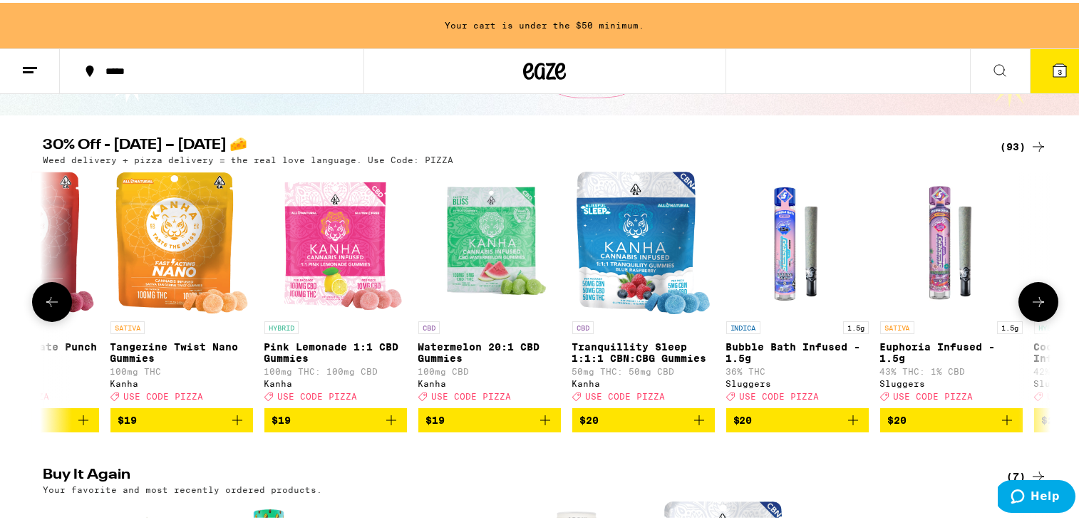
click at [172, 255] on img "Open page for Tangerine Twist Nano Gummies from Kanha" at bounding box center [181, 240] width 133 height 143
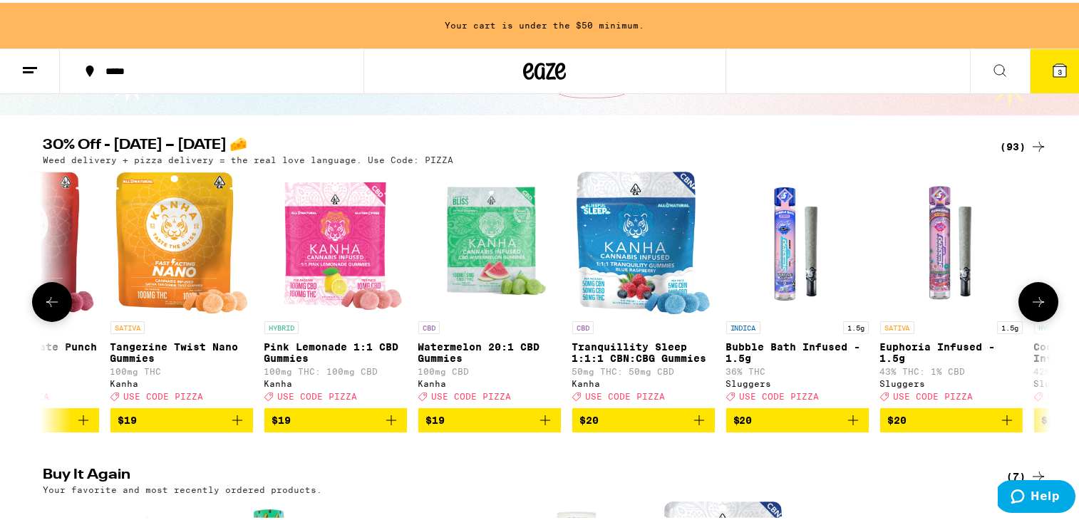
click at [234, 426] on icon "Add to bag" at bounding box center [237, 417] width 17 height 17
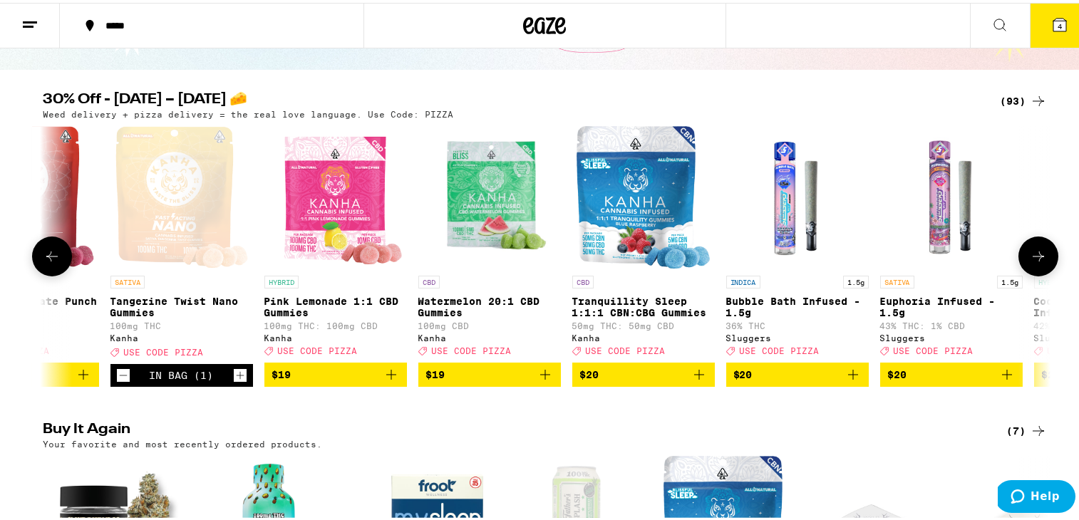
click at [924, 259] on icon at bounding box center [1038, 254] width 11 height 10
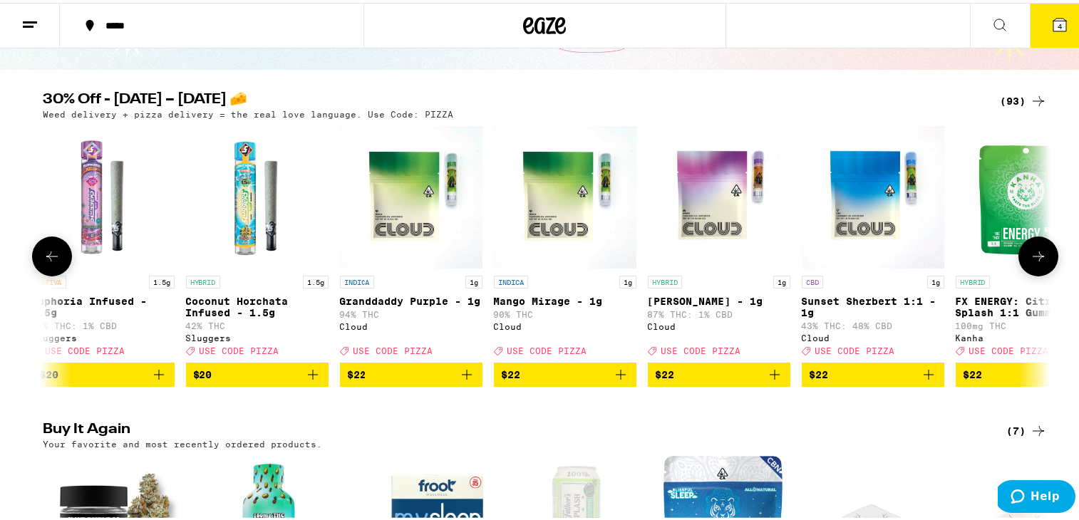
click at [924, 262] on icon at bounding box center [1038, 253] width 17 height 17
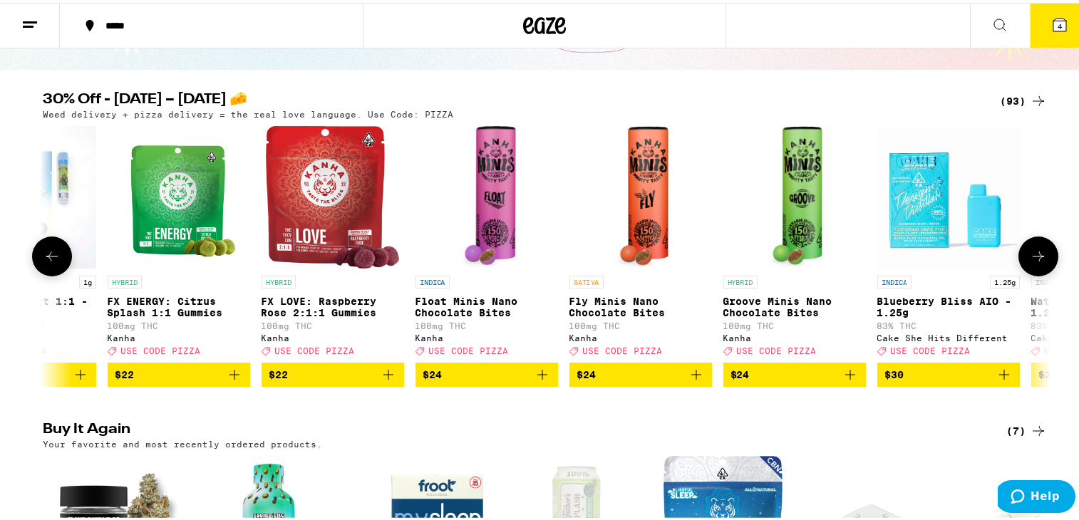
click at [924, 262] on icon at bounding box center [1038, 253] width 17 height 17
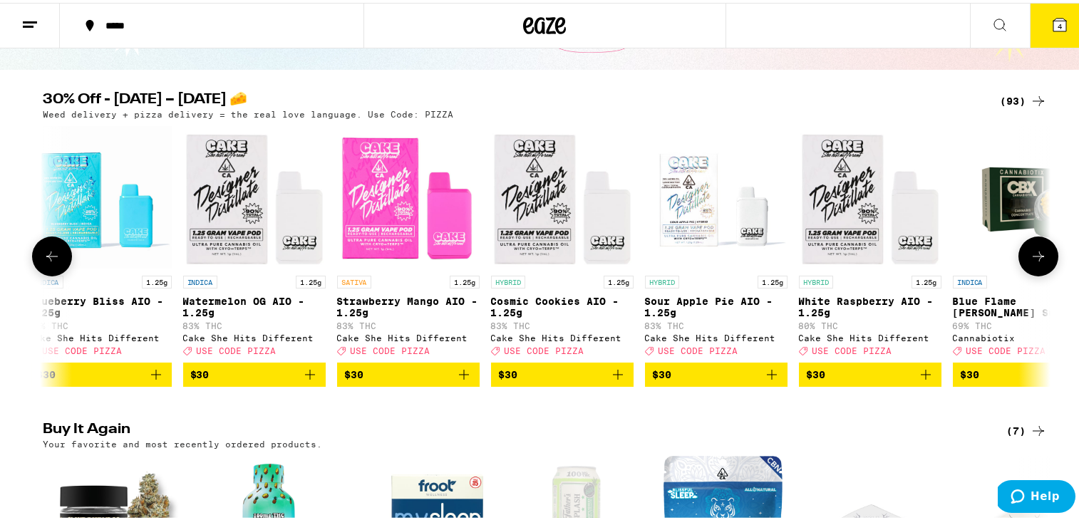
click at [51, 262] on icon at bounding box center [51, 253] width 17 height 17
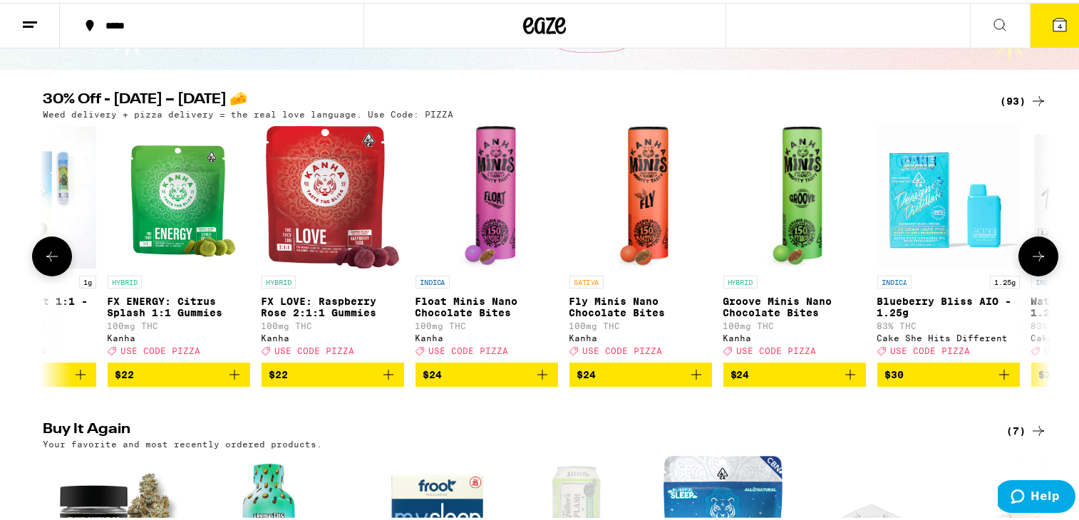
click at [924, 262] on icon at bounding box center [1038, 253] width 17 height 17
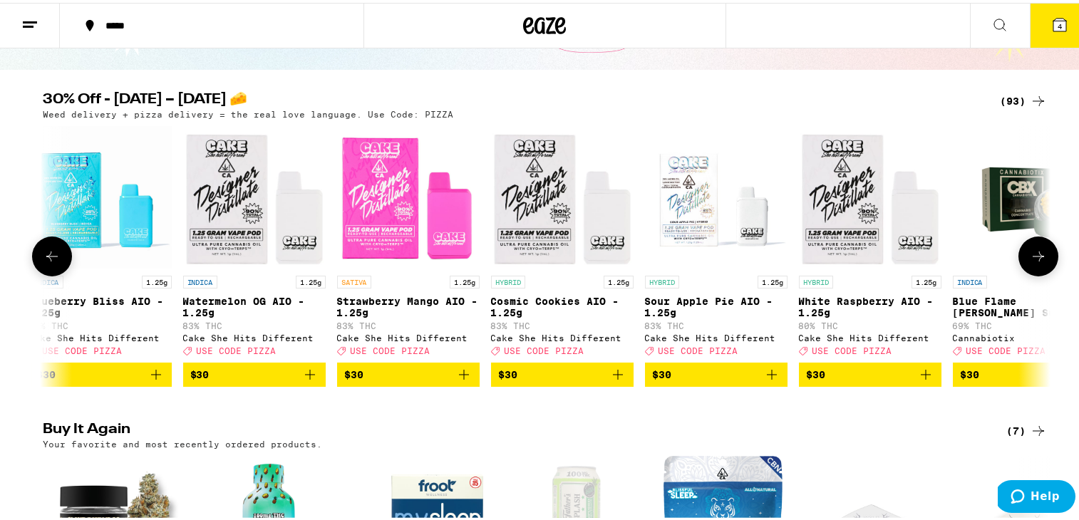
click at [924, 259] on icon at bounding box center [1038, 254] width 11 height 10
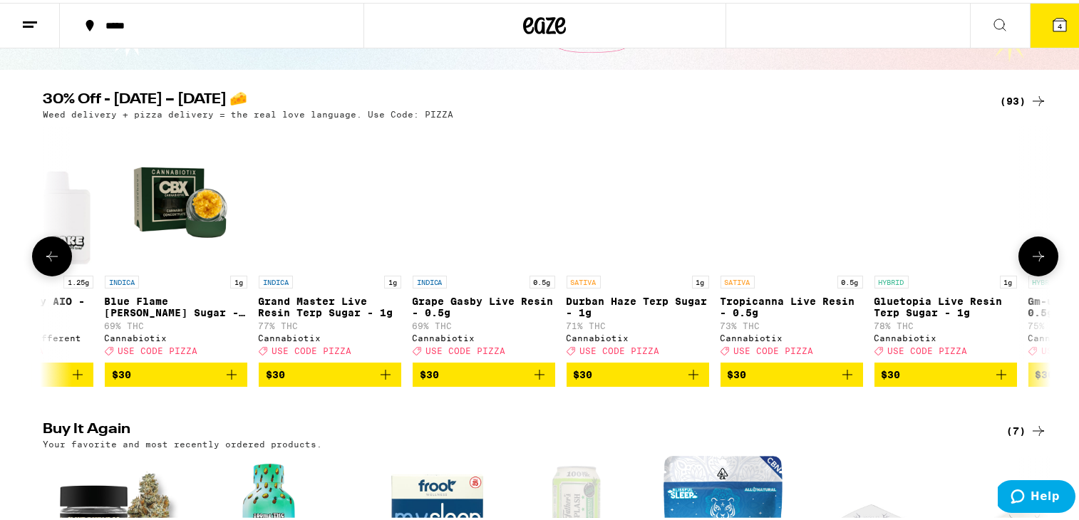
click at [43, 262] on icon at bounding box center [51, 253] width 17 height 17
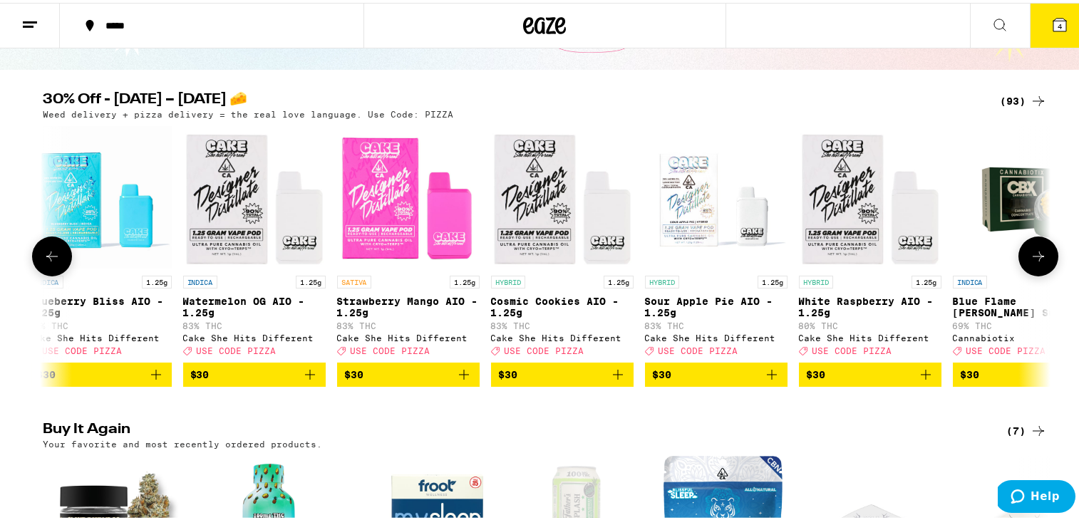
click at [43, 262] on icon at bounding box center [51, 253] width 17 height 17
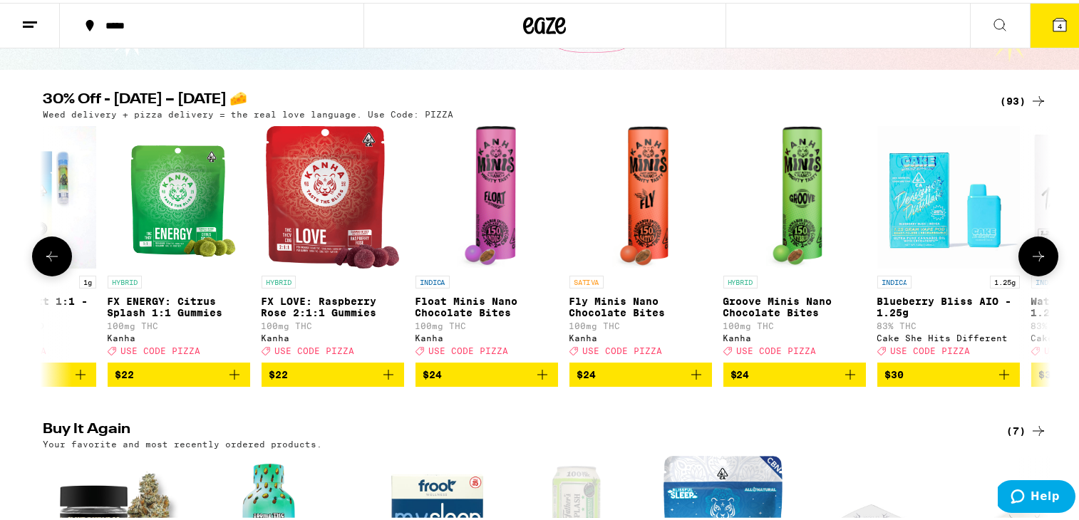
click at [43, 262] on icon at bounding box center [51, 253] width 17 height 17
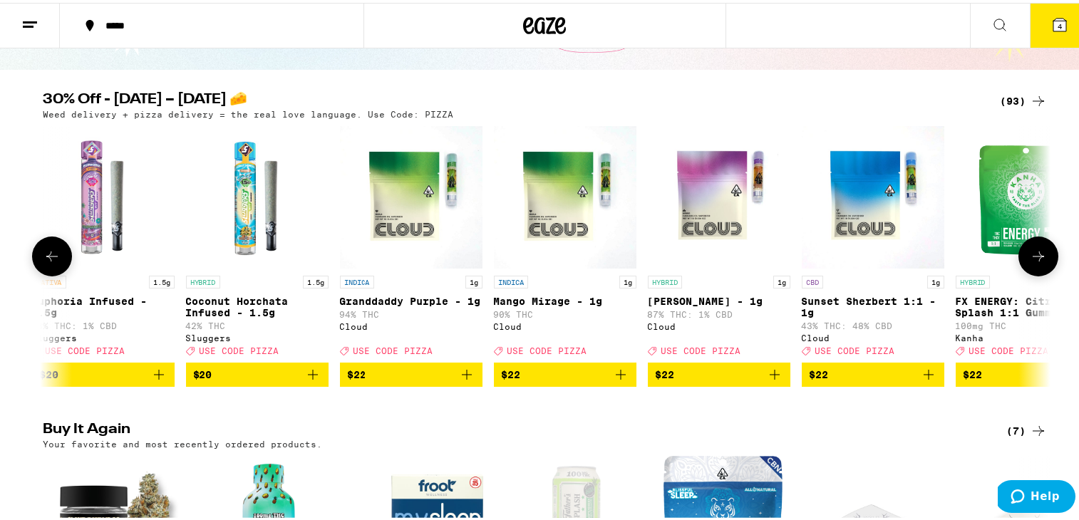
click at [43, 262] on icon at bounding box center [51, 253] width 17 height 17
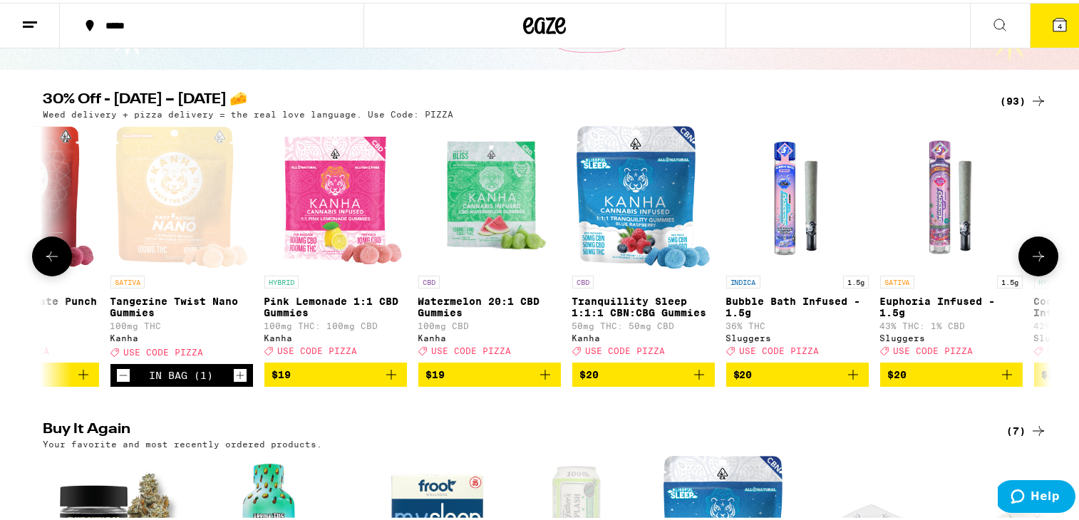
click at [43, 262] on icon at bounding box center [51, 253] width 17 height 17
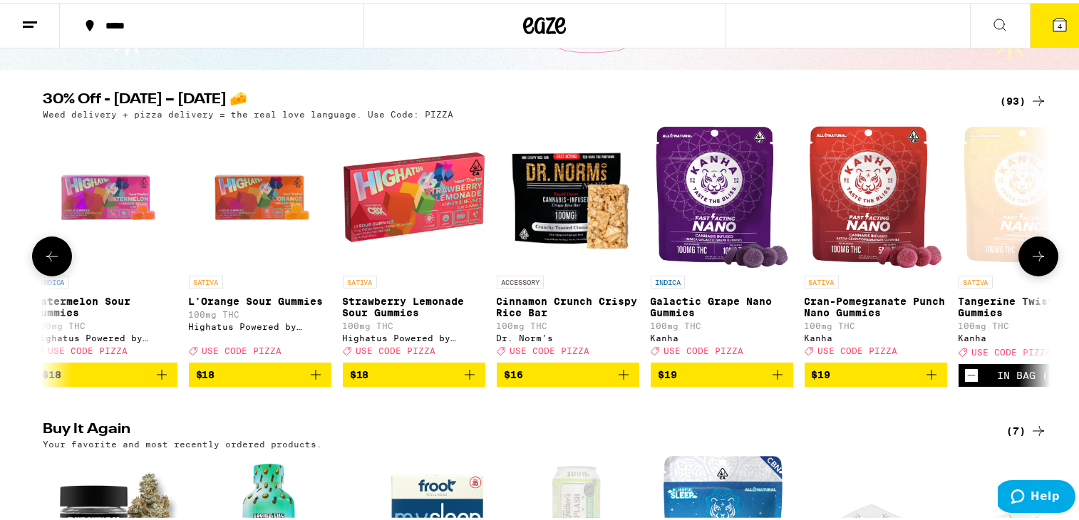
click at [43, 262] on icon at bounding box center [51, 253] width 17 height 17
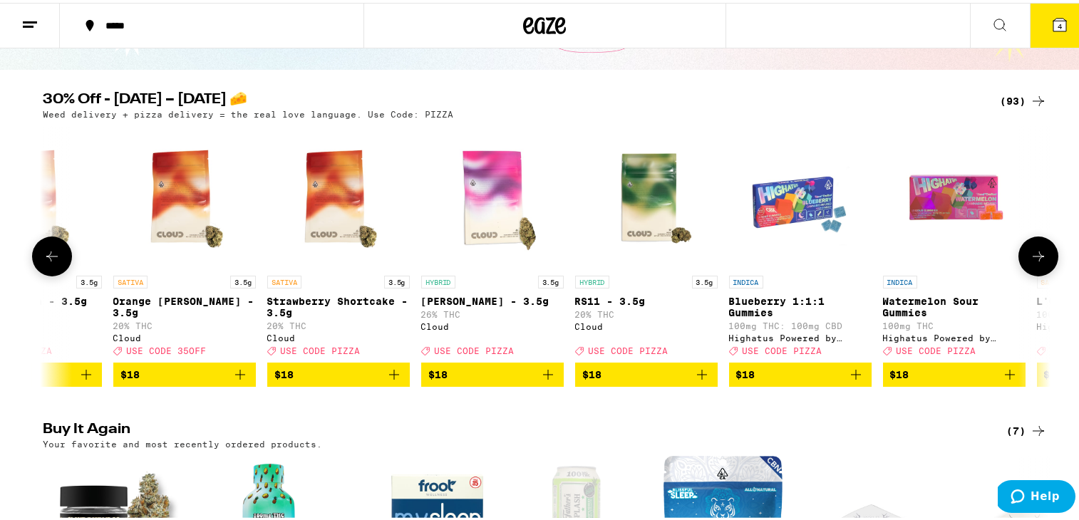
click at [43, 262] on icon at bounding box center [51, 253] width 17 height 17
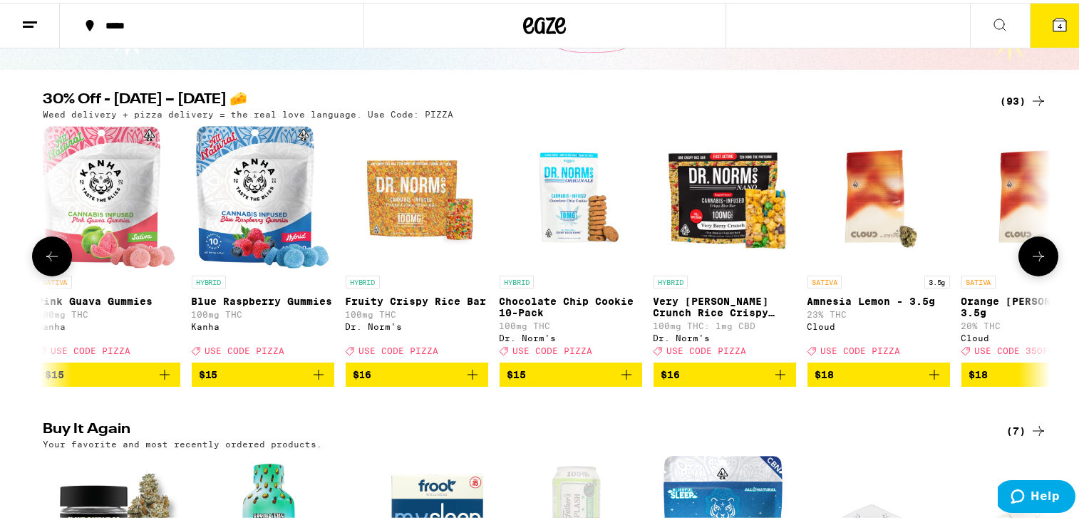
click at [43, 262] on icon at bounding box center [51, 253] width 17 height 17
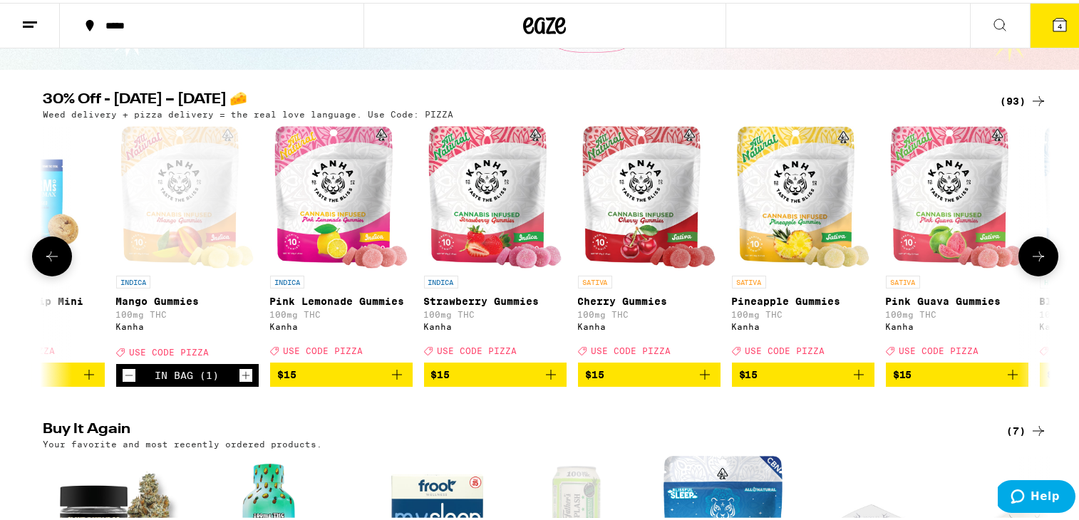
click at [125, 381] on icon "Decrement" at bounding box center [129, 372] width 13 height 17
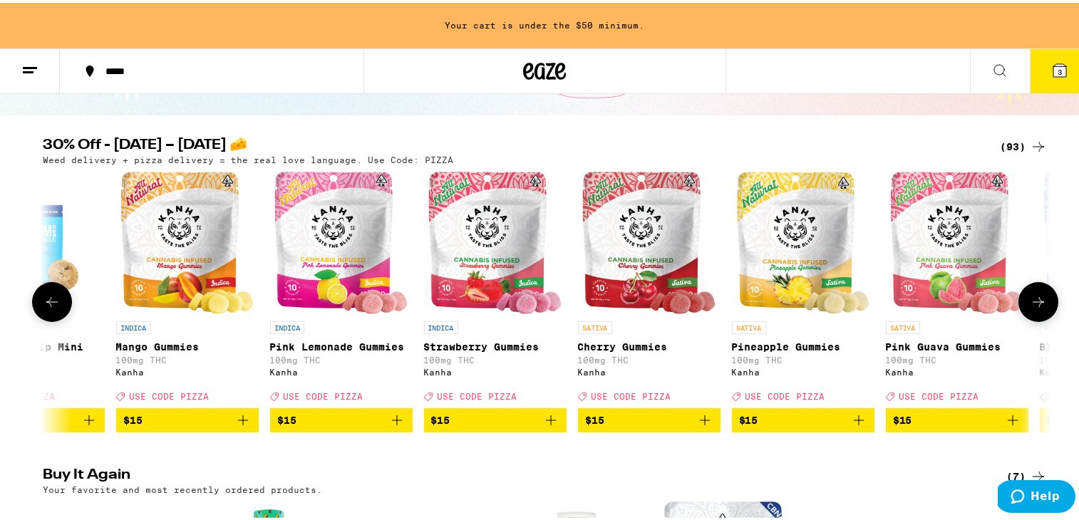
click at [48, 305] on icon at bounding box center [51, 299] width 17 height 17
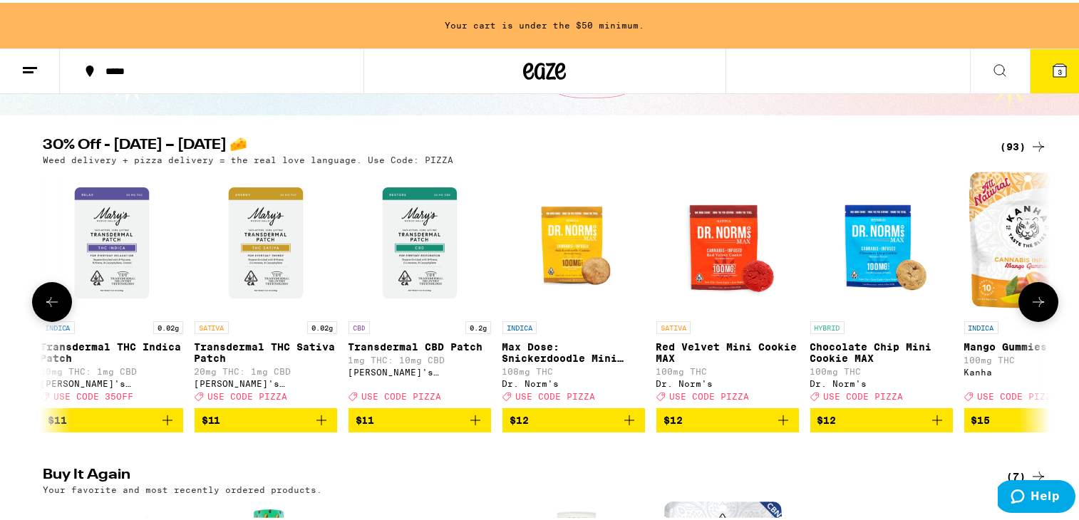
click at [49, 308] on icon at bounding box center [51, 299] width 17 height 17
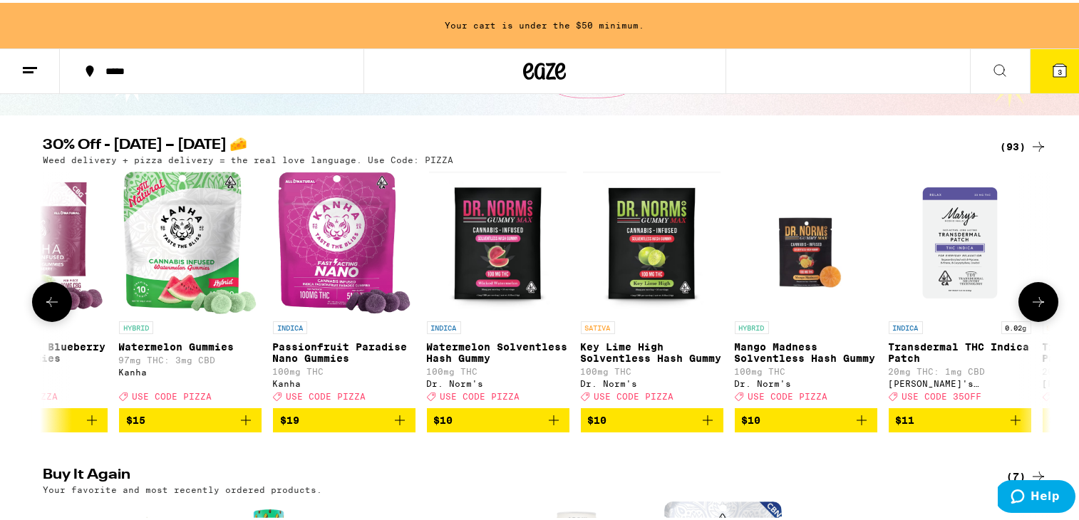
click at [48, 308] on icon at bounding box center [51, 299] width 17 height 17
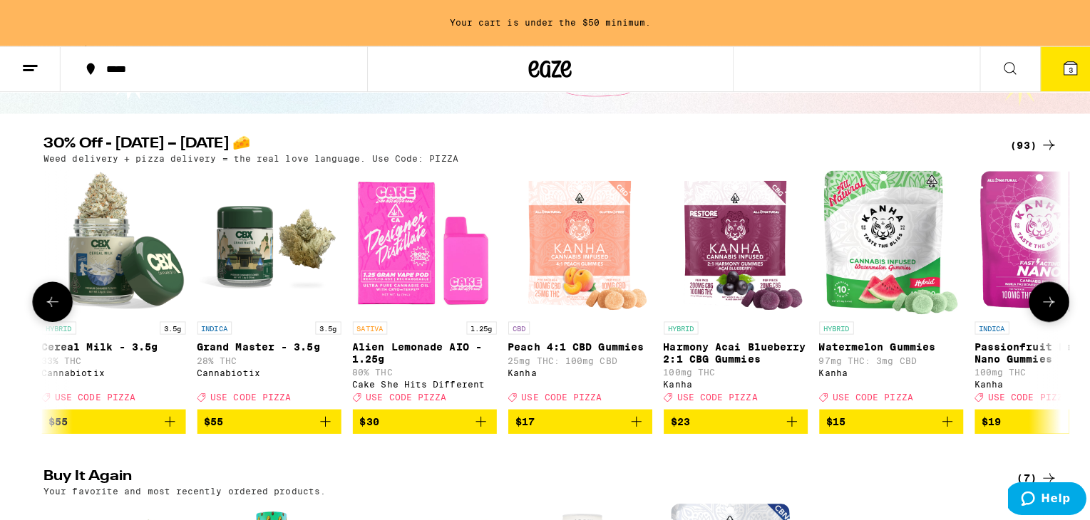
scroll to position [0, 0]
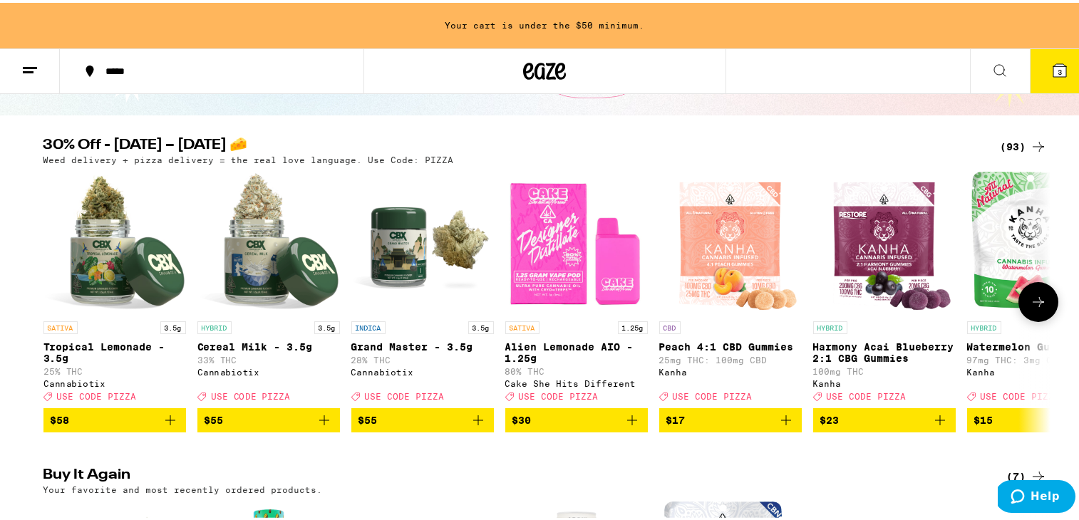
click at [318, 426] on icon "Add to bag" at bounding box center [324, 417] width 17 height 17
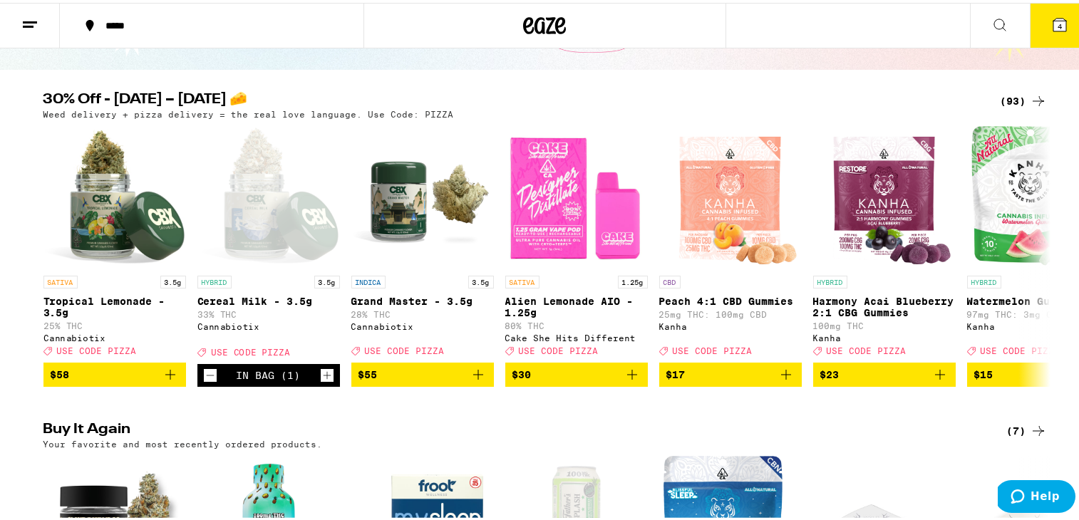
click at [924, 22] on span "4" at bounding box center [1060, 23] width 4 height 9
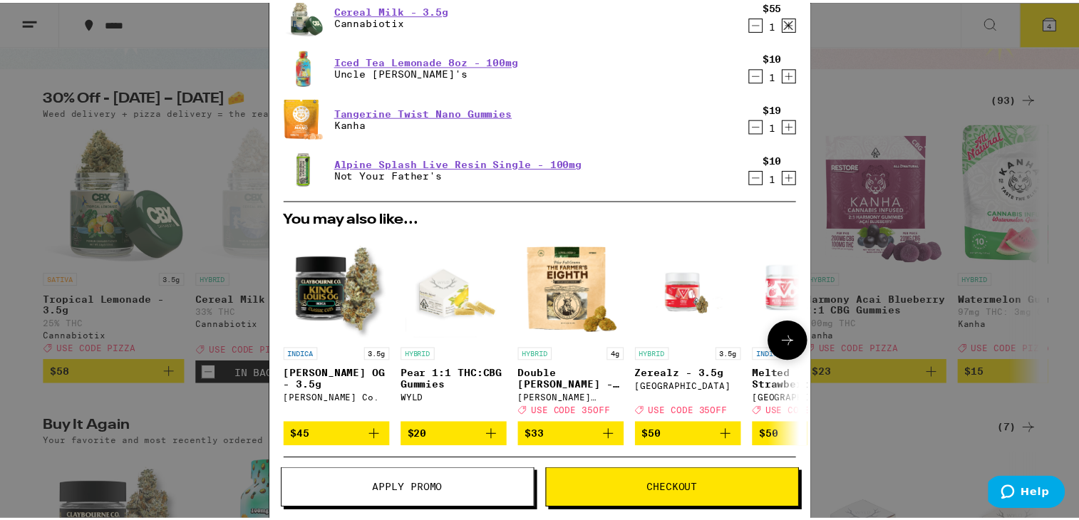
scroll to position [241, 0]
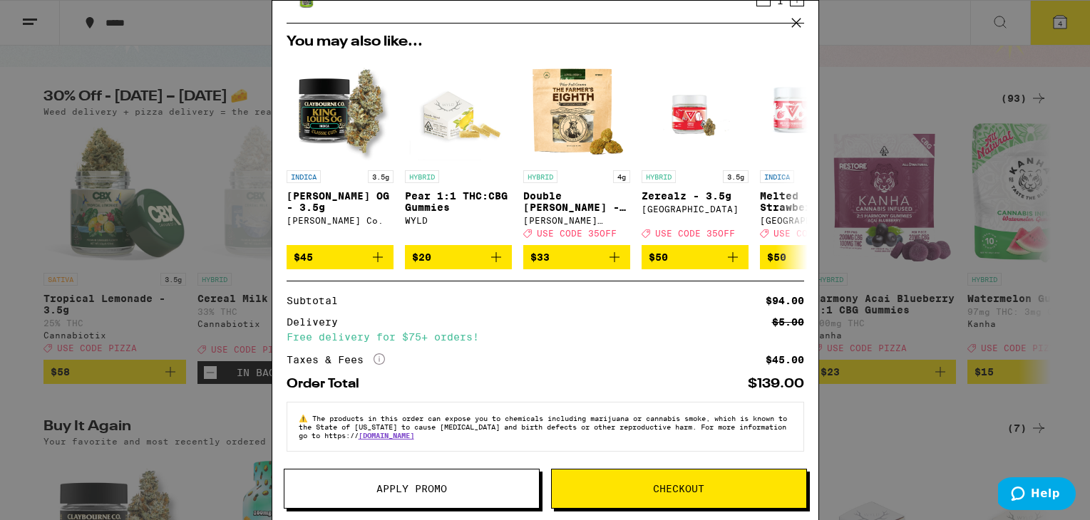
click at [418, 491] on span "Apply Promo" at bounding box center [411, 489] width 71 height 10
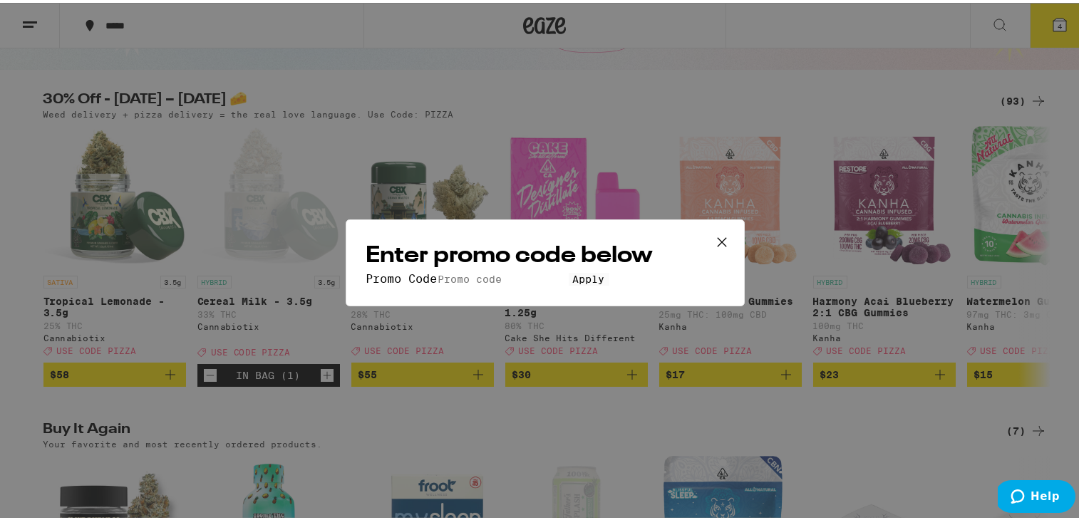
click at [472, 237] on div "Enter promo code below Promo Code Apply" at bounding box center [545, 260] width 399 height 87
click at [470, 270] on input "Promo Code" at bounding box center [503, 276] width 131 height 13
type input "PIZZA"
click at [573, 282] on span "Apply" at bounding box center [589, 276] width 32 height 11
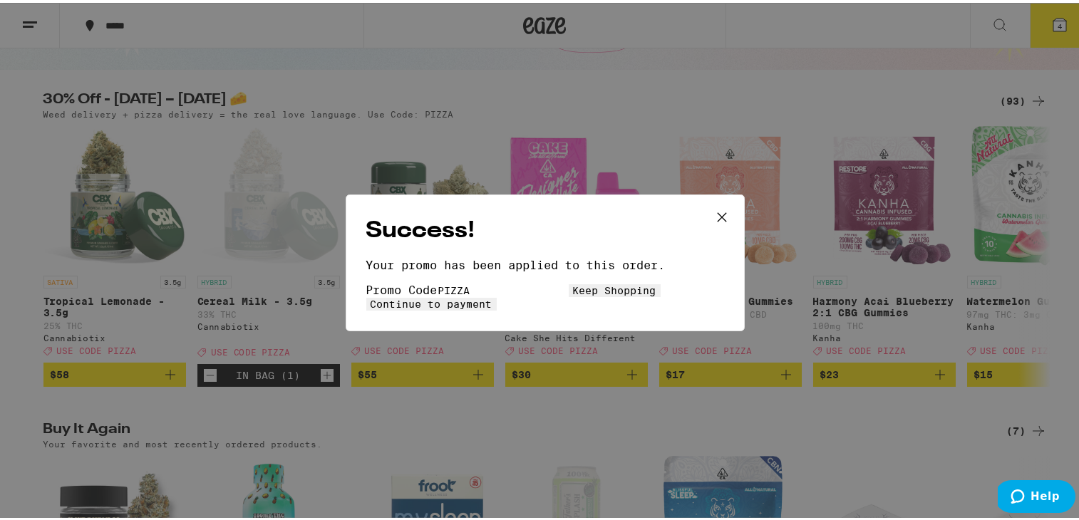
click at [492, 306] on span "Continue to payment" at bounding box center [432, 301] width 122 height 11
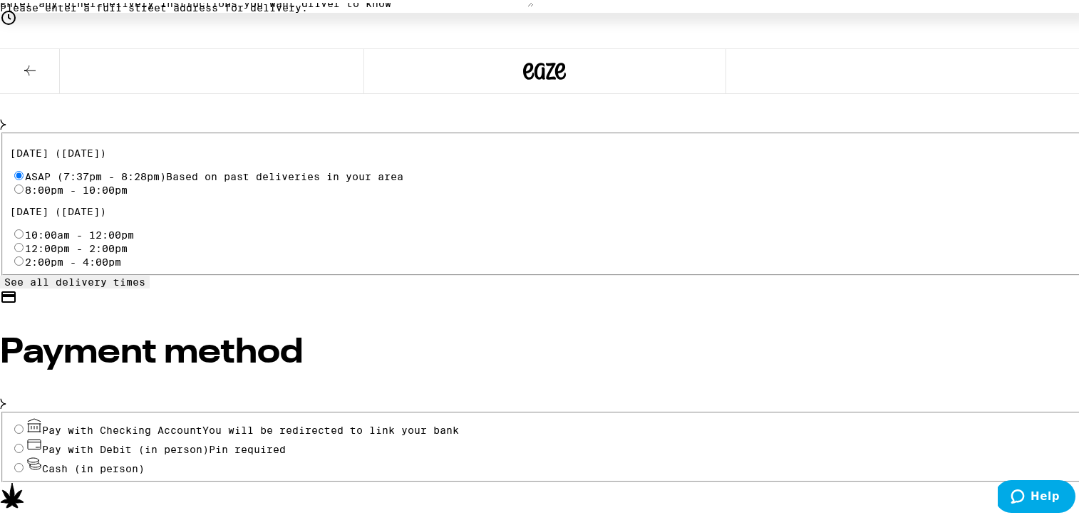
scroll to position [603, 0]
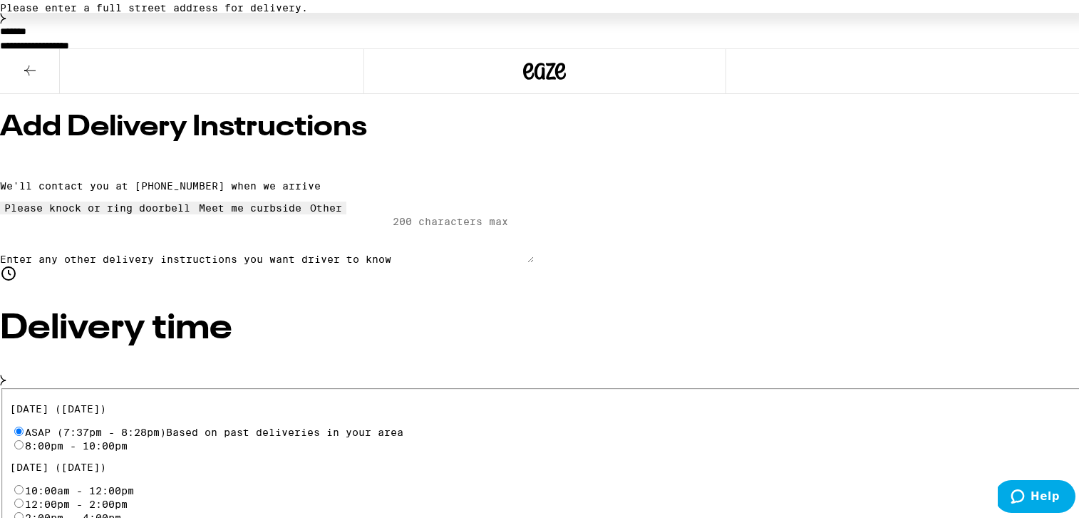
scroll to position [238, 0]
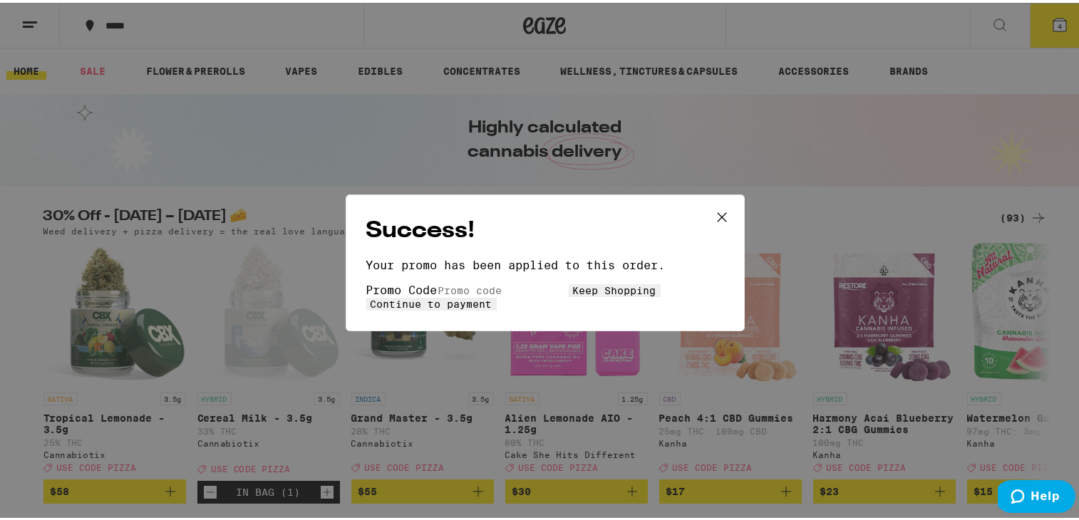
click at [573, 294] on span "Keep Shopping" at bounding box center [614, 287] width 83 height 11
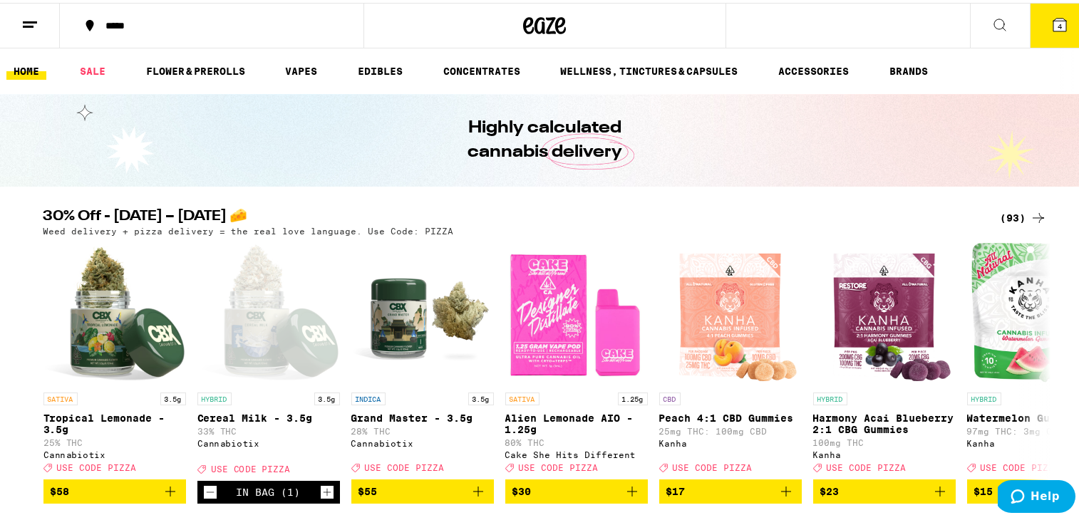
click at [924, 21] on button "4" at bounding box center [1060, 23] width 60 height 44
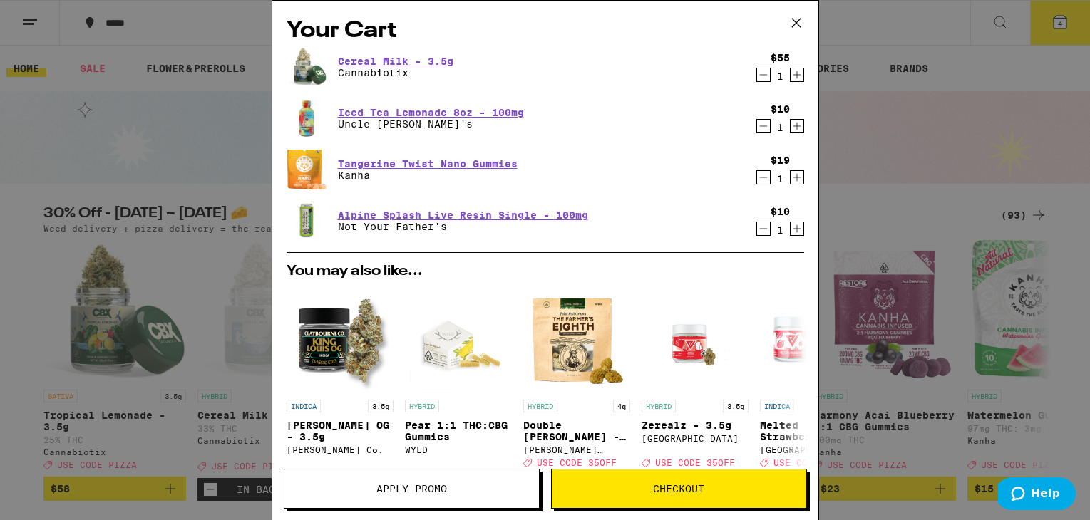
click at [757, 129] on icon "Decrement" at bounding box center [763, 126] width 13 height 17
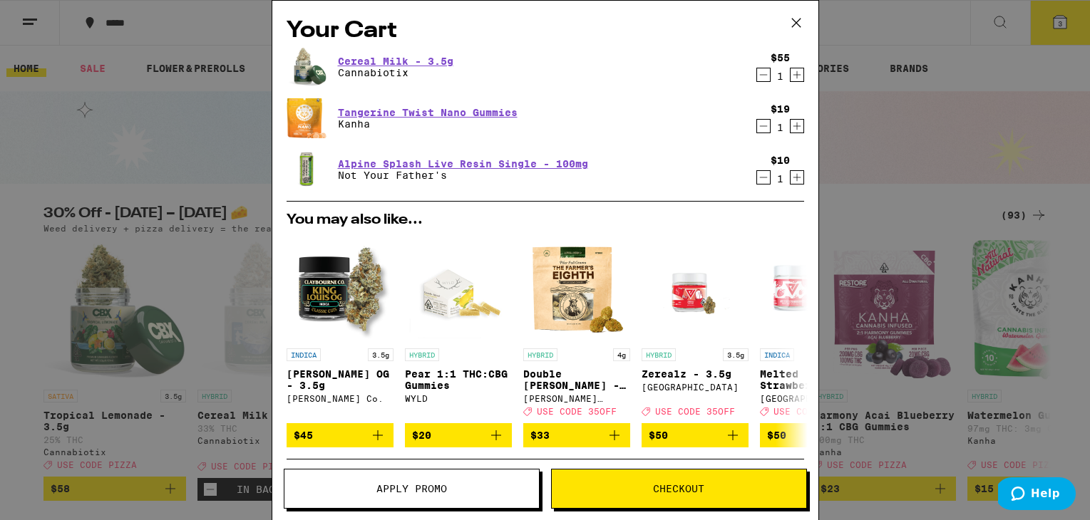
click at [470, 484] on span "Apply Promo" at bounding box center [411, 489] width 254 height 10
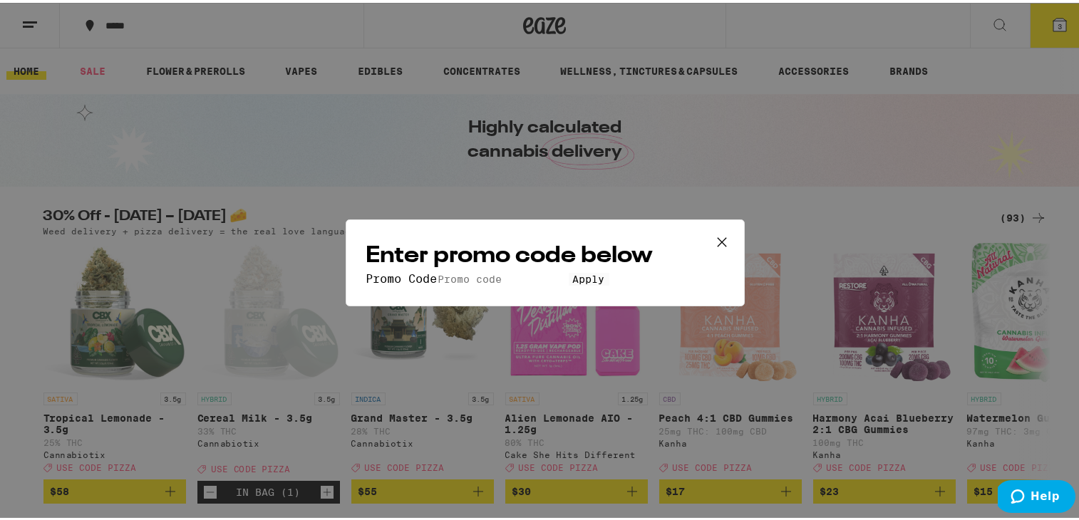
click at [438, 270] on input "Promo Code" at bounding box center [503, 276] width 131 height 13
type input "PIZZA"
click at [573, 282] on span "Apply" at bounding box center [589, 276] width 32 height 11
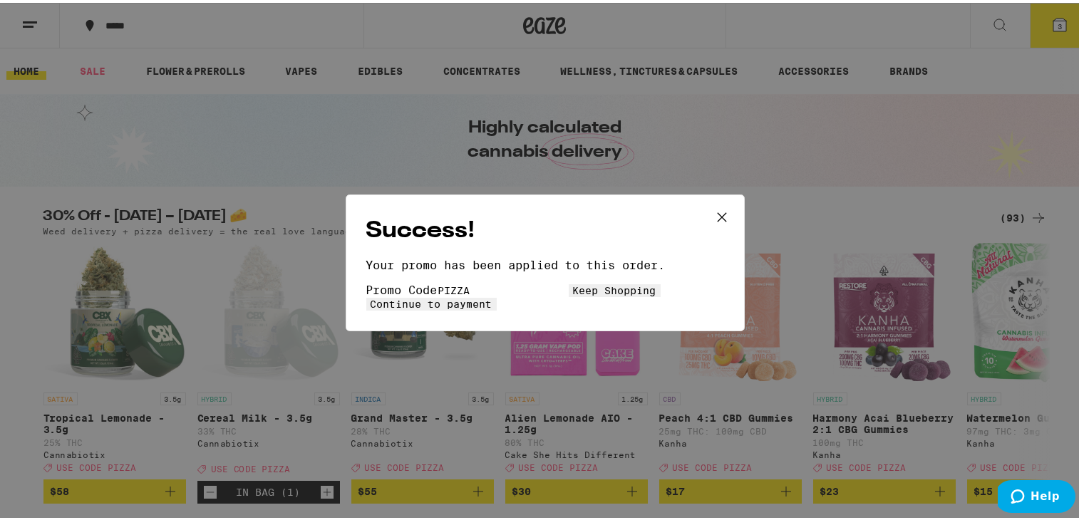
click at [492, 296] on span "Continue to payment" at bounding box center [432, 301] width 122 height 11
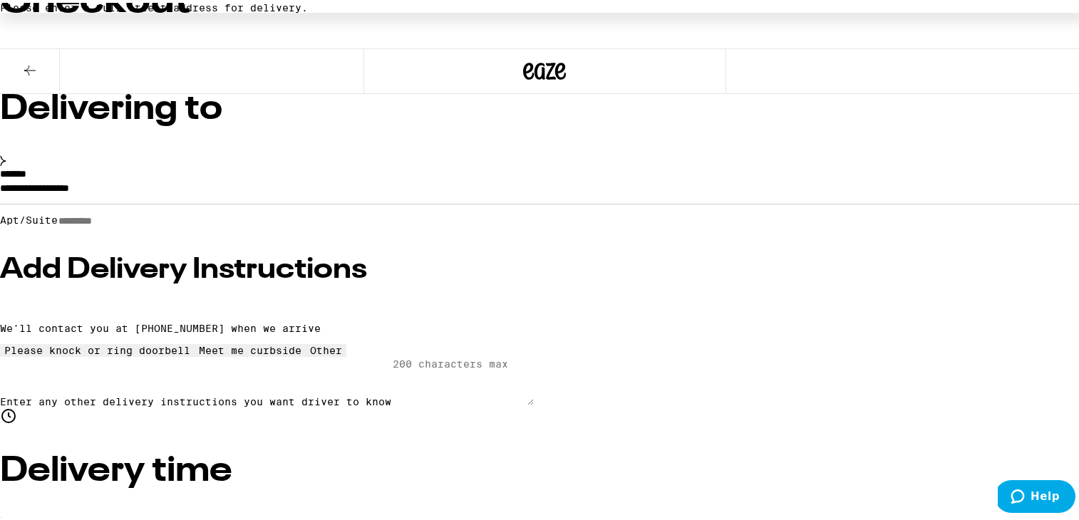
scroll to position [159, 0]
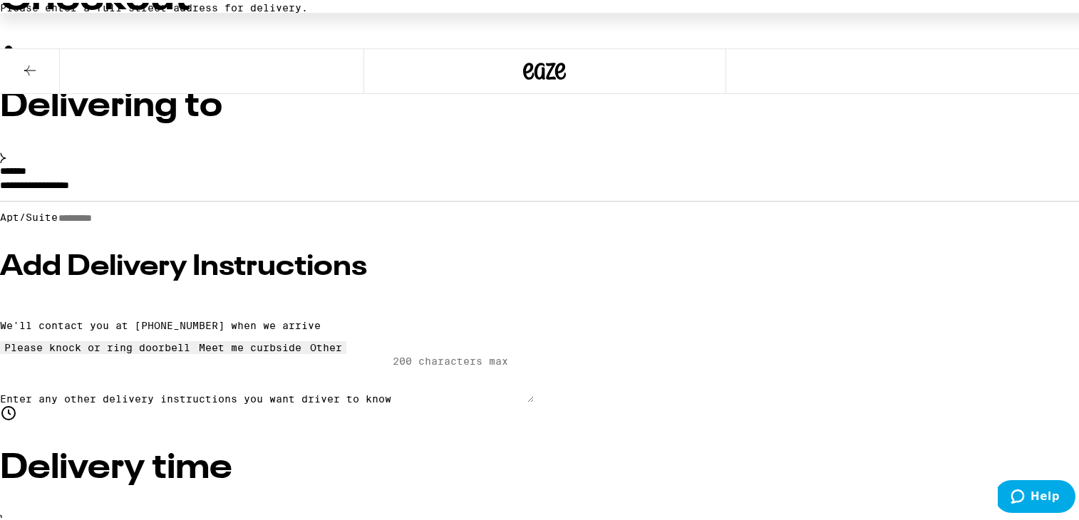
click at [259, 255] on h3 "Add Delivery Instructions" at bounding box center [545, 264] width 1090 height 29
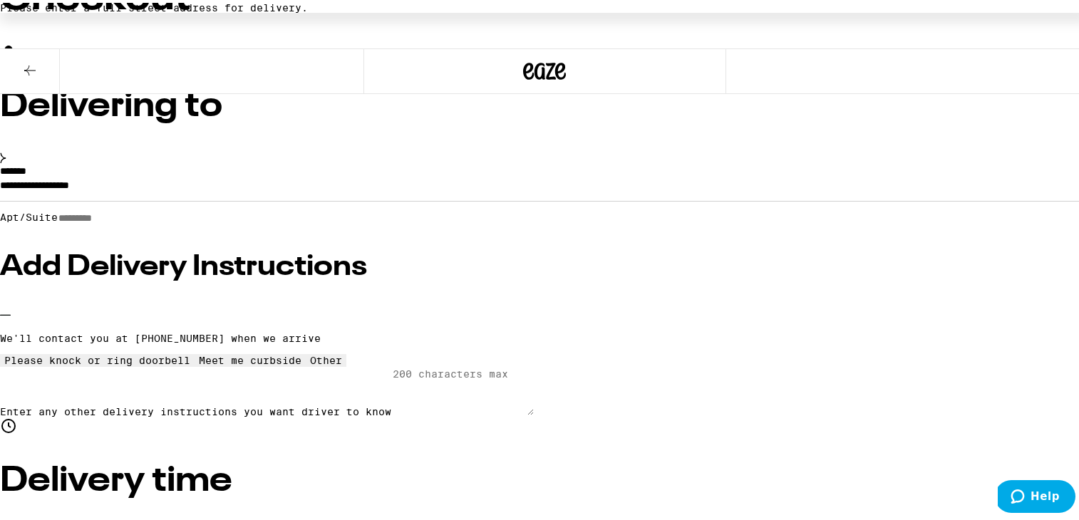
click at [98, 352] on icon at bounding box center [98, 352] width 0 height 0
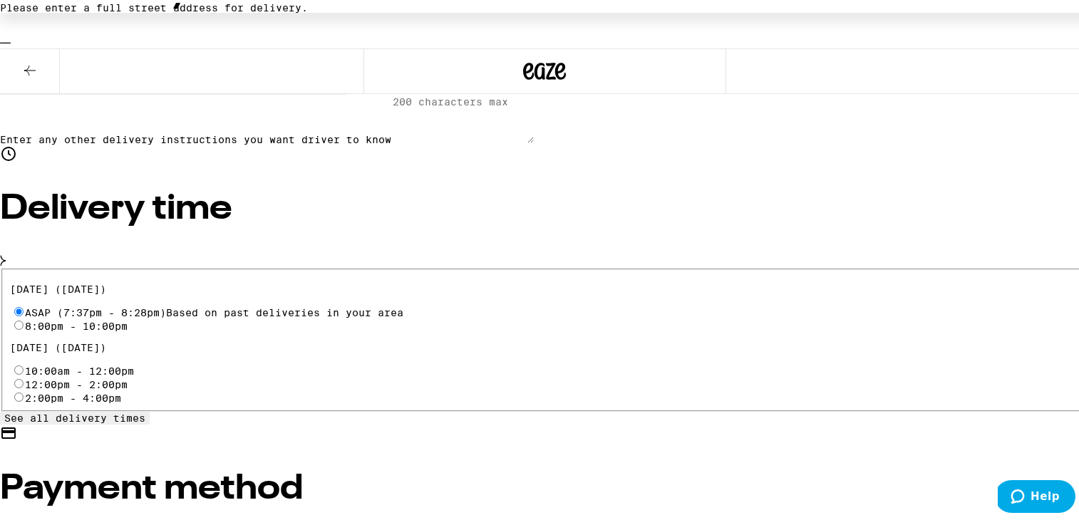
scroll to position [485, 0]
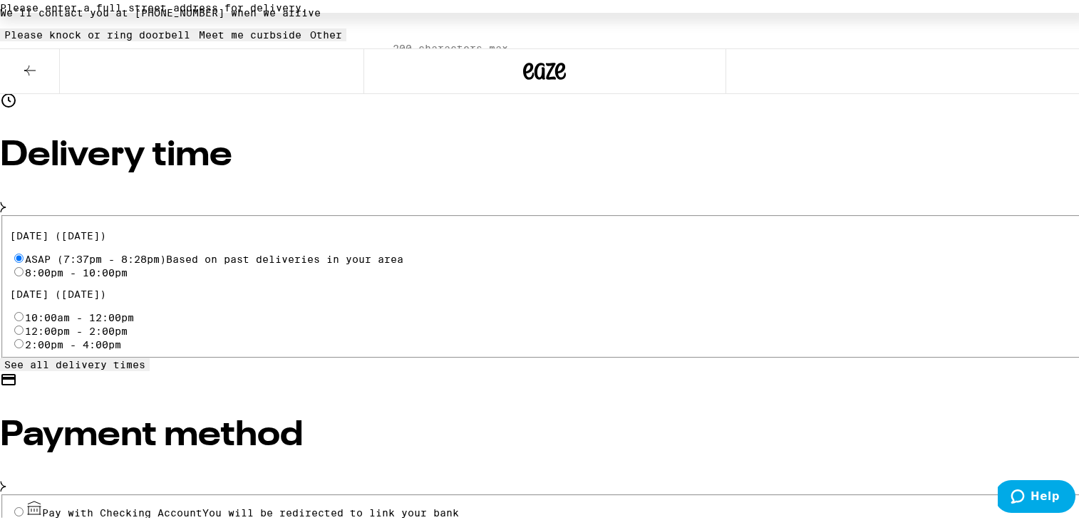
radio input "true"
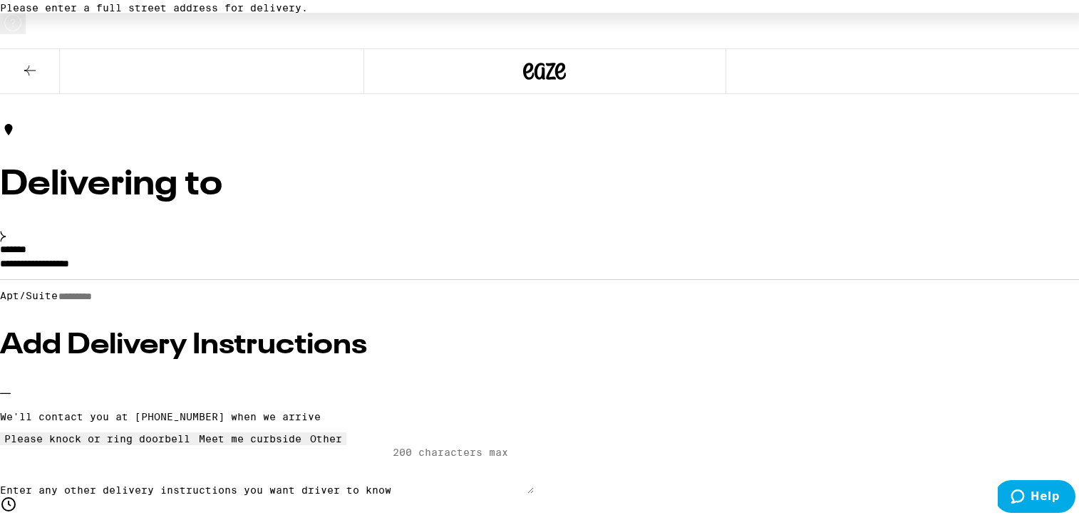
scroll to position [73, 0]
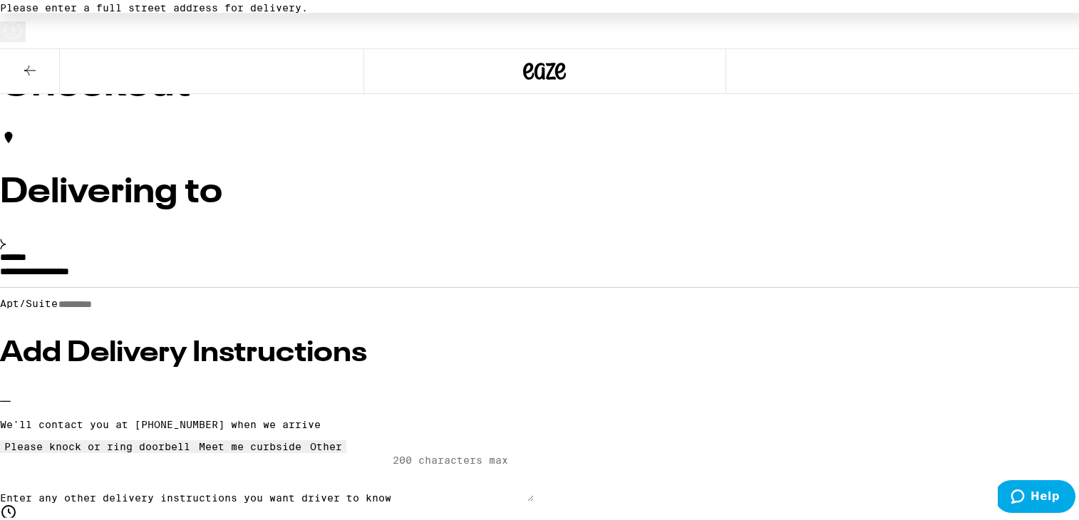
click at [158, 260] on input "**********" at bounding box center [545, 272] width 1090 height 24
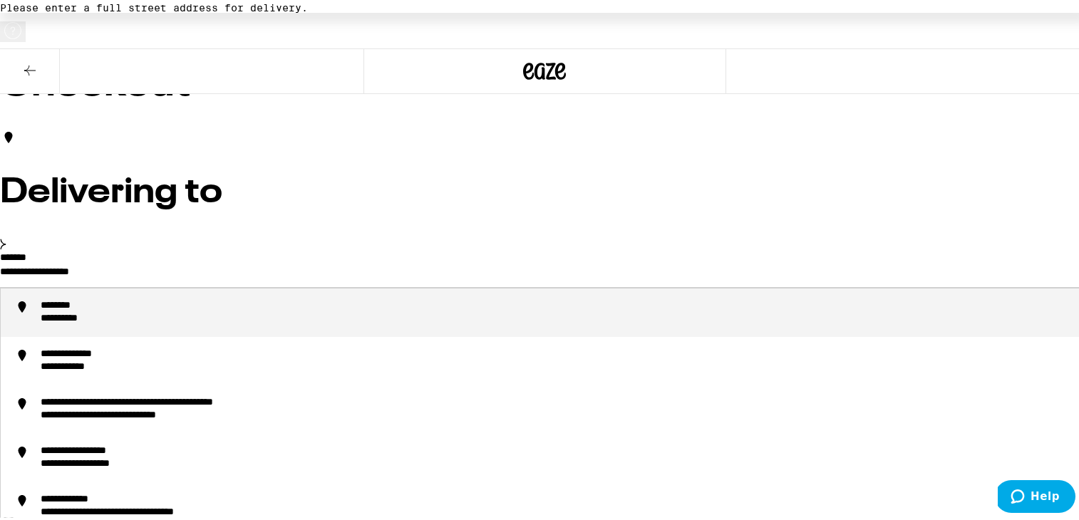
click at [149, 260] on input "**********" at bounding box center [545, 272] width 1090 height 24
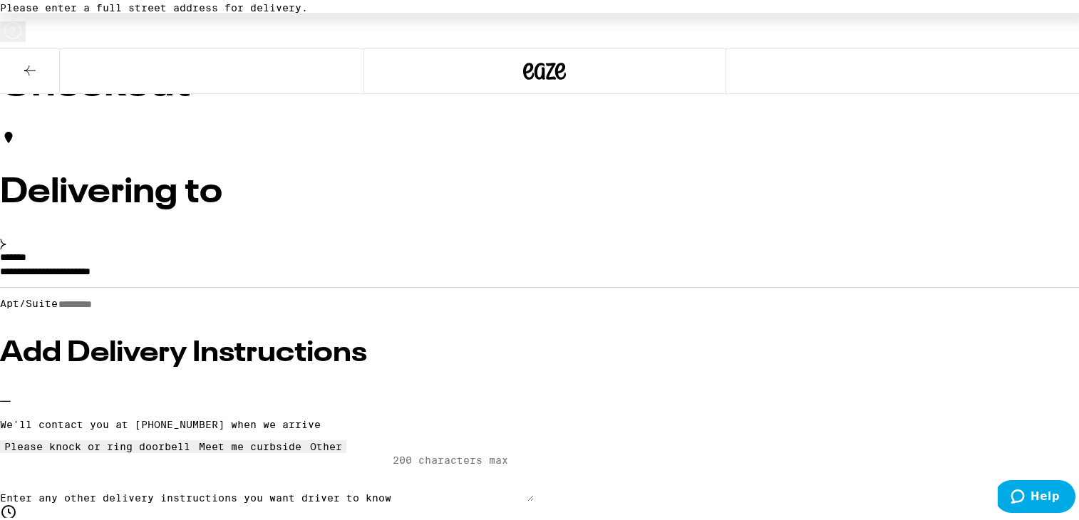
drag, startPoint x: 321, startPoint y: 249, endPoint x: 91, endPoint y: 242, distance: 231.0
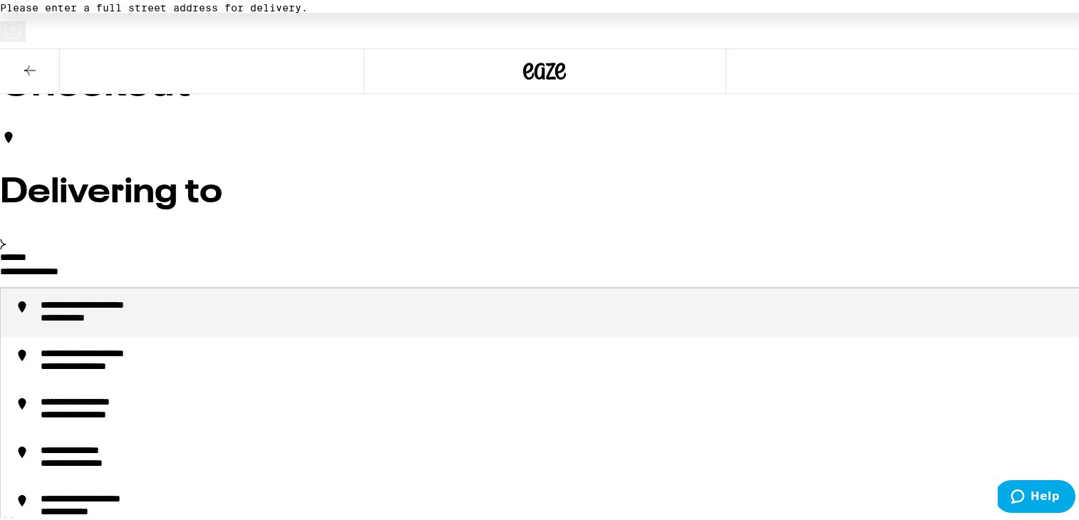
click at [189, 297] on div "**********" at bounding box center [115, 303] width 148 height 13
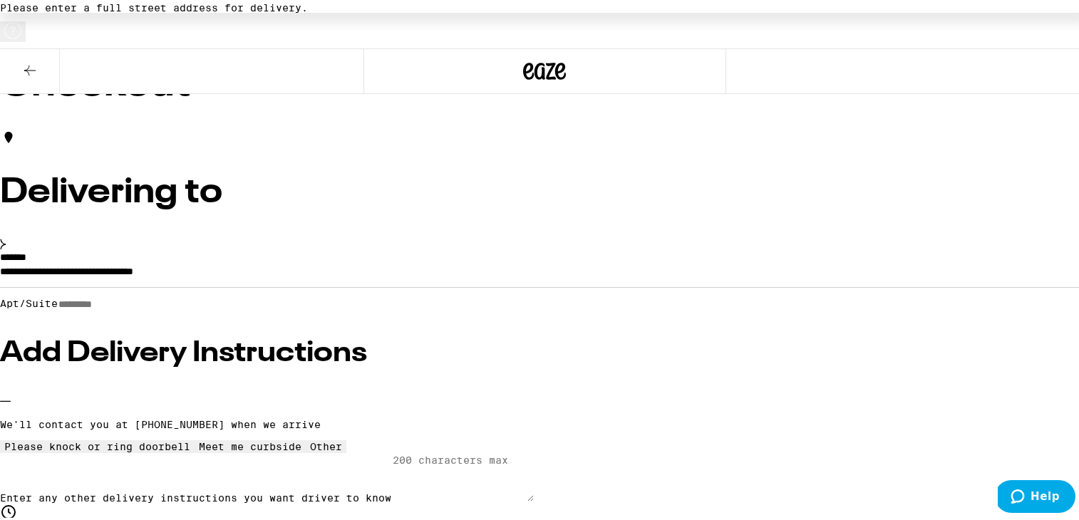
type input "**********"
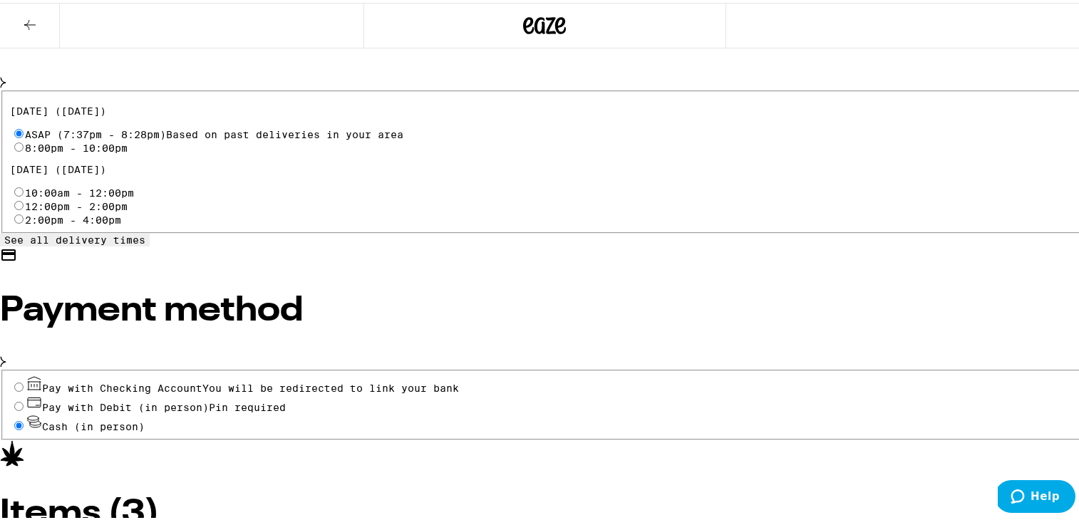
scroll to position [0, 0]
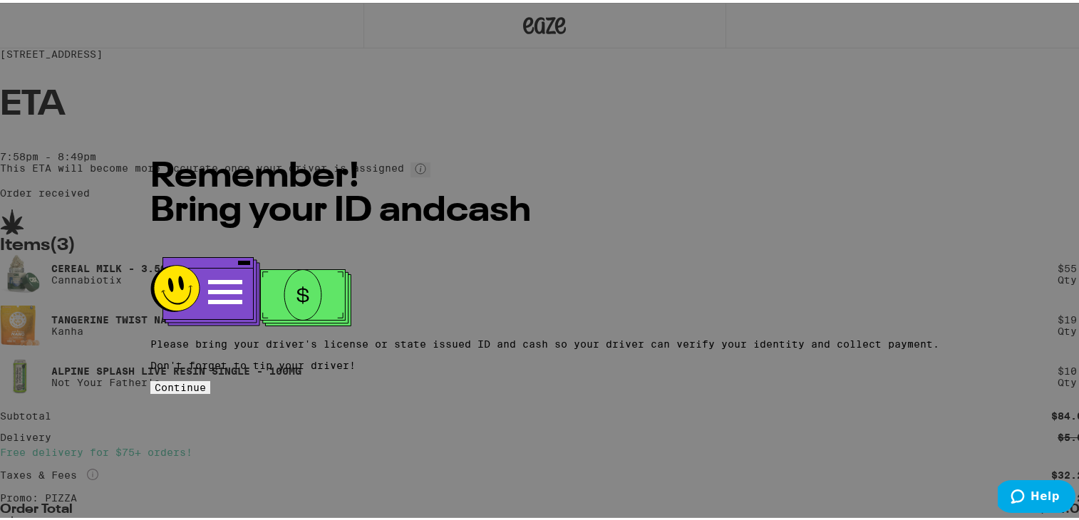
click at [206, 379] on span "Continue" at bounding box center [180, 384] width 51 height 11
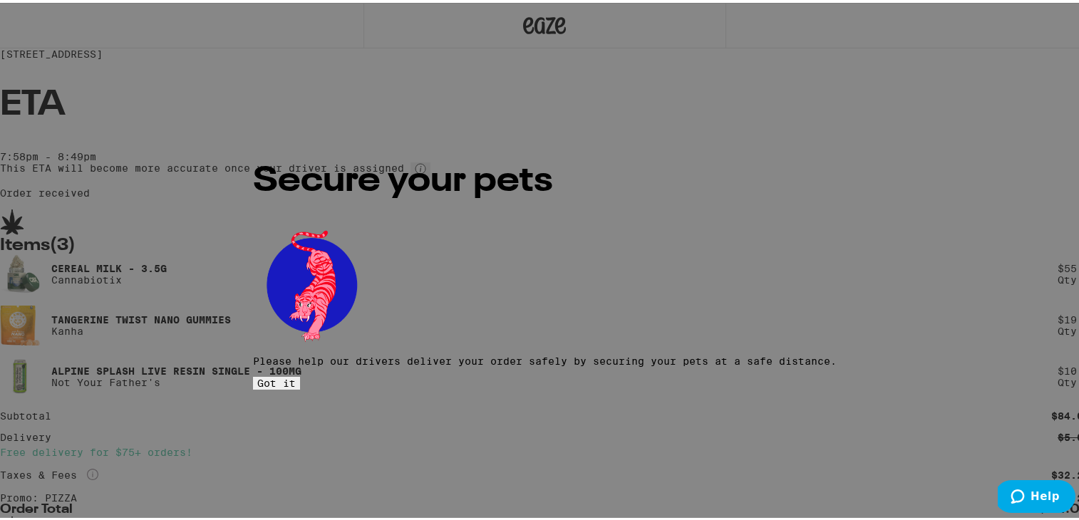
click at [296, 375] on span "Got it" at bounding box center [276, 380] width 38 height 11
